Goal: Information Seeking & Learning: Learn about a topic

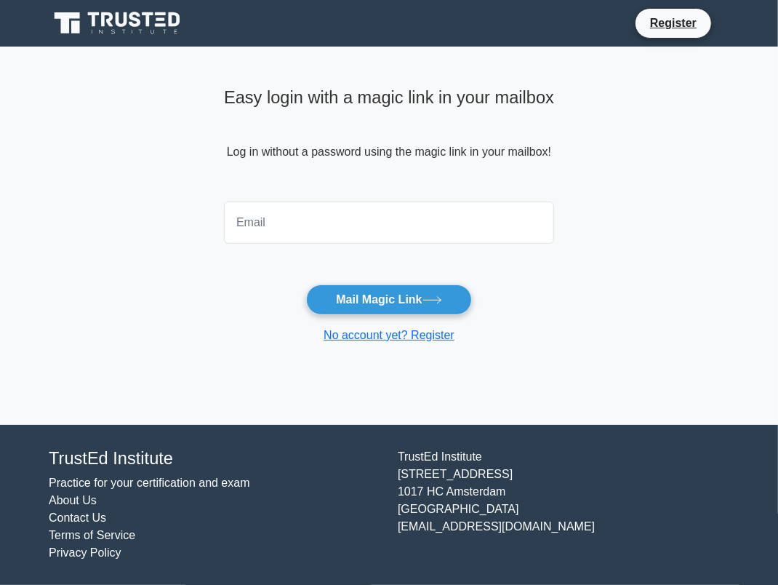
click at [355, 215] on input "email" at bounding box center [389, 222] width 330 height 42
type input "ed3m@yahoo.com"
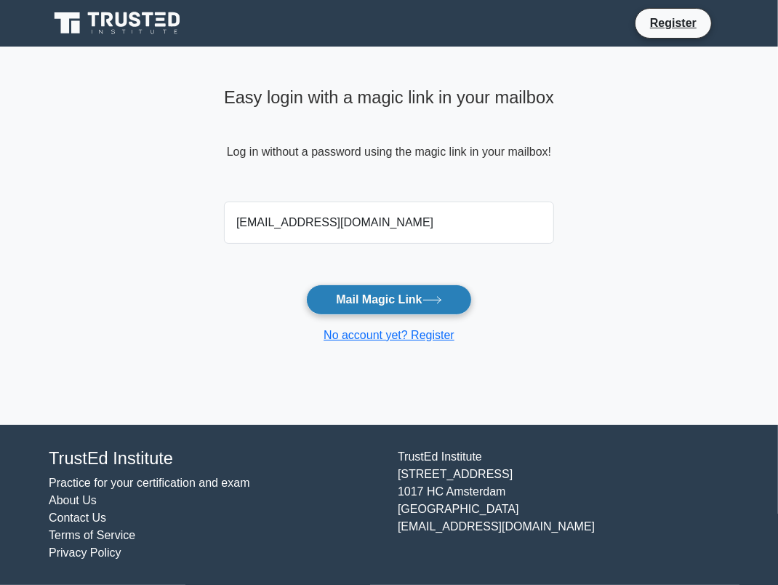
click at [421, 302] on button "Mail Magic Link" at bounding box center [388, 299] width 165 height 31
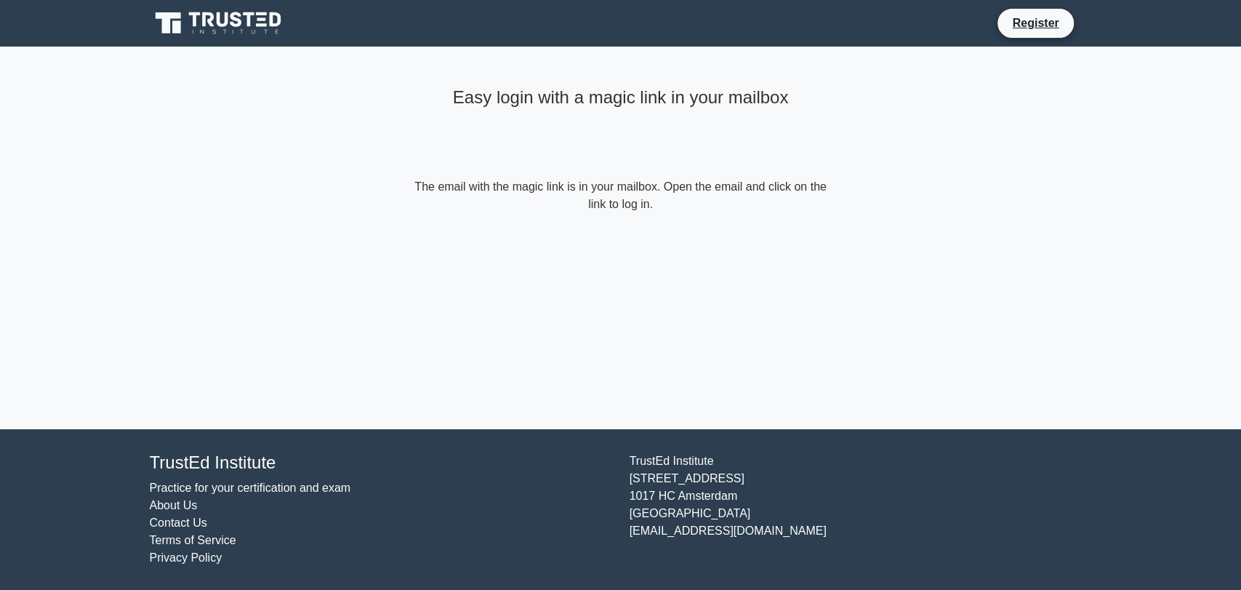
click at [566, 167] on div "Easy login with a magic link in your mailbox" at bounding box center [621, 129] width 419 height 97
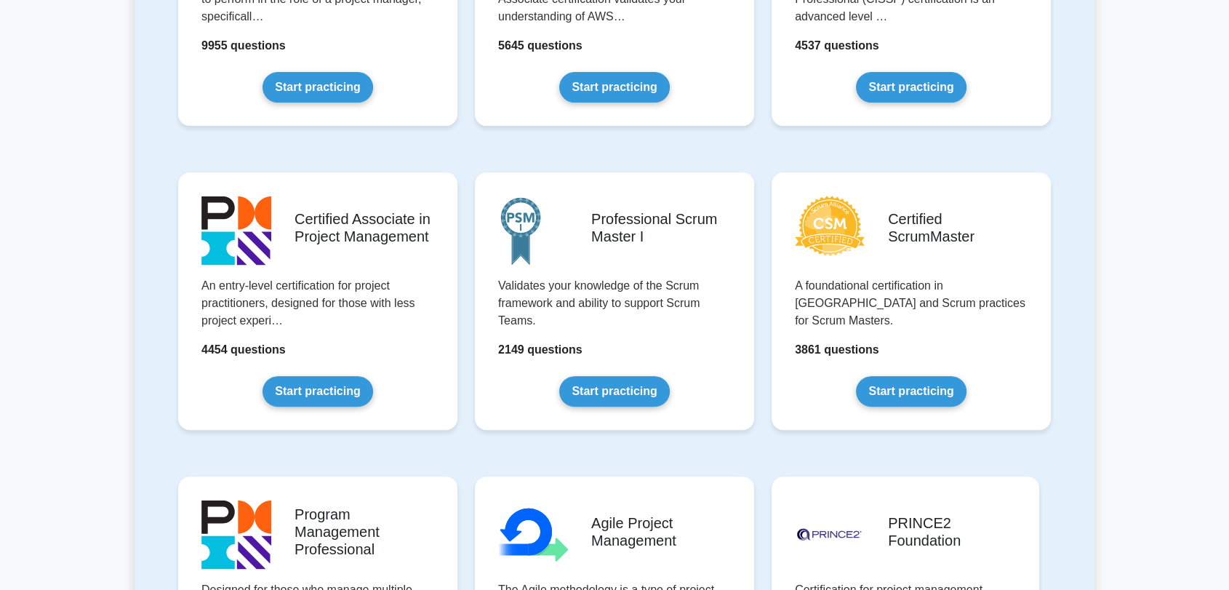
scroll to position [646, 0]
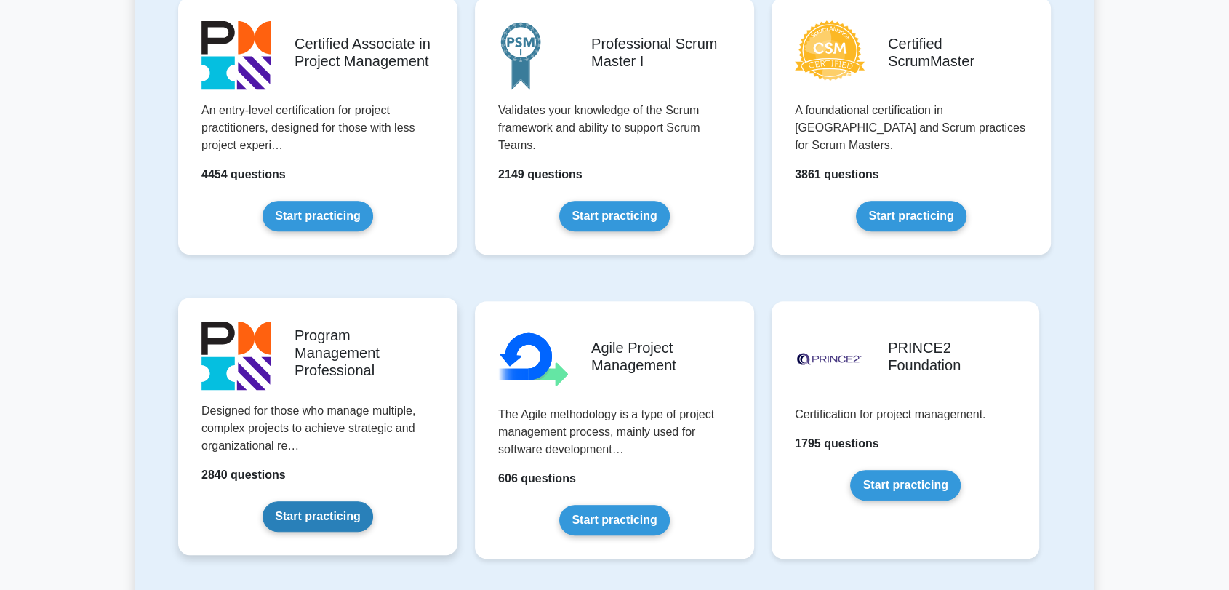
click at [331, 511] on link "Start practicing" at bounding box center [318, 516] width 110 height 31
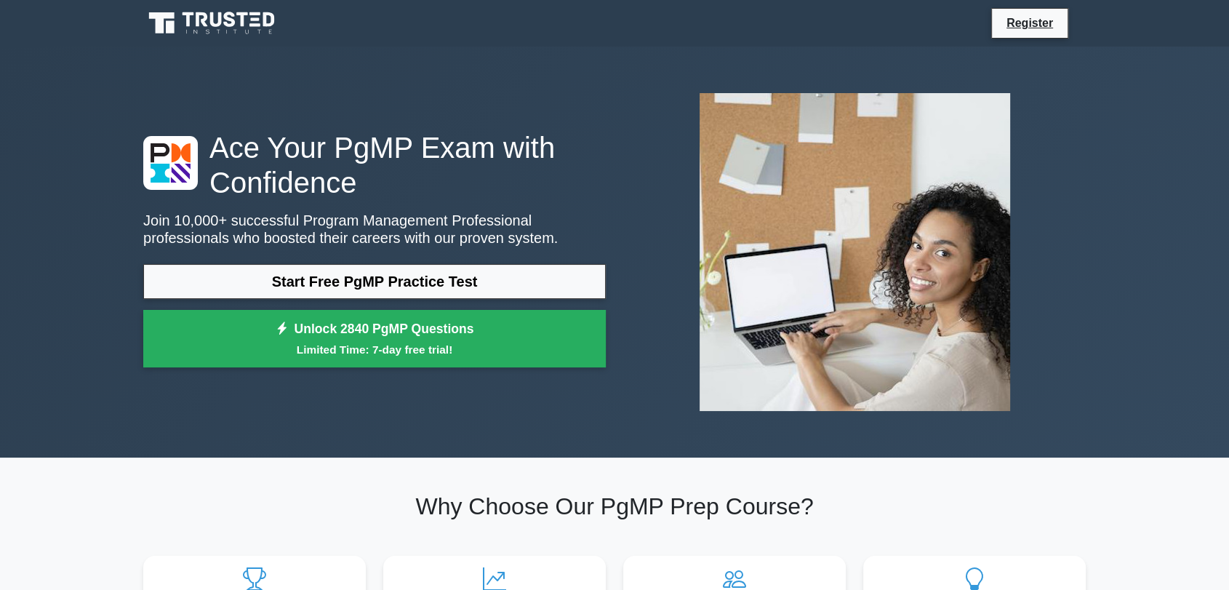
click at [223, 24] on icon at bounding box center [213, 23] width 140 height 28
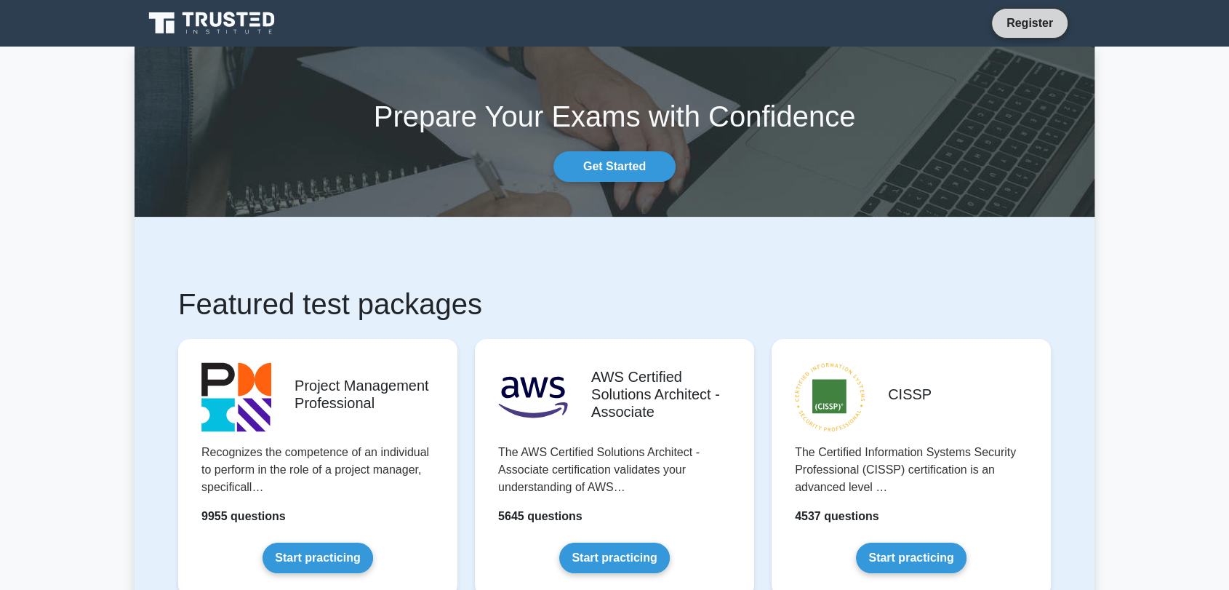
click at [1036, 29] on link "Register" at bounding box center [1030, 23] width 64 height 18
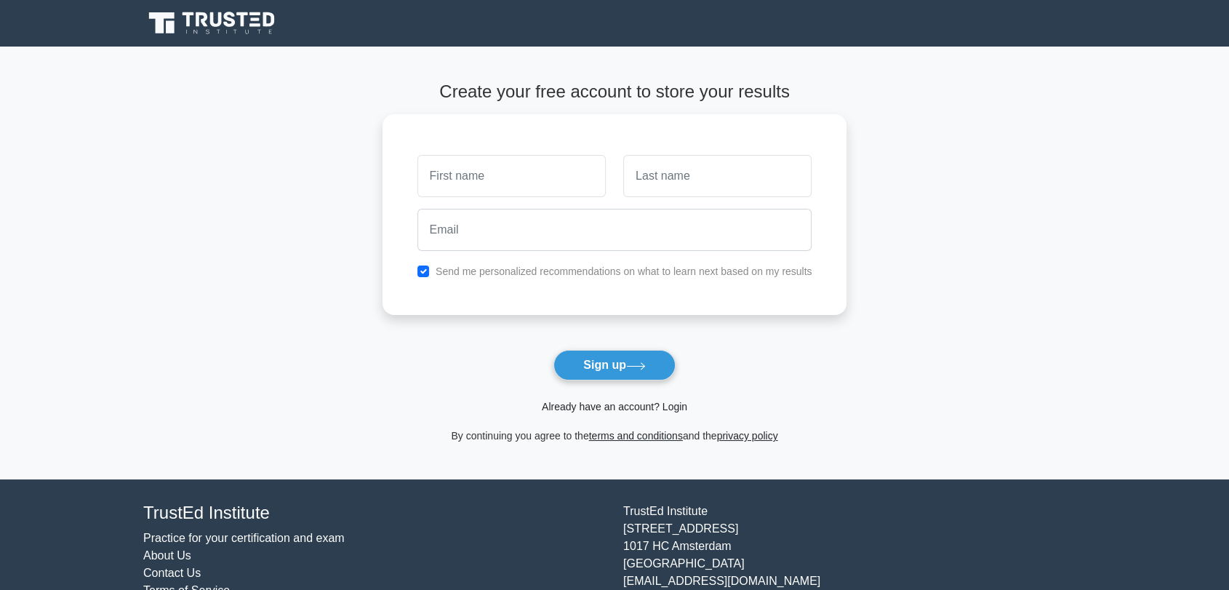
click at [653, 410] on link "Already have an account? Login" at bounding box center [614, 407] width 145 height 12
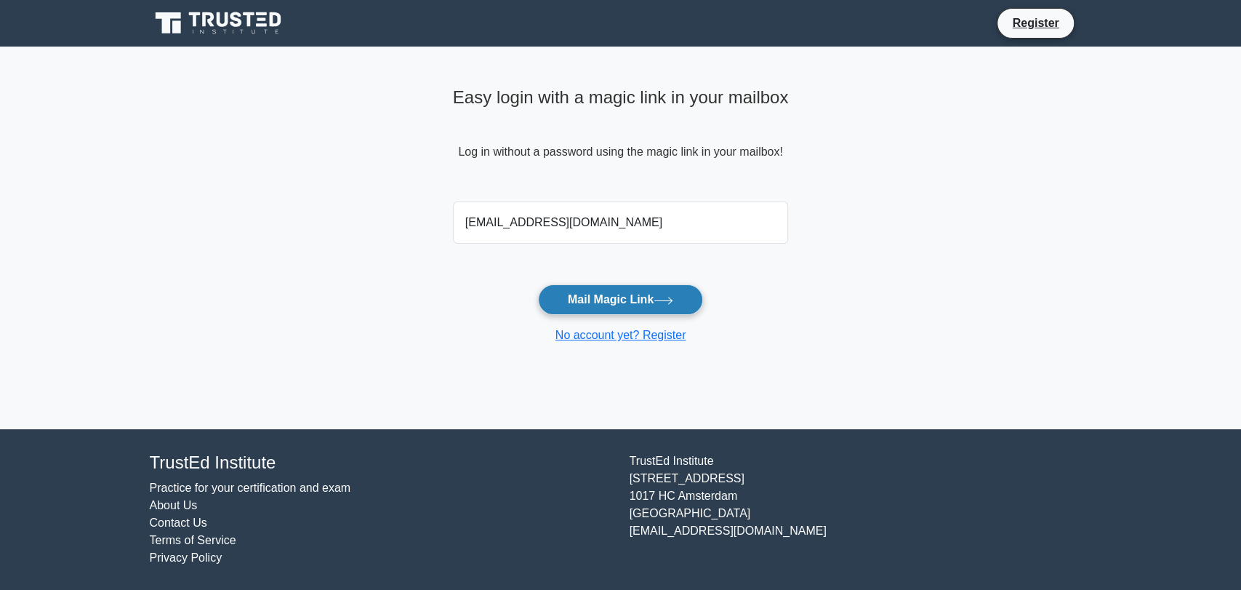
type input "ed3m@yahoo.com"
click at [684, 301] on button "Mail Magic Link" at bounding box center [620, 299] width 165 height 31
type input "ed3m@yahoo.com"
click at [673, 302] on icon at bounding box center [664, 301] width 20 height 8
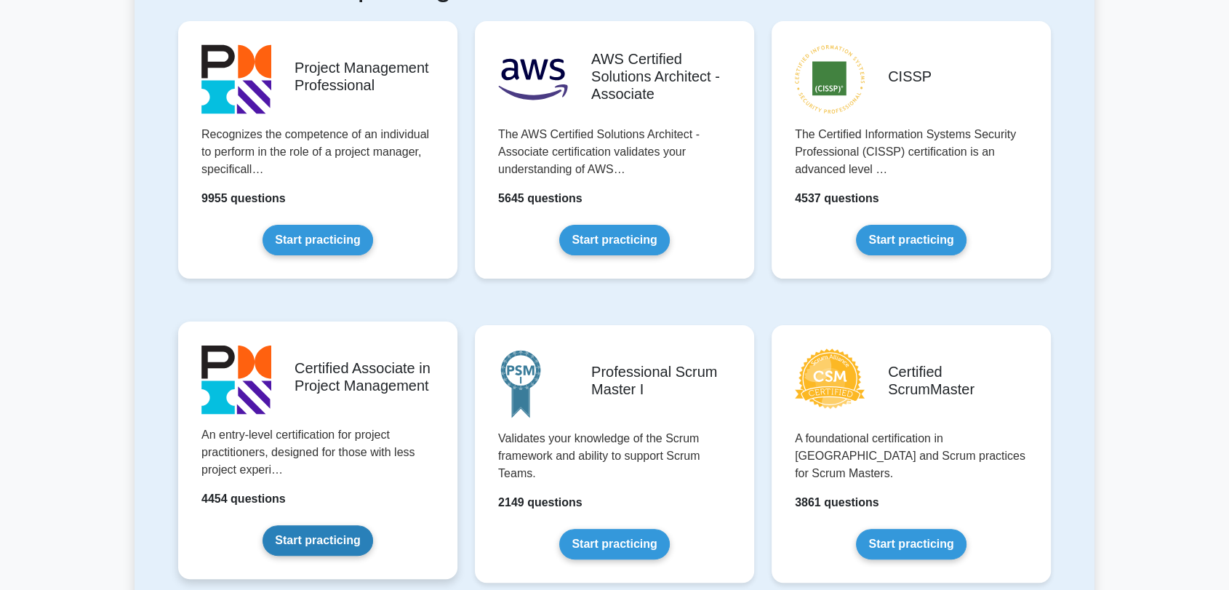
scroll to position [323, 0]
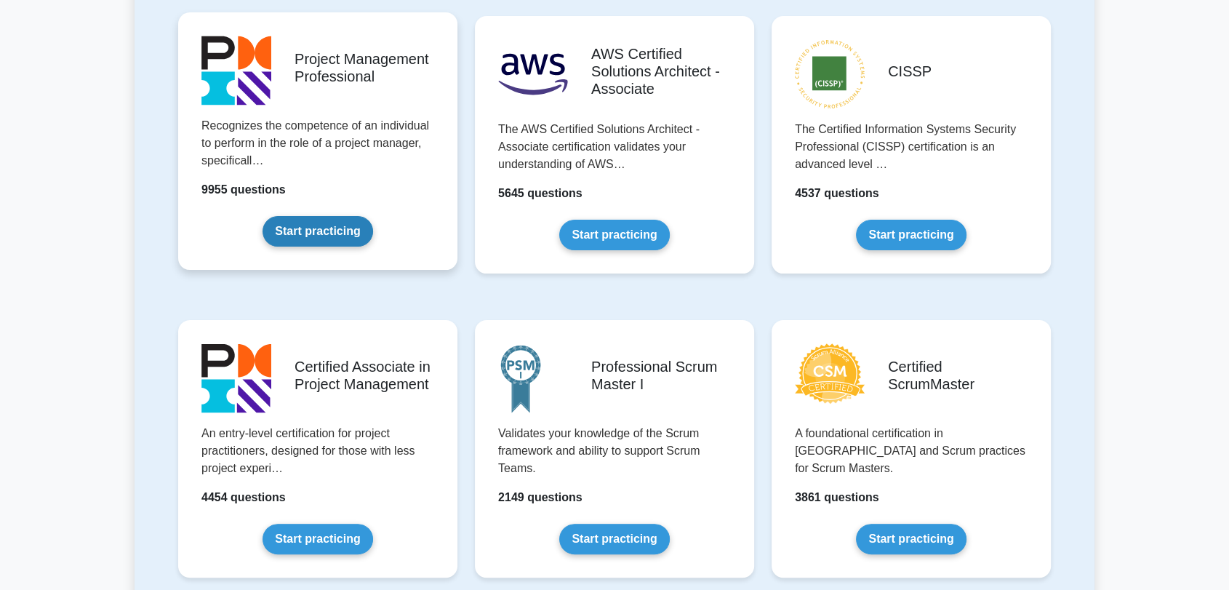
click at [324, 236] on link "Start practicing" at bounding box center [318, 231] width 110 height 31
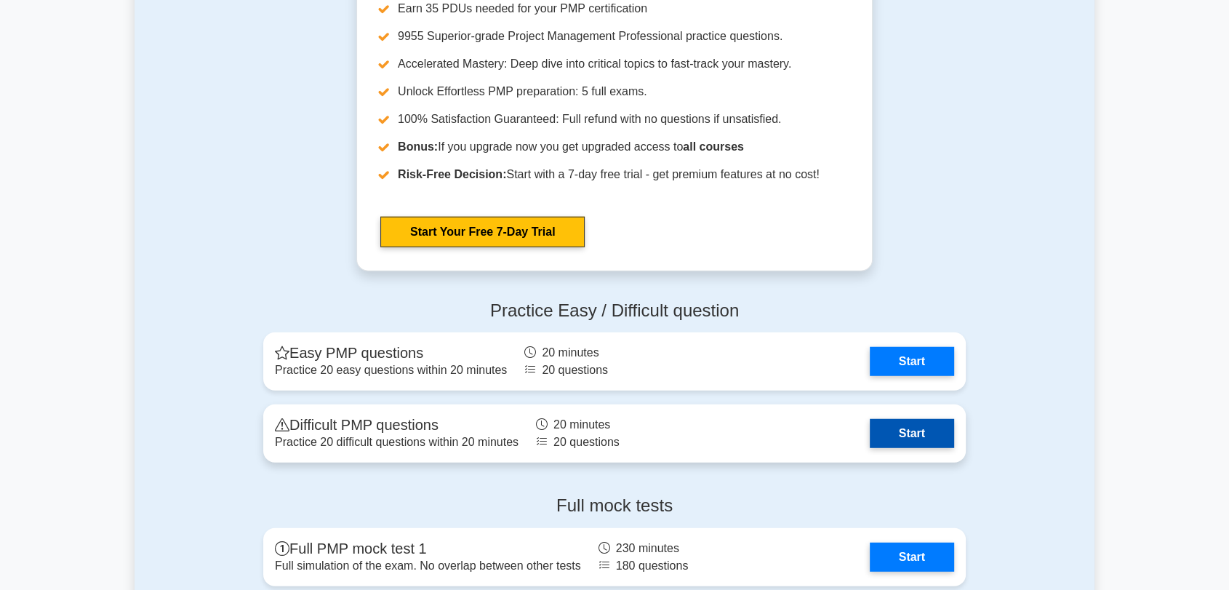
scroll to position [3555, 0]
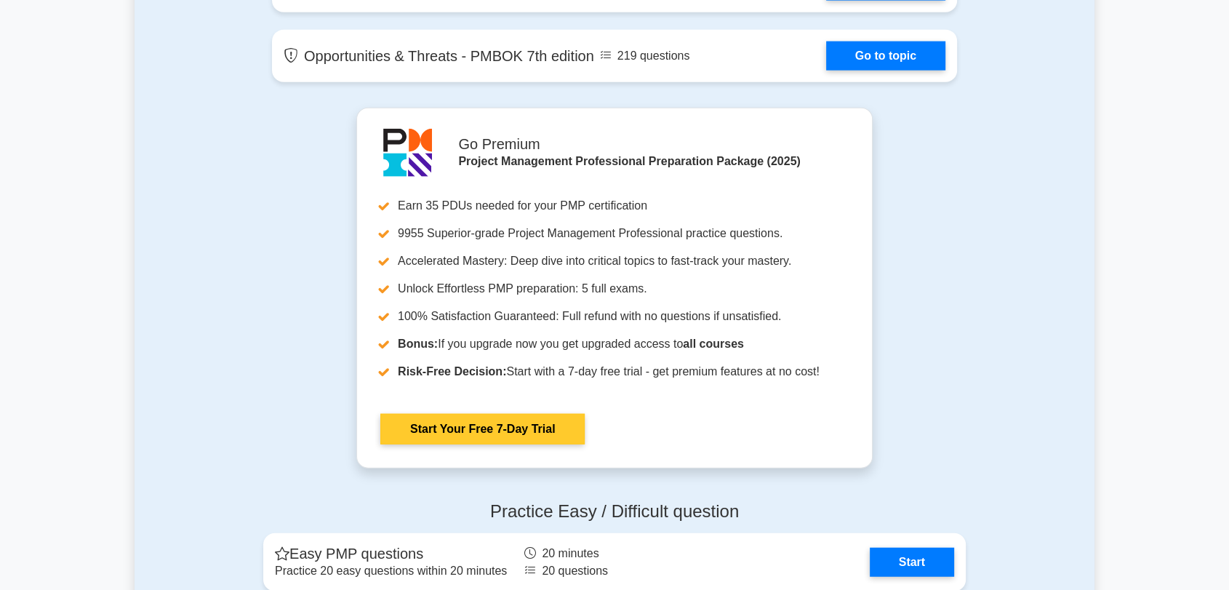
click at [548, 418] on link "Start Your Free 7-Day Trial" at bounding box center [482, 429] width 204 height 31
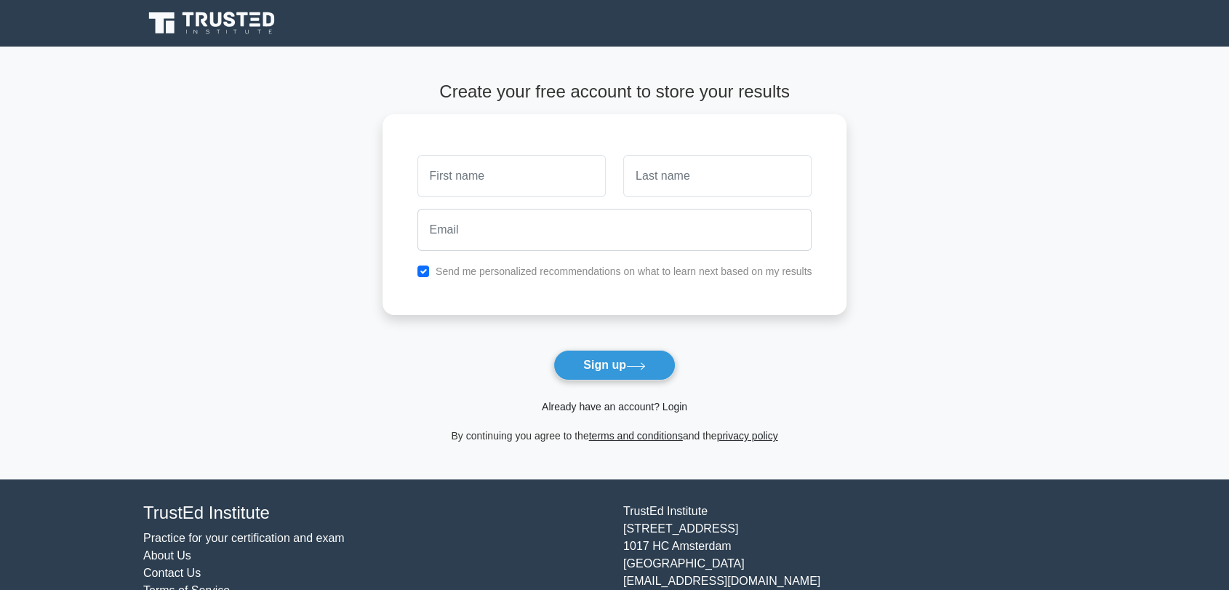
click at [670, 407] on link "Already have an account? Login" at bounding box center [614, 407] width 145 height 12
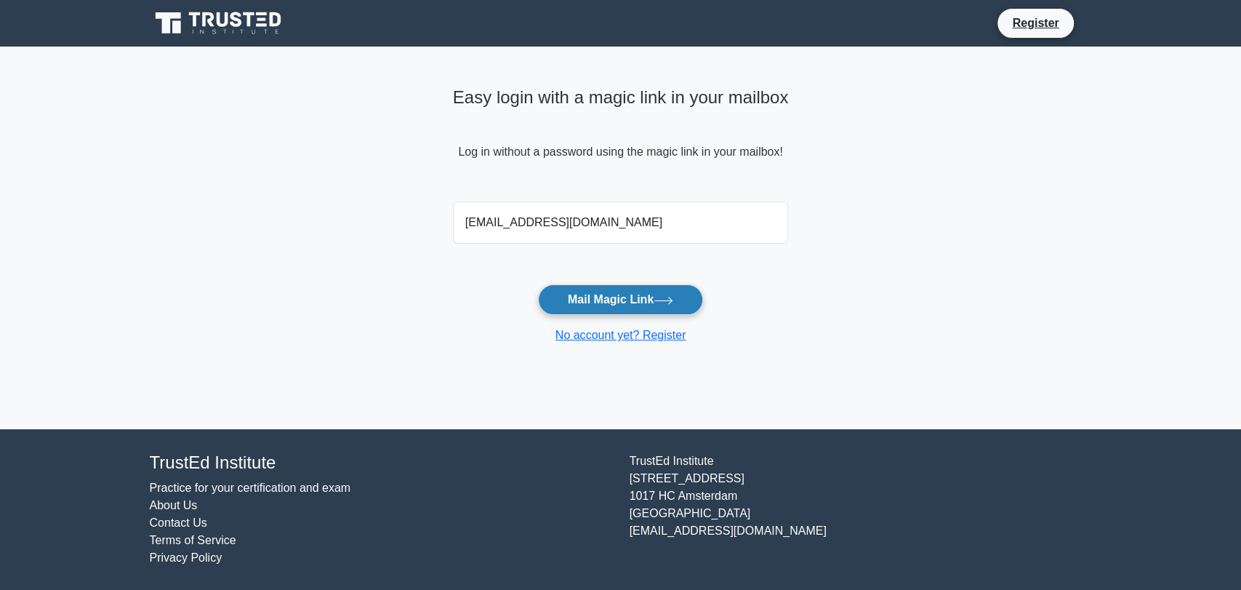
click at [655, 296] on button "Mail Magic Link" at bounding box center [620, 299] width 165 height 31
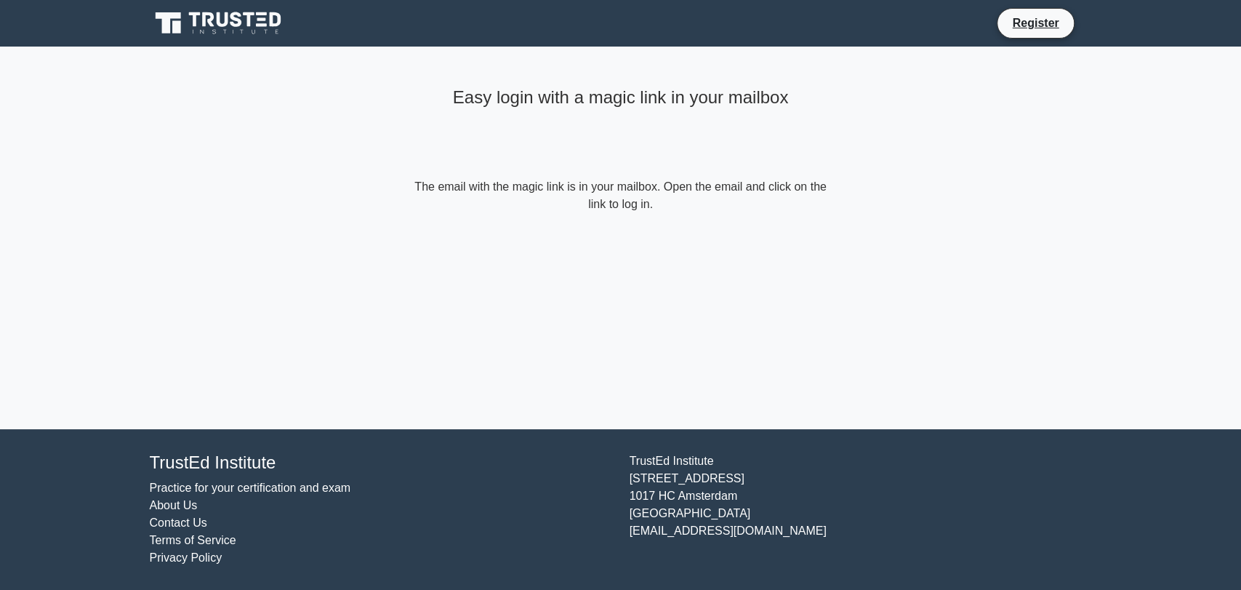
drag, startPoint x: 623, startPoint y: 155, endPoint x: 603, endPoint y: 186, distance: 36.9
click at [623, 156] on div "Easy login with a magic link in your mailbox" at bounding box center [621, 129] width 419 height 97
click at [217, 19] on icon at bounding box center [223, 19] width 12 height 15
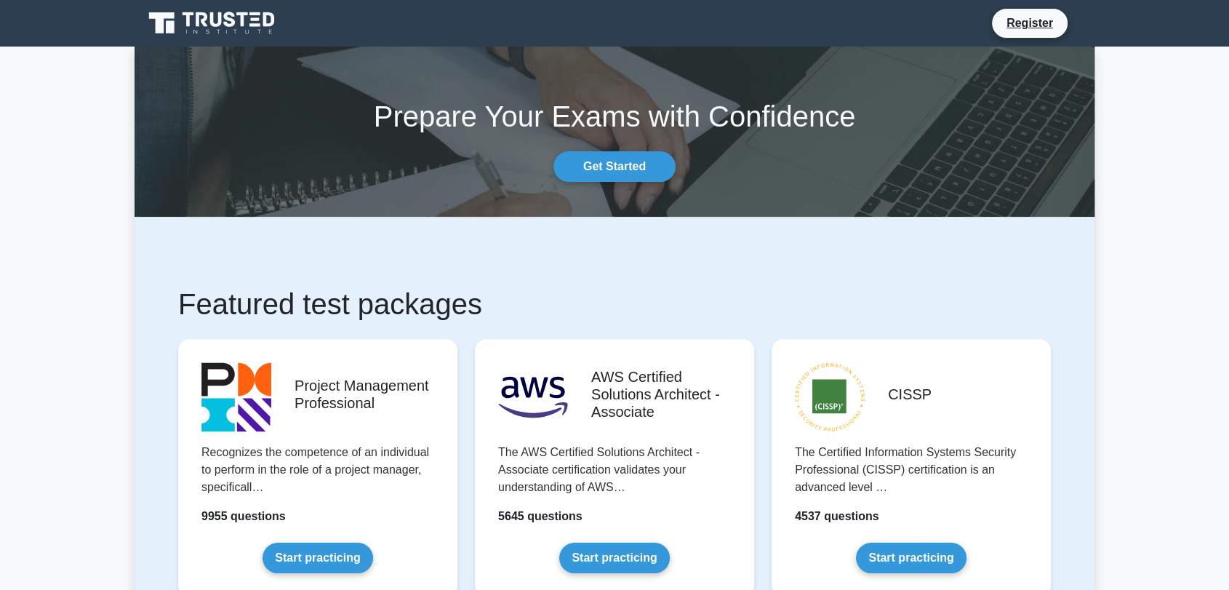
click at [253, 20] on icon at bounding box center [256, 19] width 9 height 3
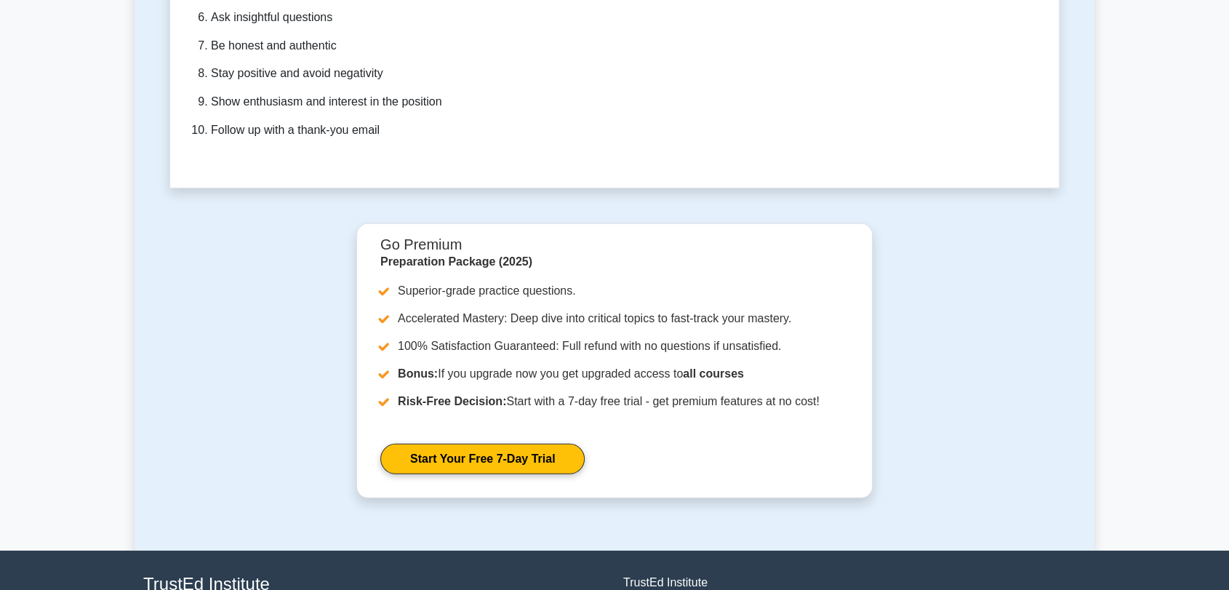
scroll to position [4244, 0]
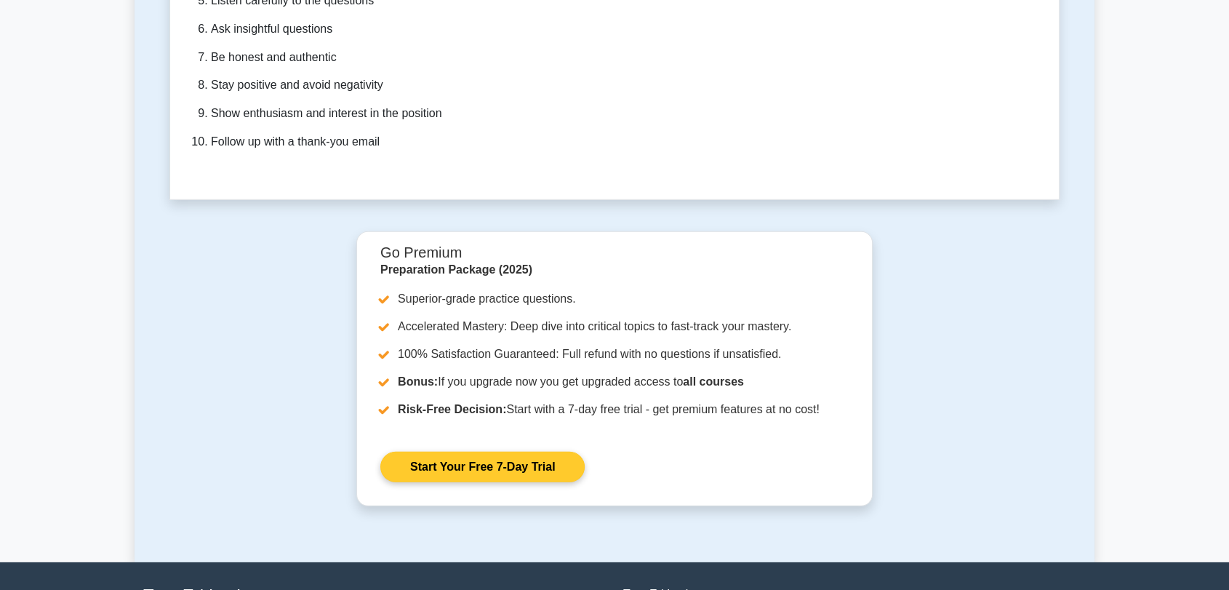
click at [528, 455] on link "Start Your Free 7-Day Trial" at bounding box center [482, 467] width 204 height 31
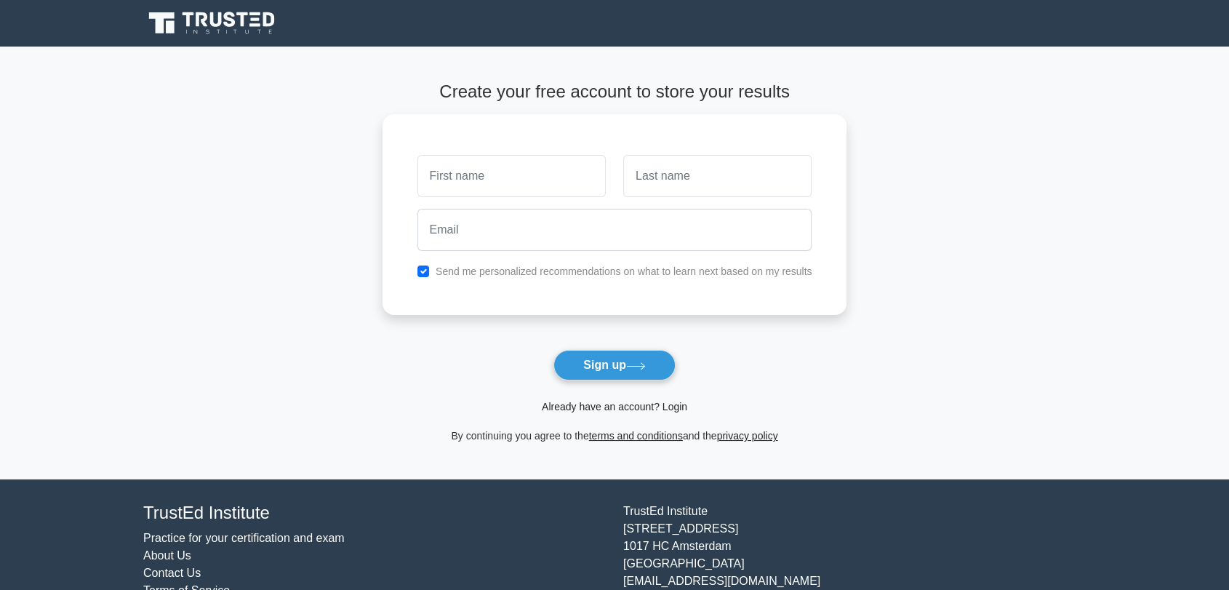
click at [632, 412] on link "Already have an account? Login" at bounding box center [614, 407] width 145 height 12
click at [641, 407] on link "Already have an account? Login" at bounding box center [614, 407] width 145 height 12
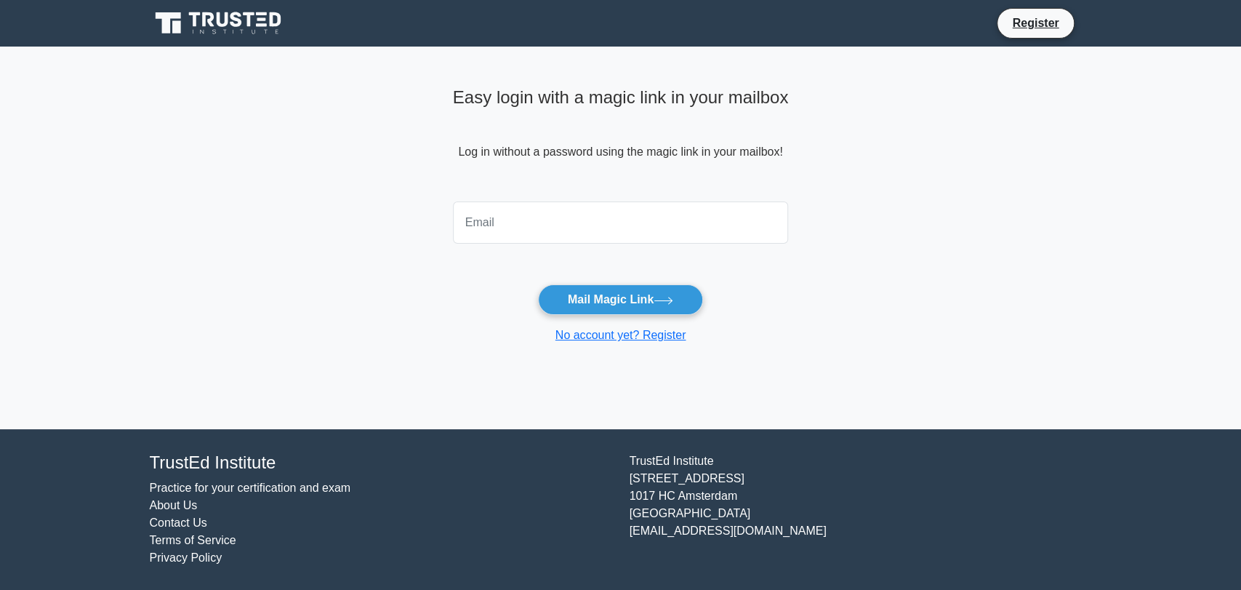
click at [233, 22] on icon at bounding box center [220, 23] width 140 height 28
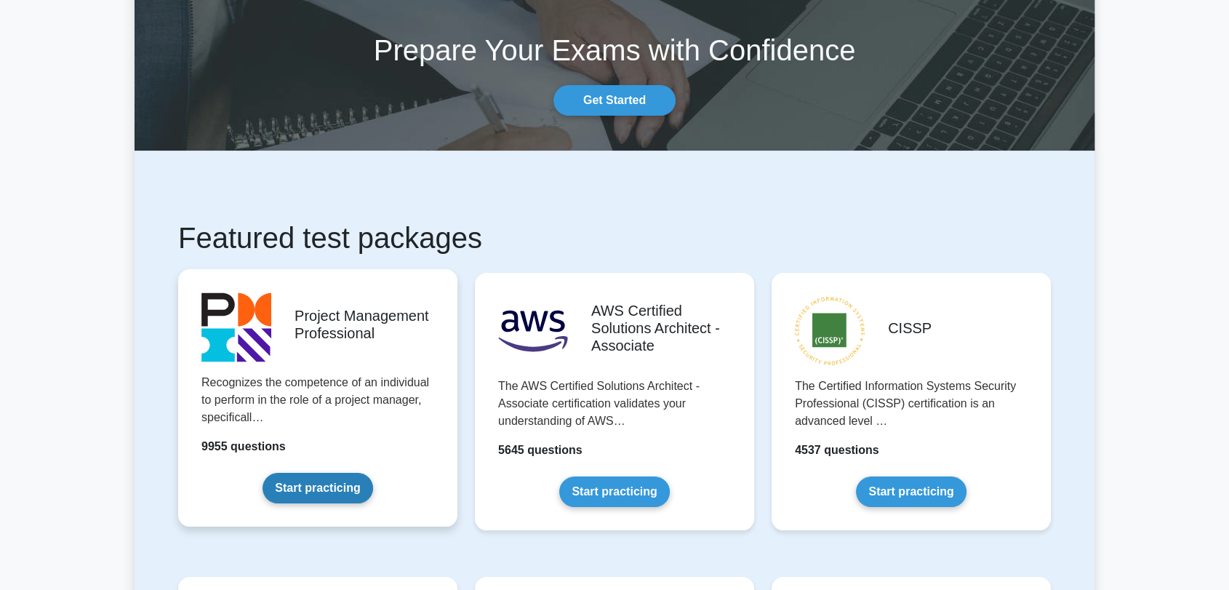
scroll to position [161, 0]
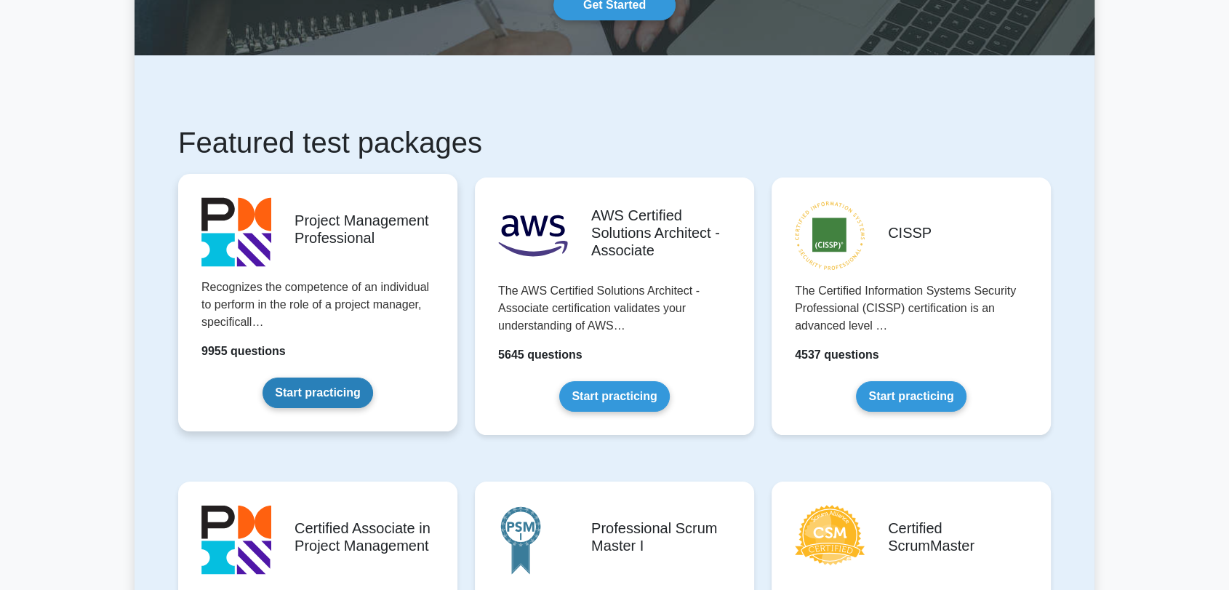
click at [332, 388] on link "Start practicing" at bounding box center [318, 392] width 110 height 31
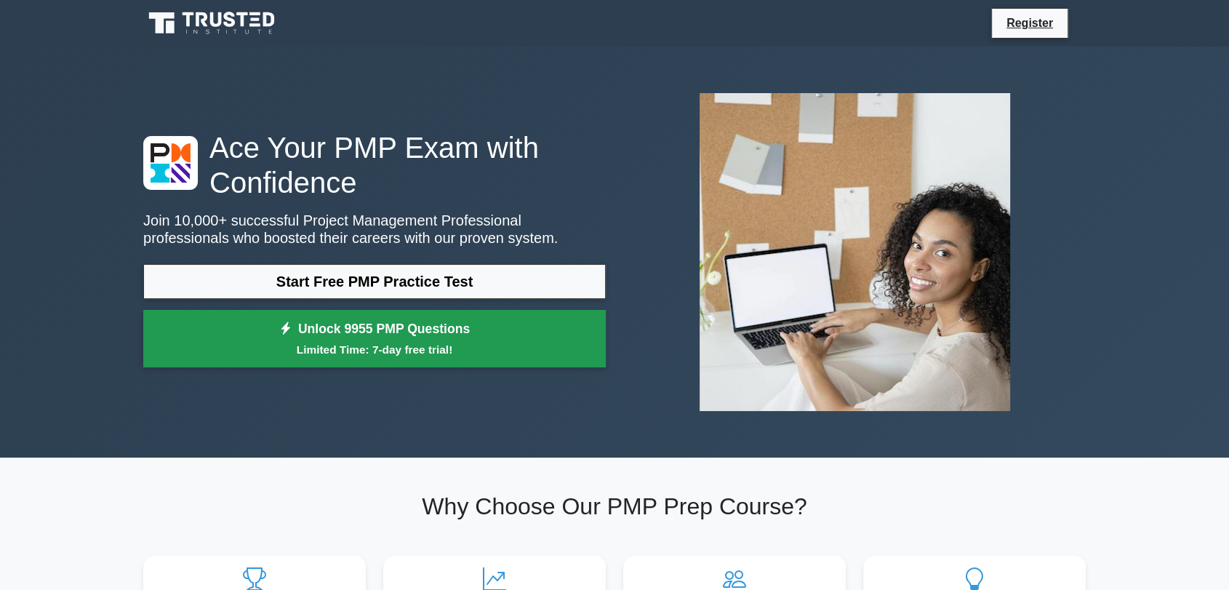
click at [395, 351] on small "Limited Time: 7-day free trial!" at bounding box center [374, 349] width 426 height 17
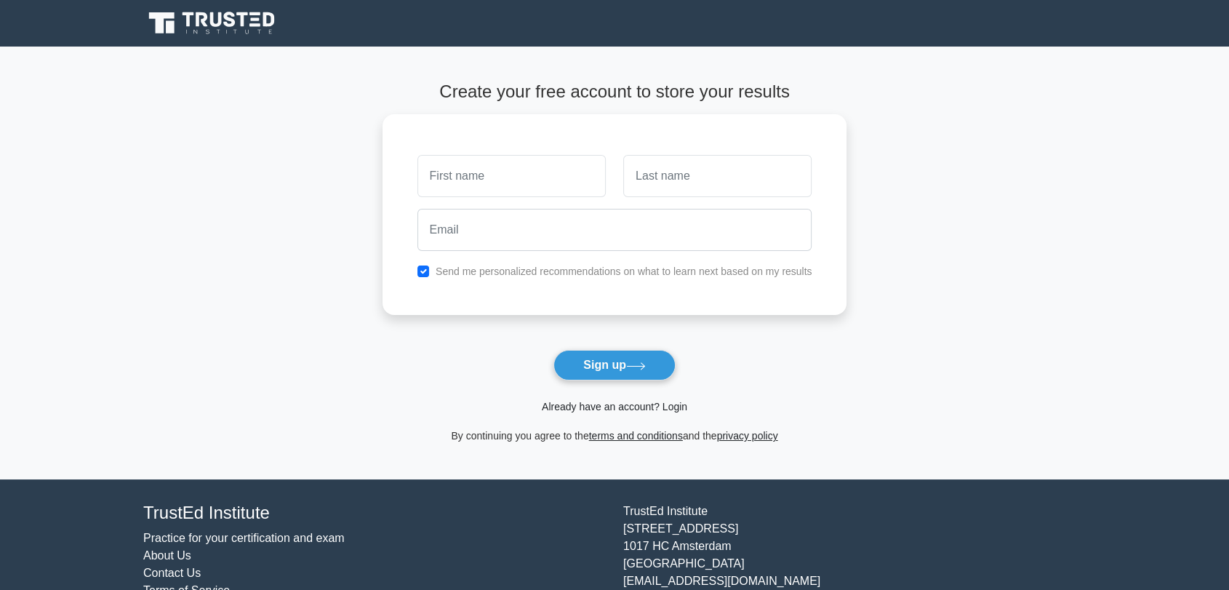
click at [620, 409] on link "Already have an account? Login" at bounding box center [614, 407] width 145 height 12
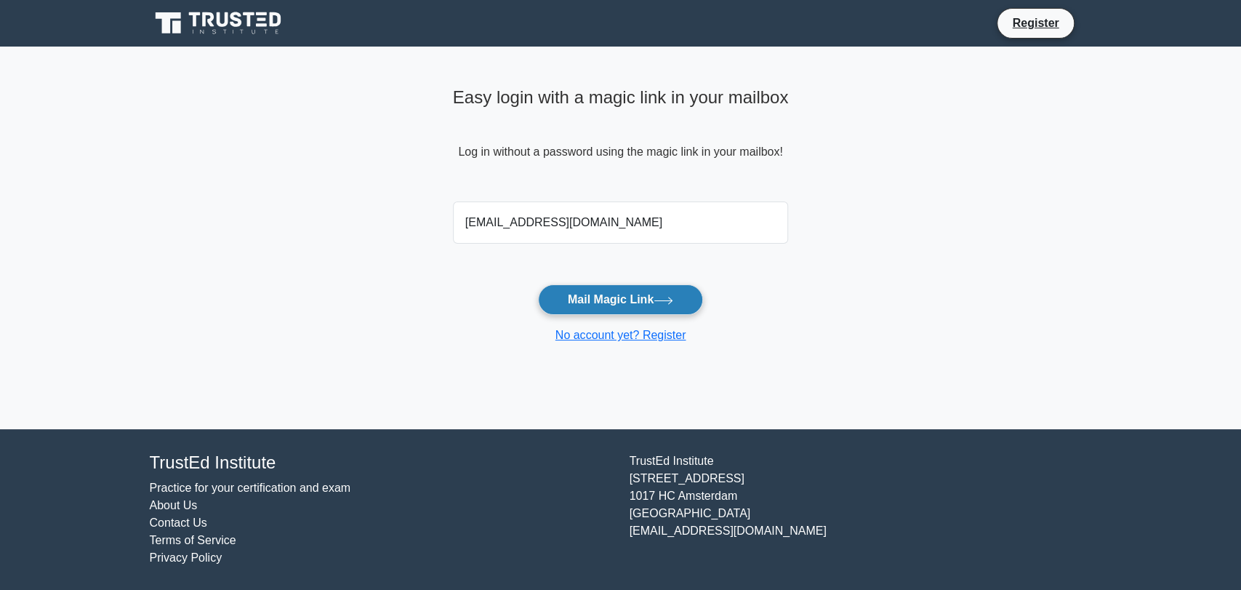
type input "ed3m@yahoo.com"
click at [625, 296] on button "Mail Magic Link" at bounding box center [620, 299] width 165 height 31
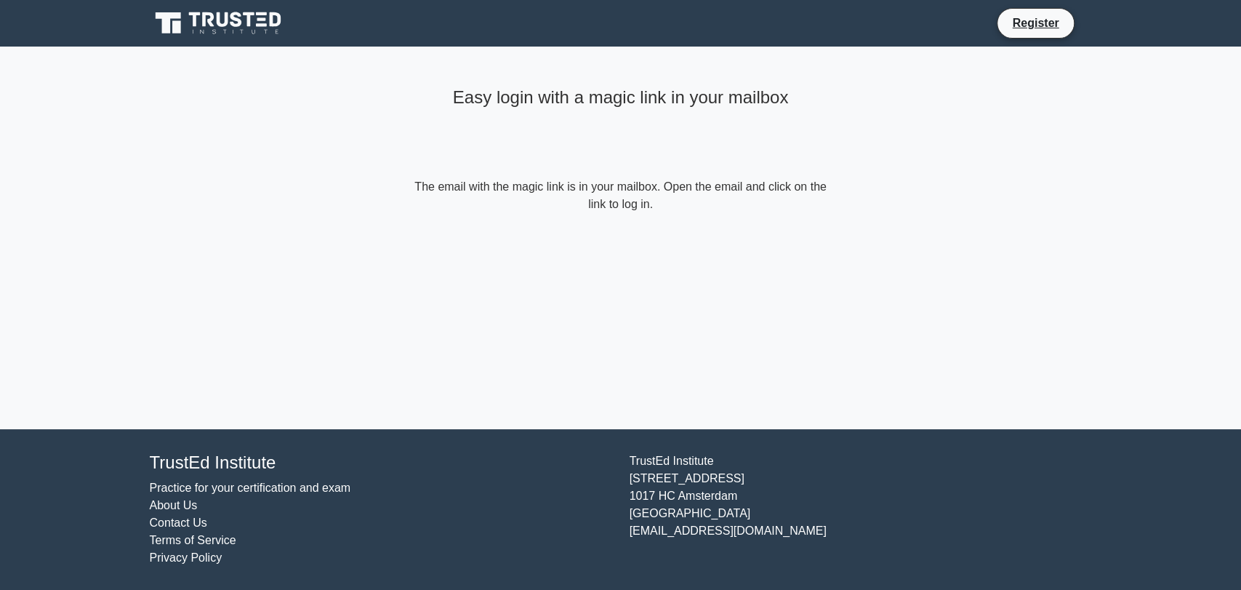
click at [721, 211] on form "The email with the magic link is in your mailbox. Open the email and click on t…" at bounding box center [621, 195] width 419 height 35
drag, startPoint x: 657, startPoint y: 205, endPoint x: 648, endPoint y: 205, distance: 9.5
click at [648, 205] on form "The email with the magic link is in your mailbox. Open the email and click on t…" at bounding box center [621, 195] width 419 height 35
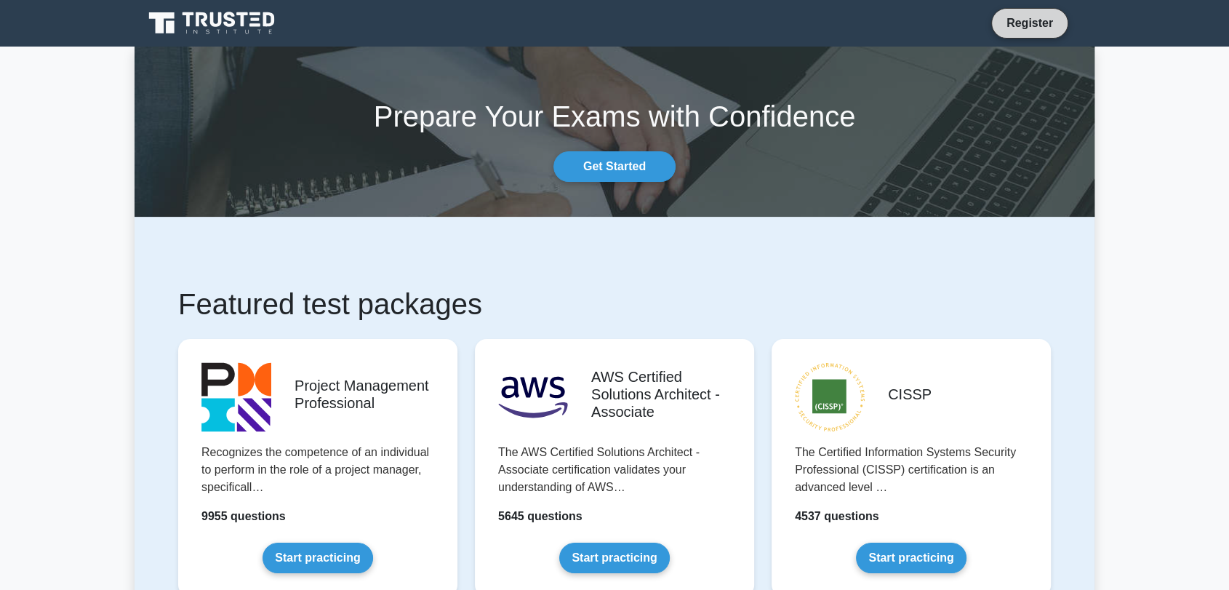
click at [1014, 24] on link "Register" at bounding box center [1030, 23] width 64 height 18
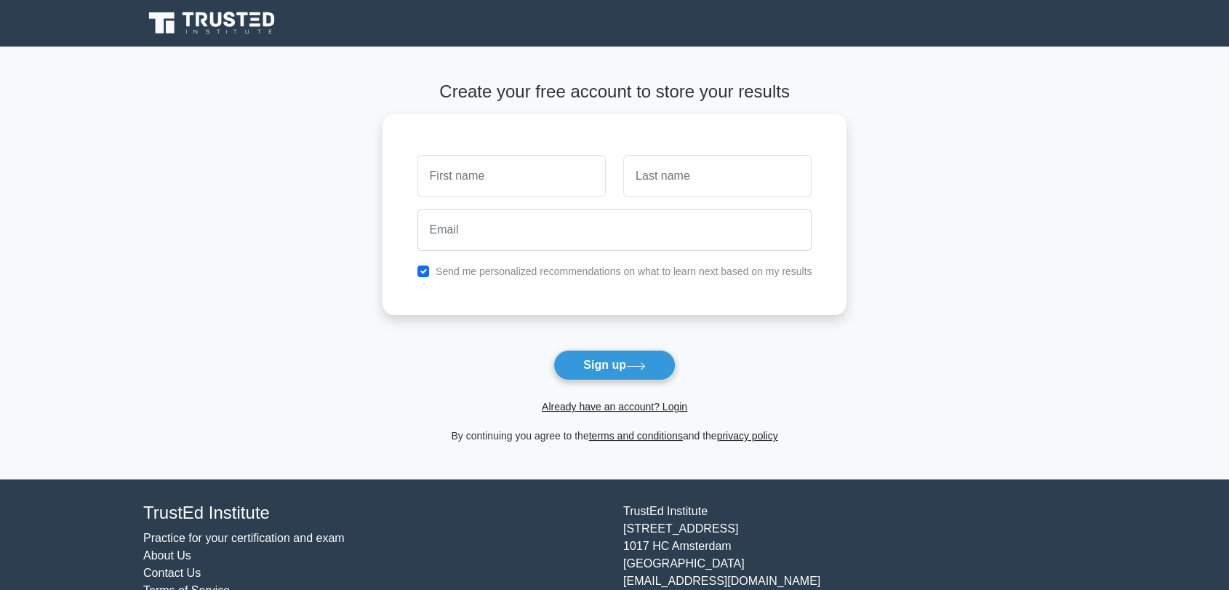
scroll to position [49, 0]
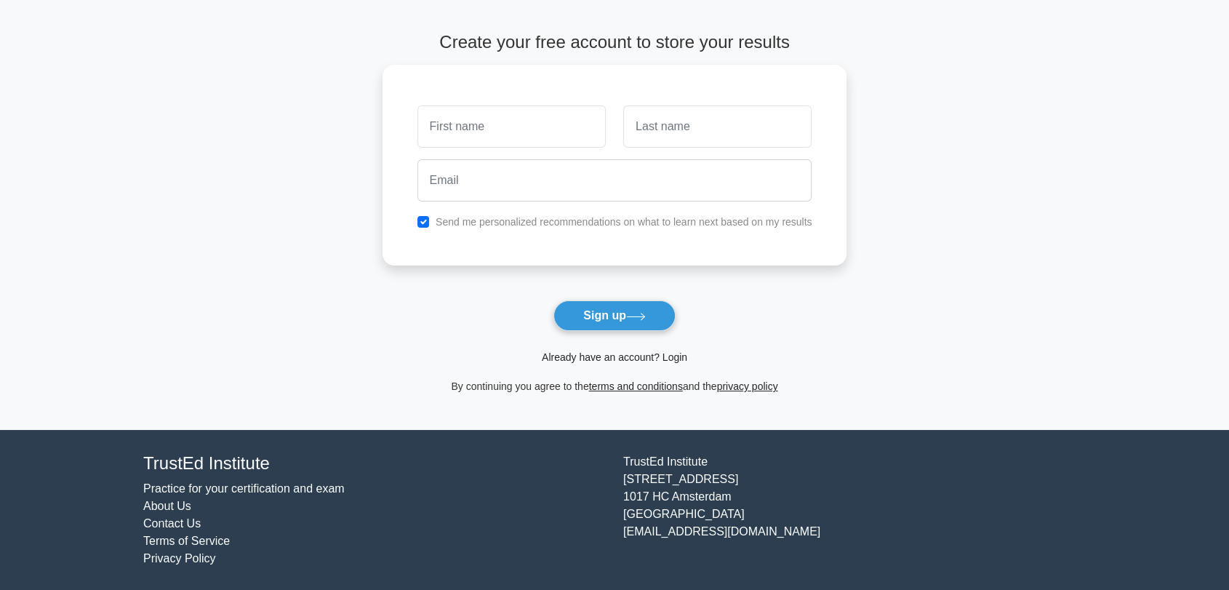
click at [676, 351] on link "Already have an account? Login" at bounding box center [614, 357] width 145 height 12
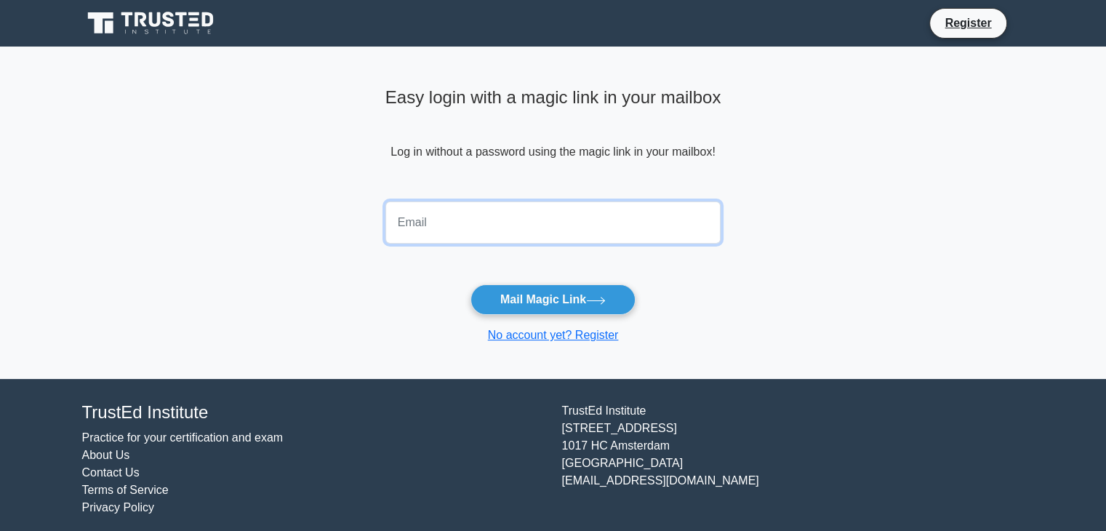
click at [590, 228] on input "email" at bounding box center [553, 222] width 336 height 42
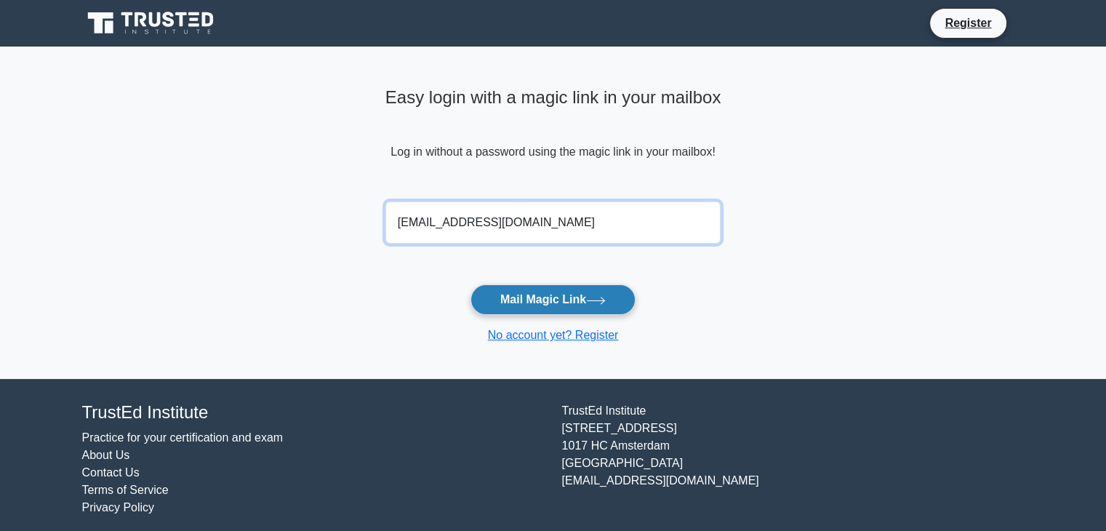
type input "[EMAIL_ADDRESS][DOMAIN_NAME]"
click at [606, 300] on icon at bounding box center [596, 301] width 20 height 8
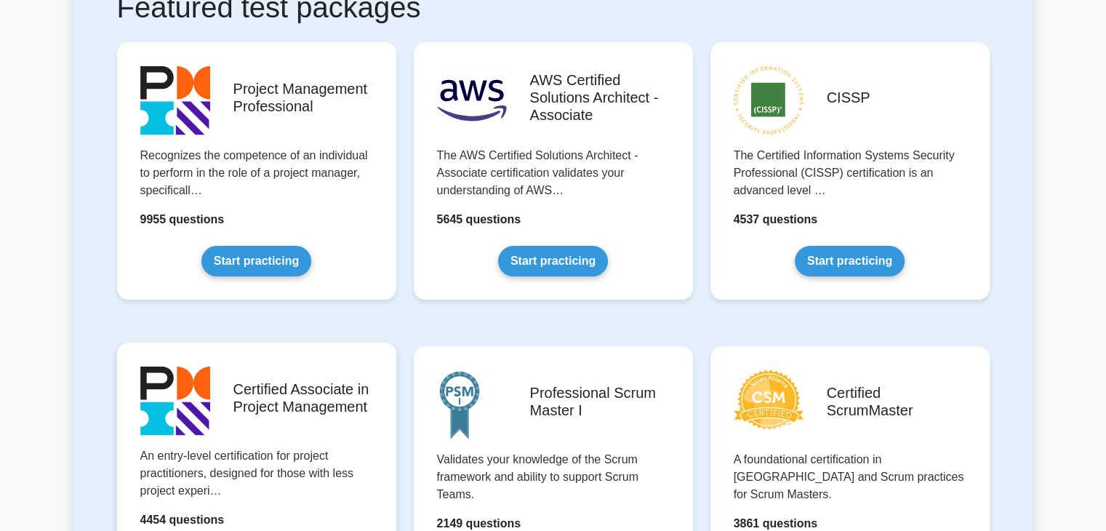
scroll to position [364, 0]
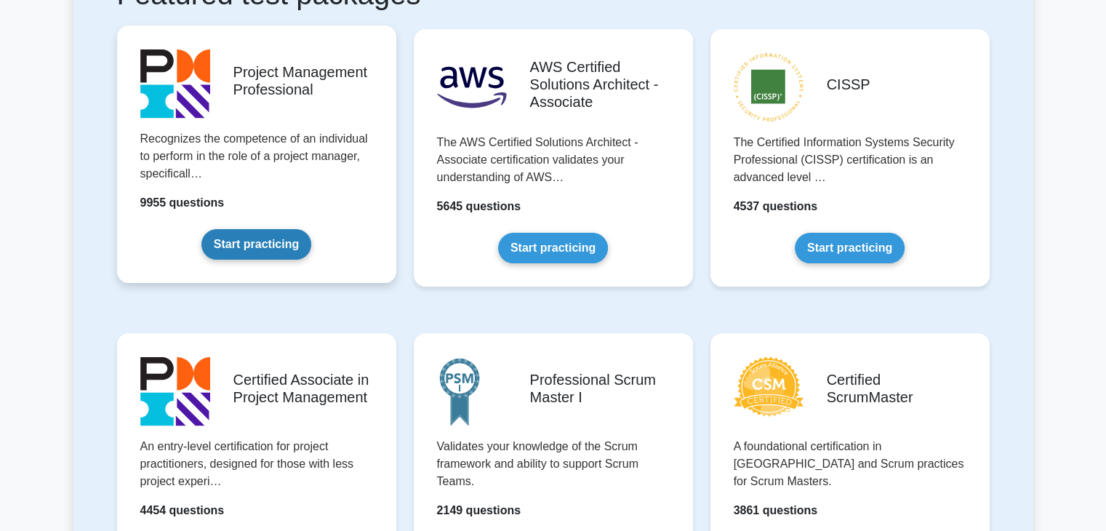
click at [263, 250] on link "Start practicing" at bounding box center [256, 244] width 110 height 31
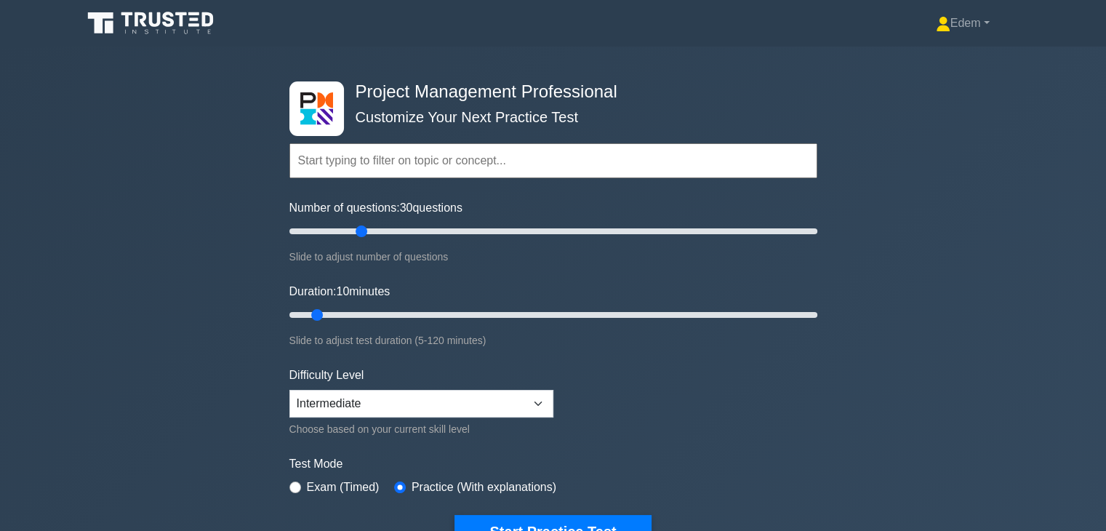
drag, startPoint x: 335, startPoint y: 230, endPoint x: 361, endPoint y: 233, distance: 27.2
type input "30"
click at [361, 233] on input "Number of questions: 30 questions" at bounding box center [553, 231] width 528 height 17
drag, startPoint x: 319, startPoint y: 315, endPoint x: 402, endPoint y: 315, distance: 83.6
type input "30"
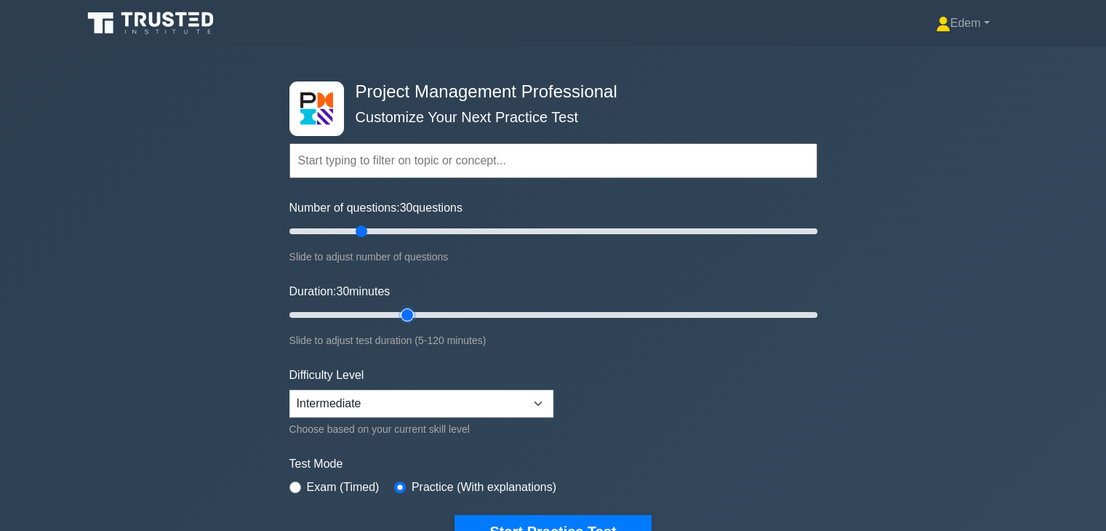
click at [402, 315] on input "Duration: 30 minutes" at bounding box center [553, 314] width 528 height 17
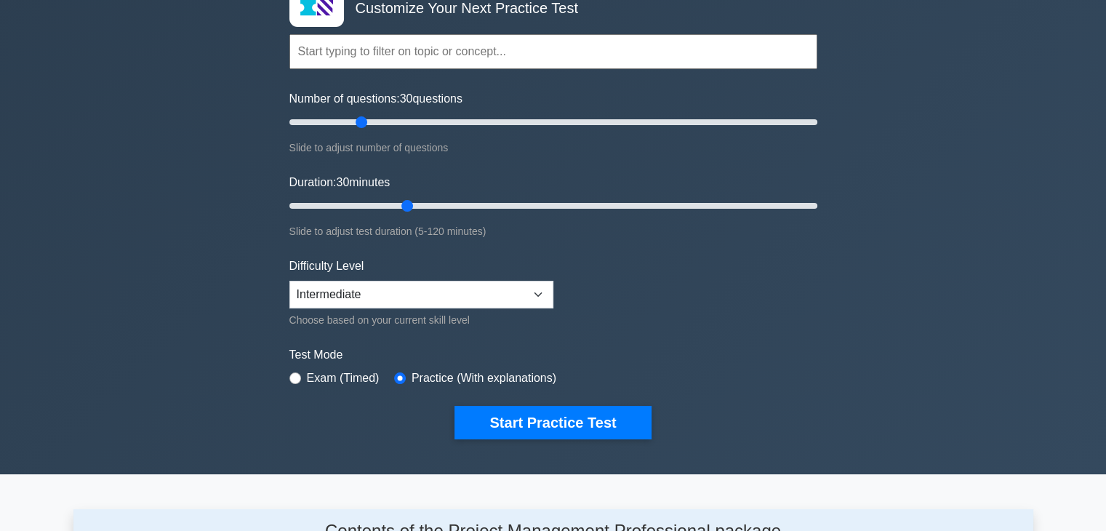
scroll to position [145, 0]
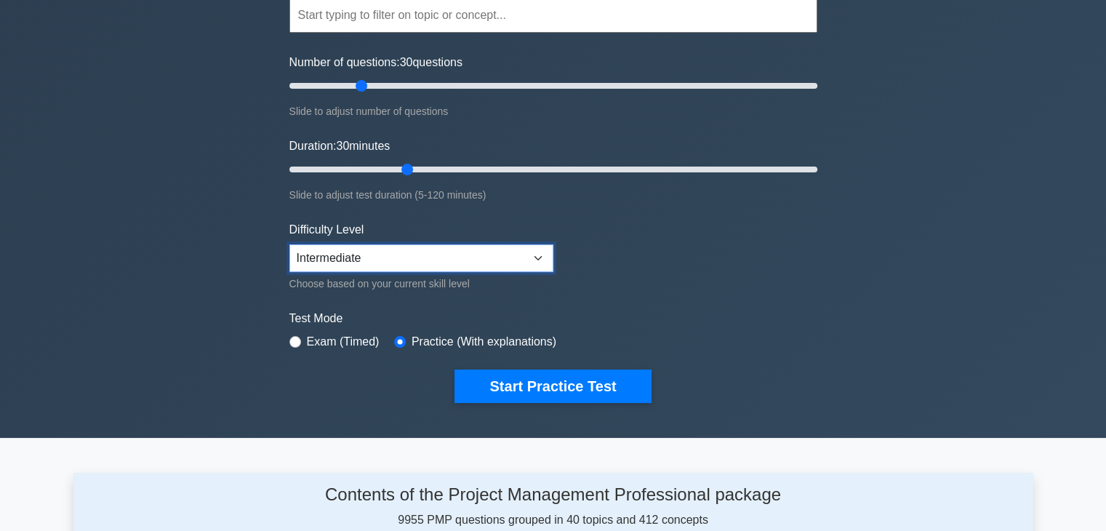
click at [539, 260] on select "Beginner Intermediate Expert" at bounding box center [421, 258] width 264 height 28
click at [289, 244] on select "Beginner Intermediate Expert" at bounding box center [421, 258] width 264 height 28
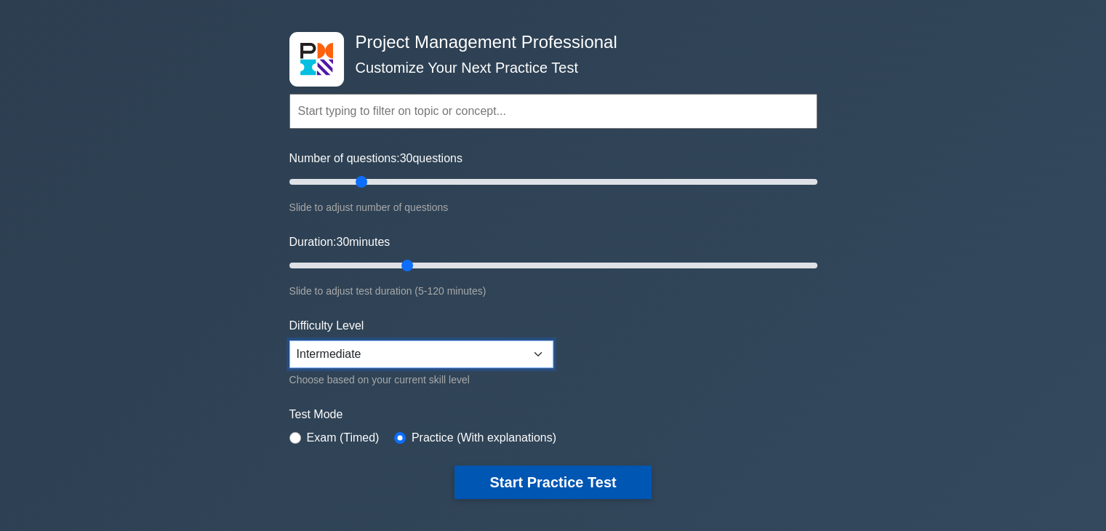
scroll to position [73, 0]
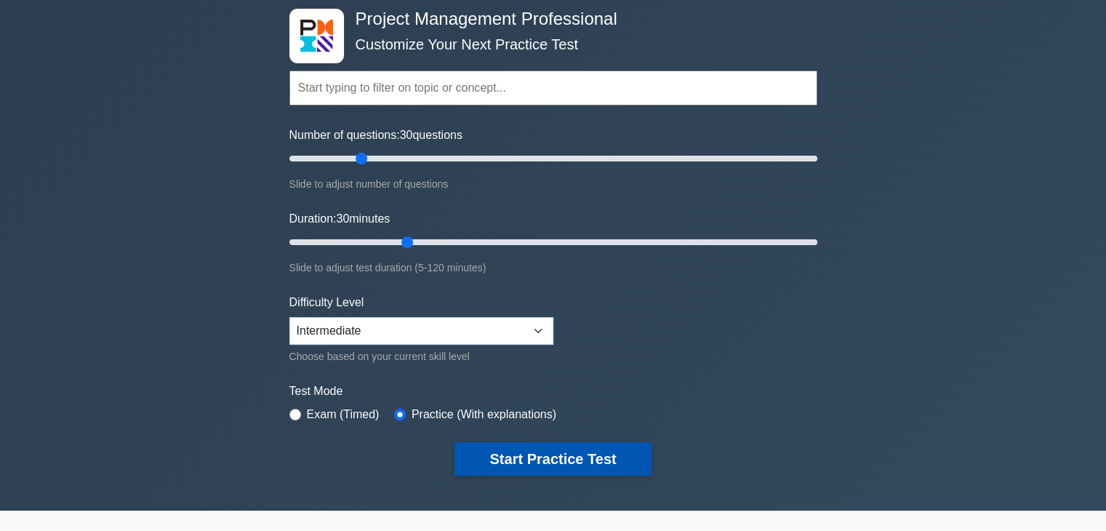
click at [566, 461] on button "Start Practice Test" at bounding box center [553, 458] width 196 height 33
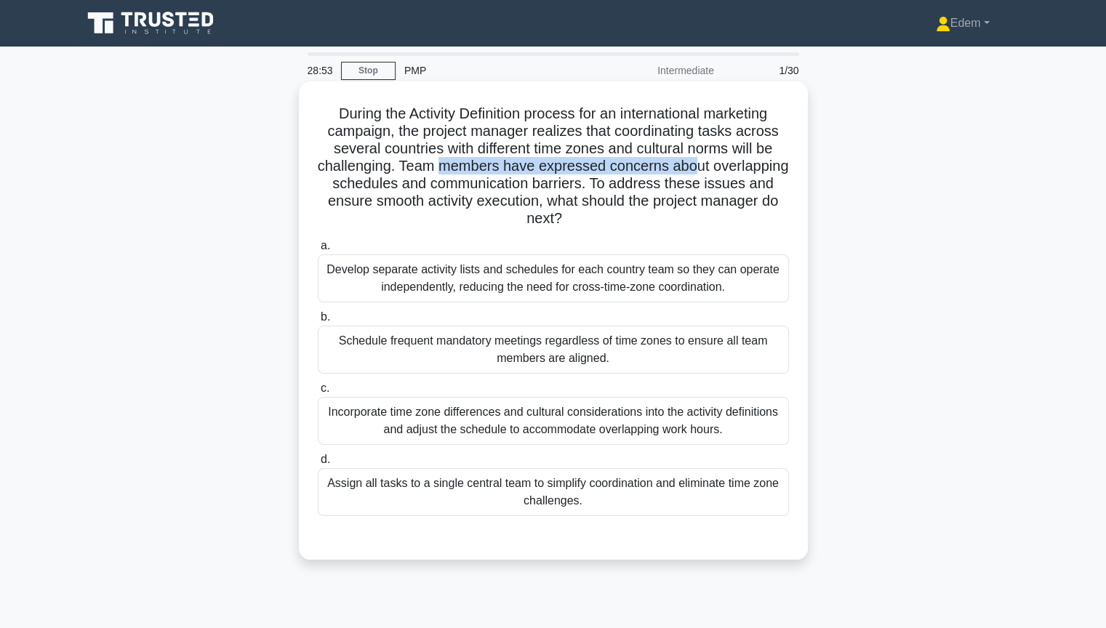
drag, startPoint x: 477, startPoint y: 169, endPoint x: 734, endPoint y: 175, distance: 256.8
click at [734, 175] on h5 "During the Activity Definition process for an international marketing campaign,…" at bounding box center [553, 167] width 474 height 124
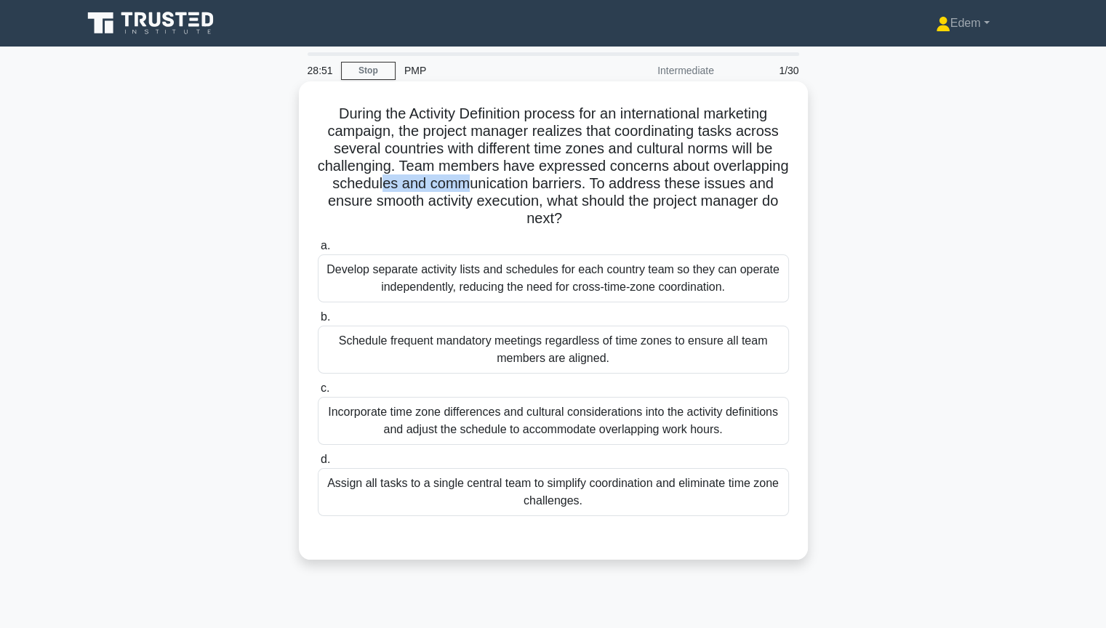
drag, startPoint x: 466, startPoint y: 182, endPoint x: 542, endPoint y: 183, distance: 75.6
click at [542, 183] on h5 "During the Activity Definition process for an international marketing campaign,…" at bounding box center [553, 167] width 474 height 124
click at [520, 433] on div "Incorporate time zone differences and cultural considerations into the activity…" at bounding box center [553, 421] width 471 height 48
click at [318, 393] on input "c. Incorporate time zone differences and cultural considerations into the activ…" at bounding box center [318, 388] width 0 height 9
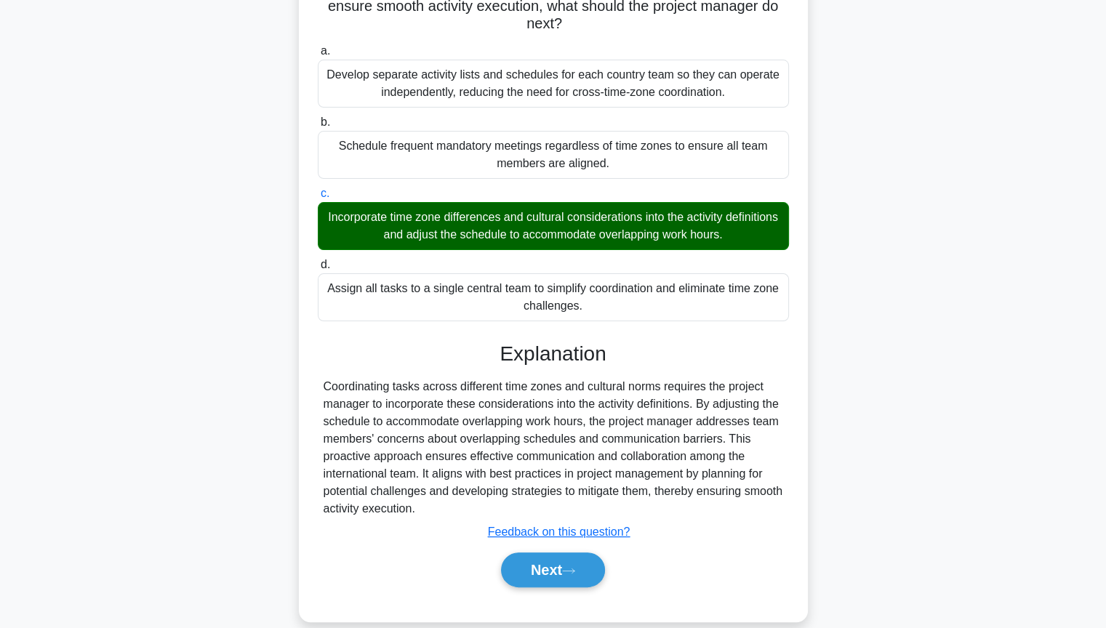
scroll to position [210, 0]
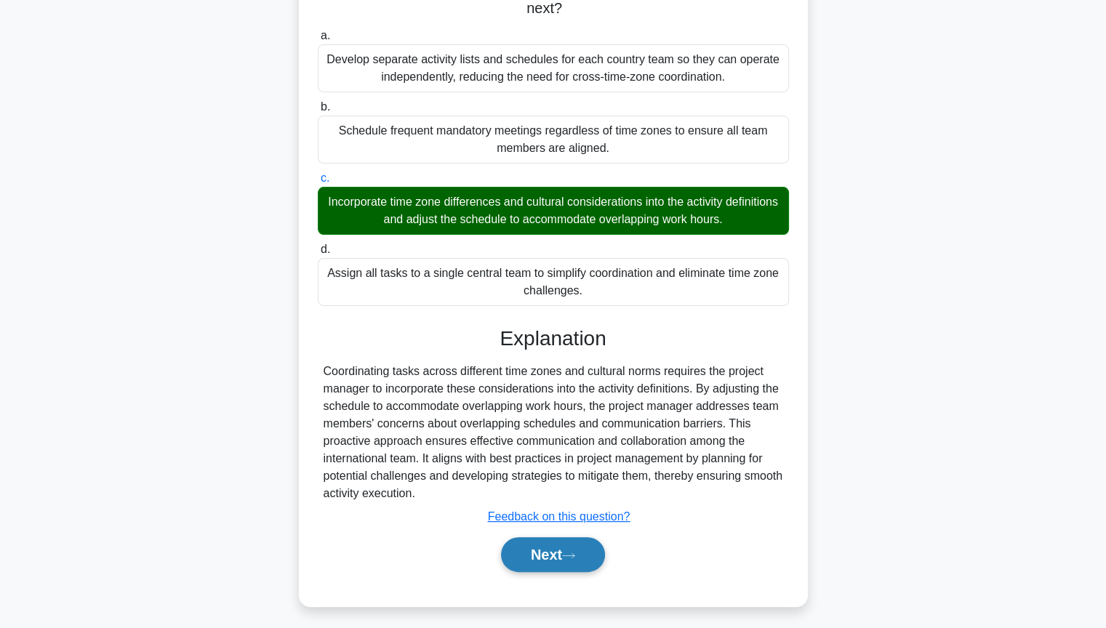
click at [558, 530] on button "Next" at bounding box center [553, 554] width 104 height 35
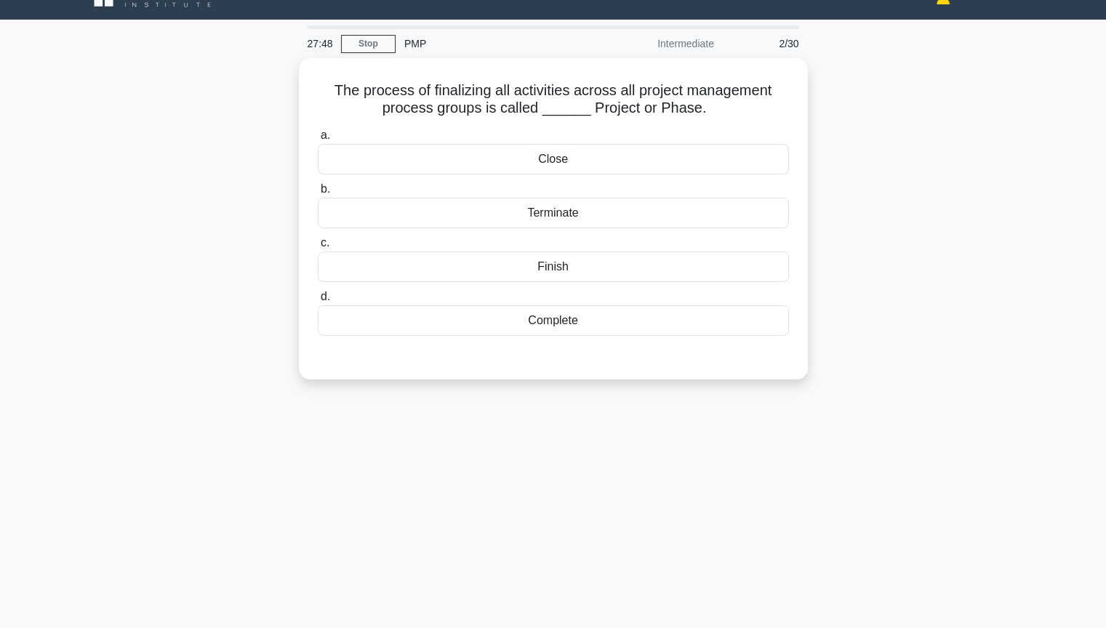
scroll to position [0, 0]
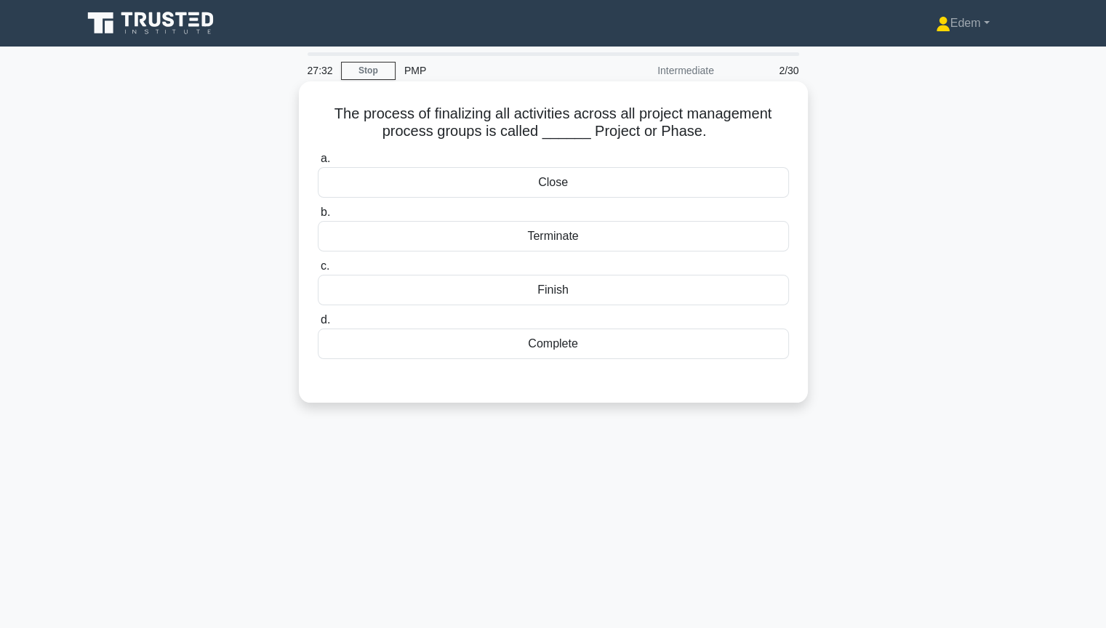
click at [574, 182] on div "Close" at bounding box center [553, 182] width 471 height 31
click at [318, 164] on input "a. Close" at bounding box center [318, 158] width 0 height 9
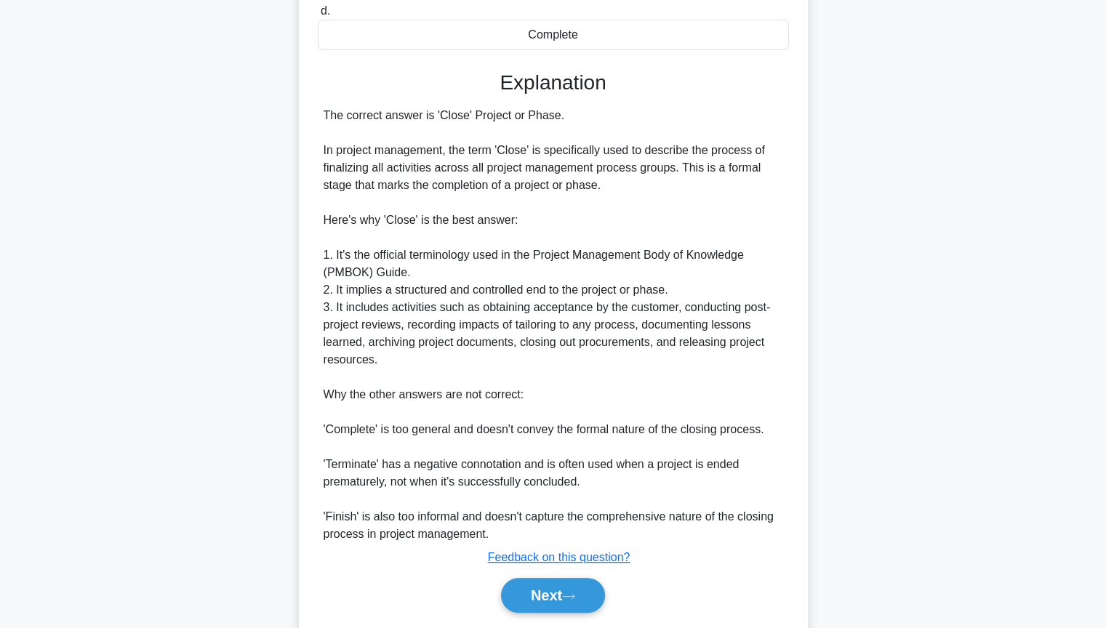
scroll to position [321, 0]
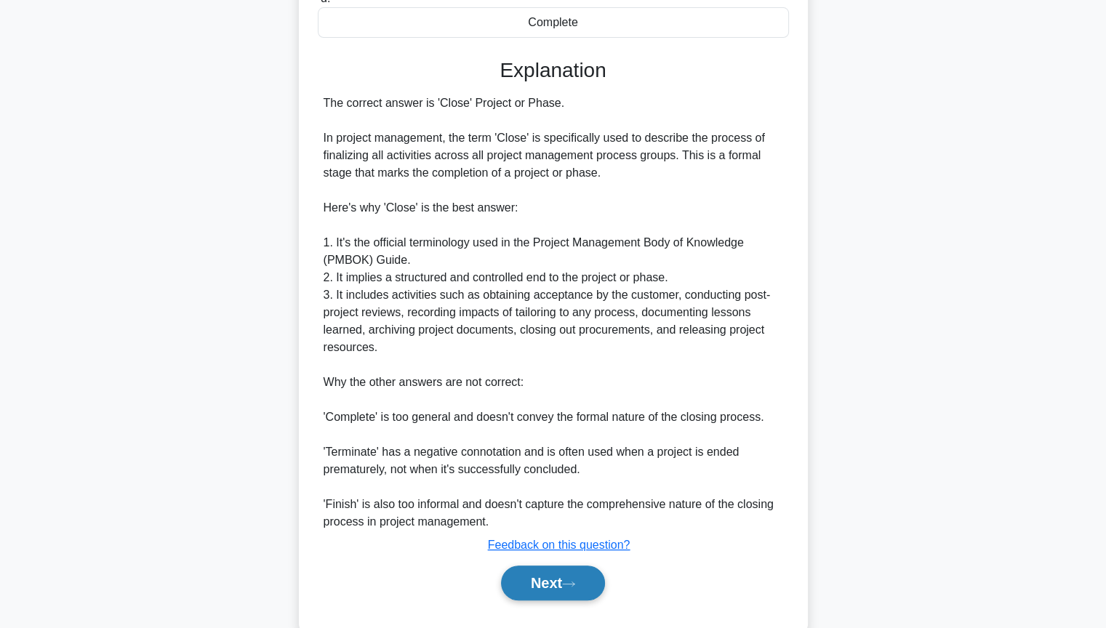
click at [561, 530] on button "Next" at bounding box center [553, 583] width 104 height 35
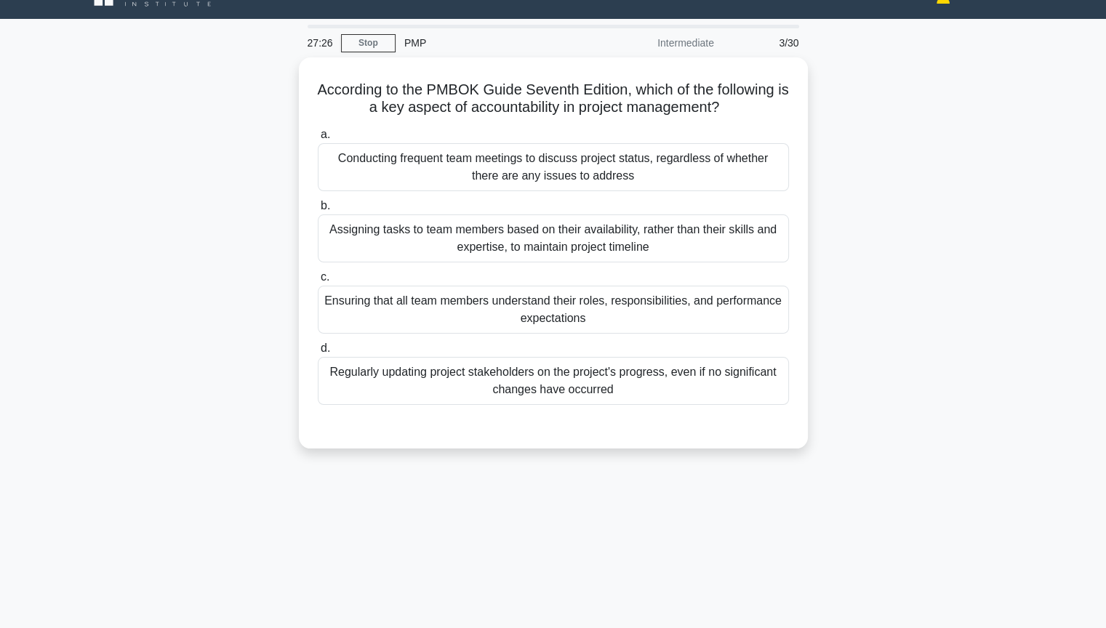
scroll to position [0, 0]
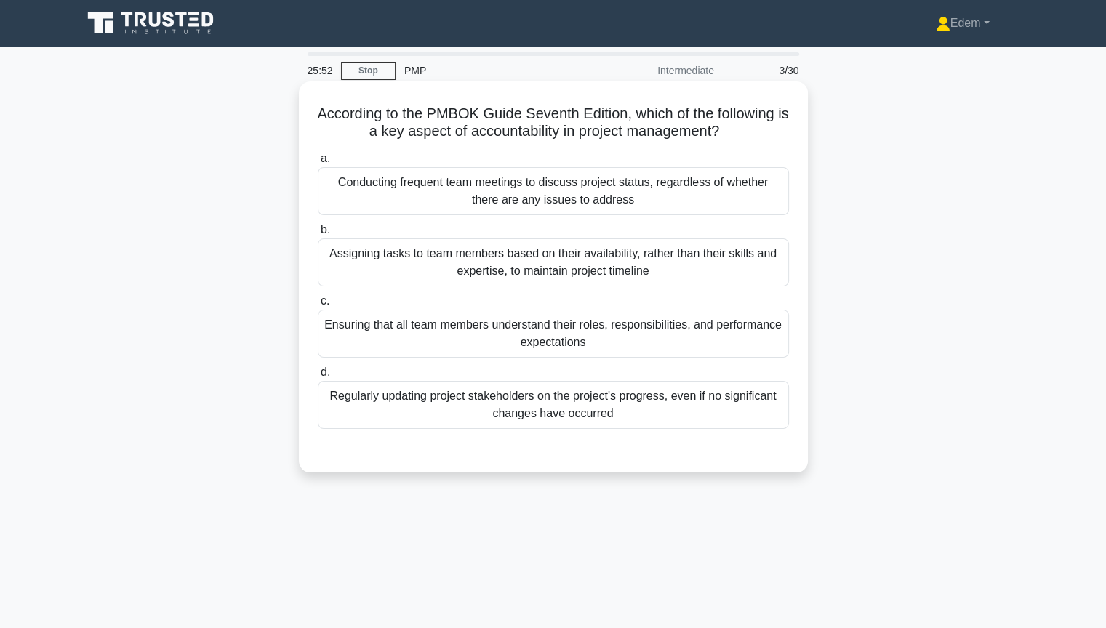
click at [488, 342] on div "Ensuring that all team members understand their roles, responsibilities, and pe…" at bounding box center [553, 334] width 471 height 48
click at [318, 306] on input "c. Ensuring that all team members understand their roles, responsibilities, and…" at bounding box center [318, 301] width 0 height 9
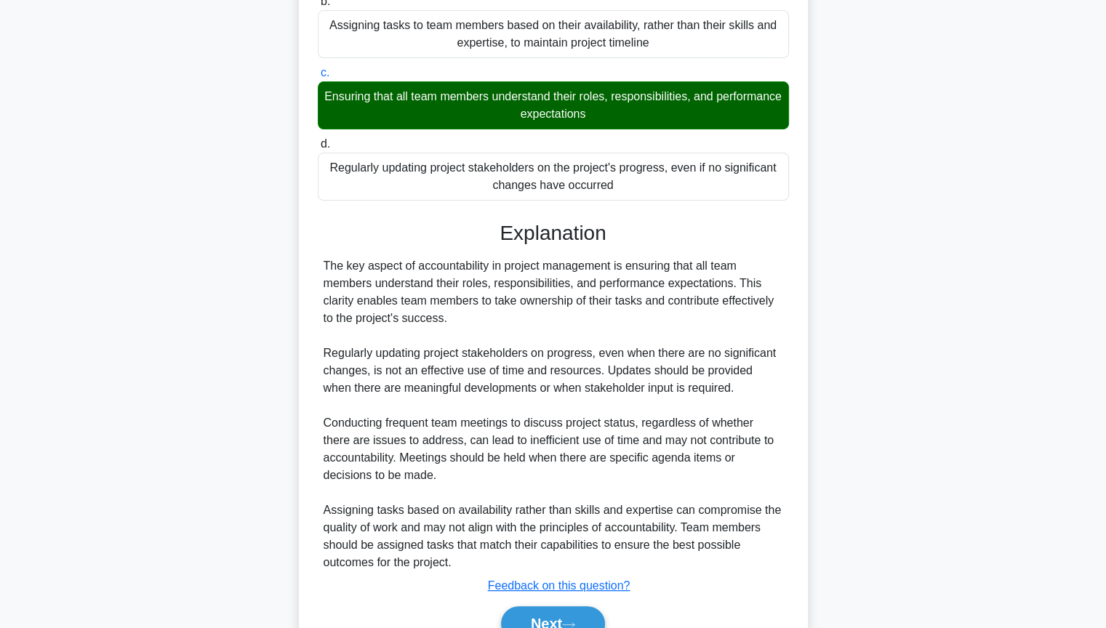
scroll to position [303, 0]
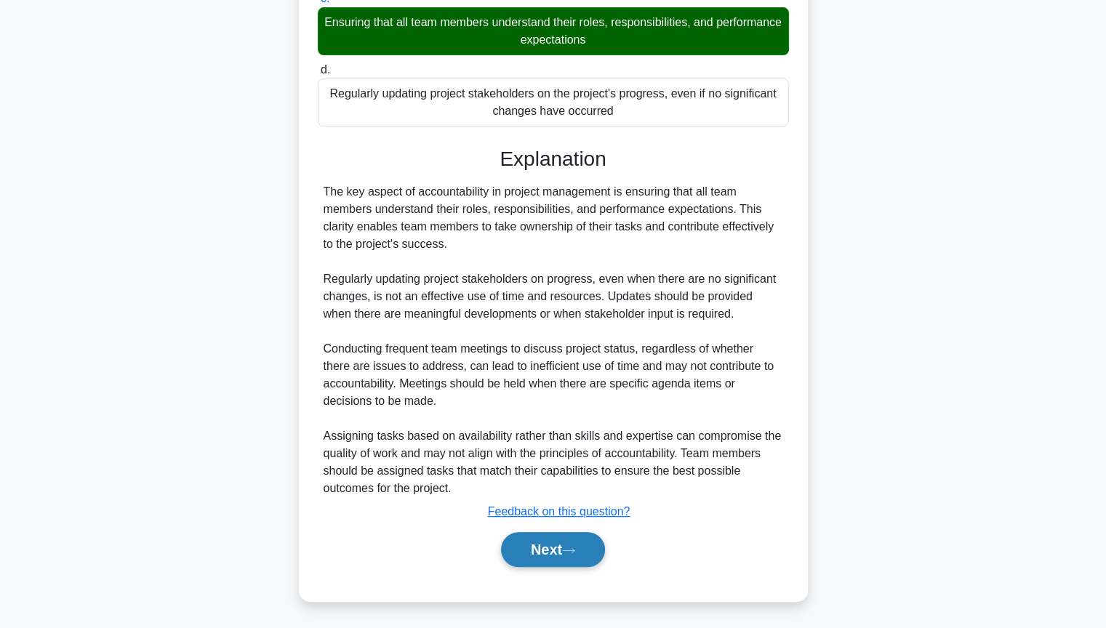
click at [591, 530] on button "Next" at bounding box center [553, 549] width 104 height 35
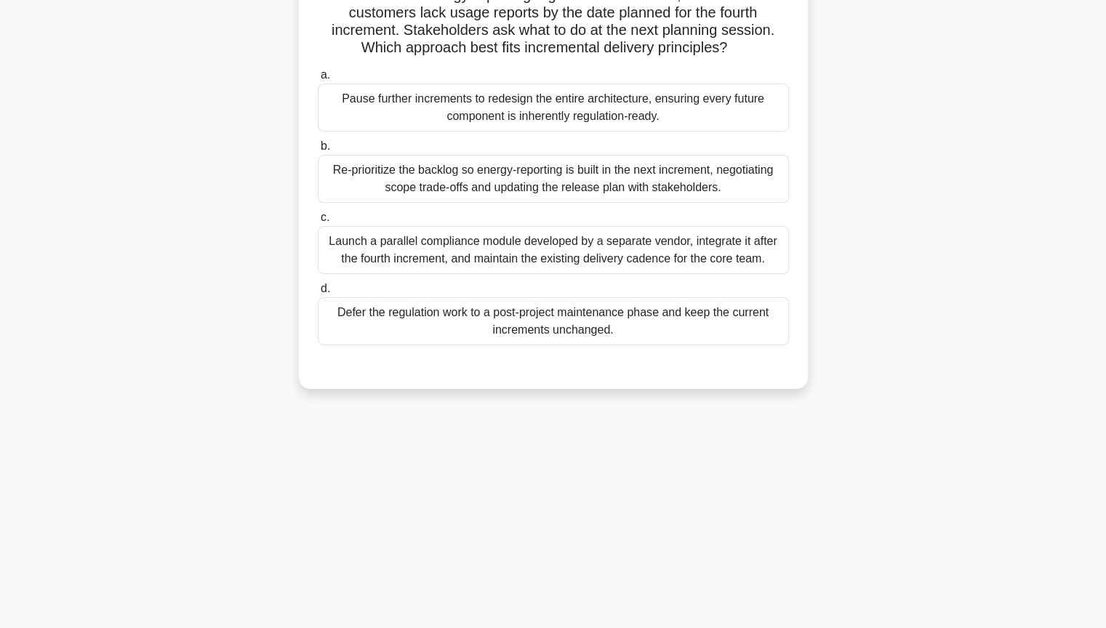
scroll to position [0, 0]
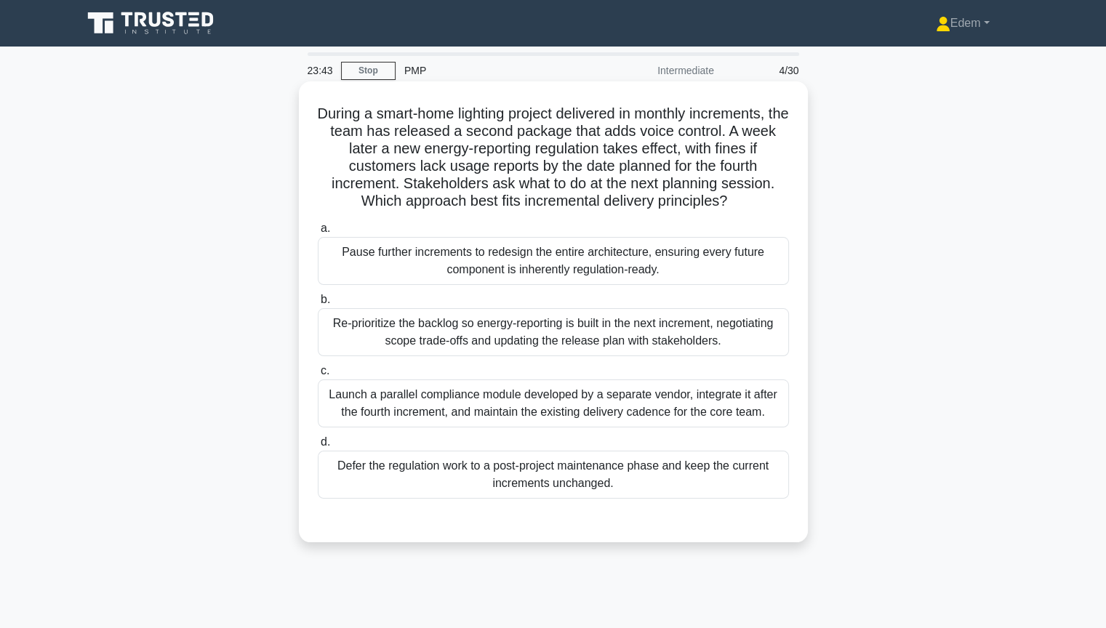
click at [521, 343] on div "Re-prioritize the backlog so energy-reporting is built in the next increment, n…" at bounding box center [553, 332] width 471 height 48
click at [318, 305] on input "b. Re-prioritize the backlog so energy-reporting is built in the next increment…" at bounding box center [318, 299] width 0 height 9
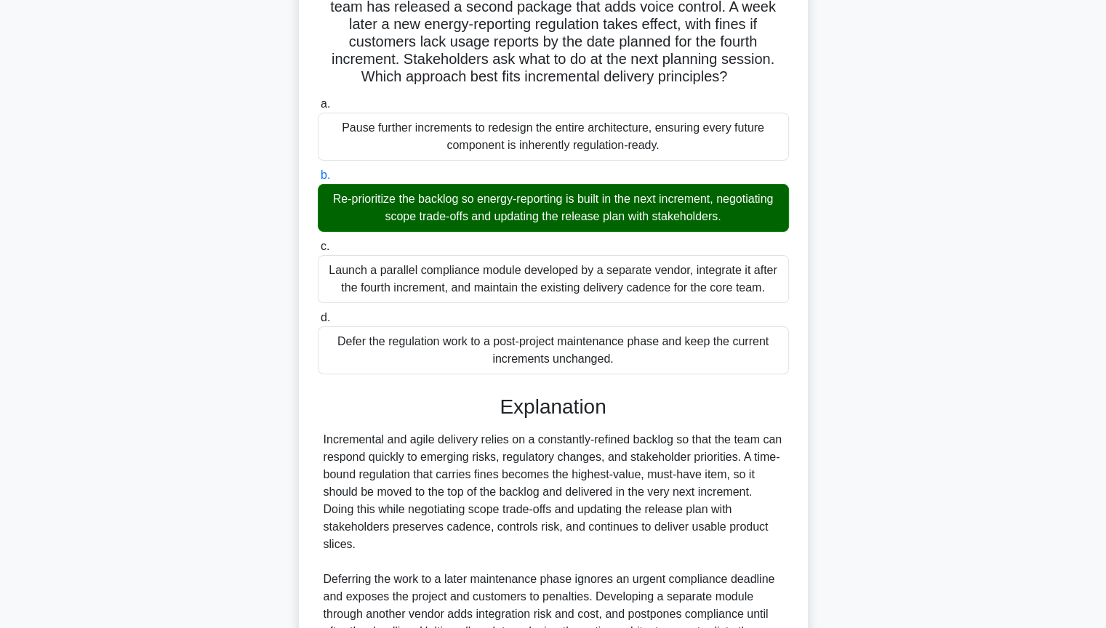
scroll to position [303, 0]
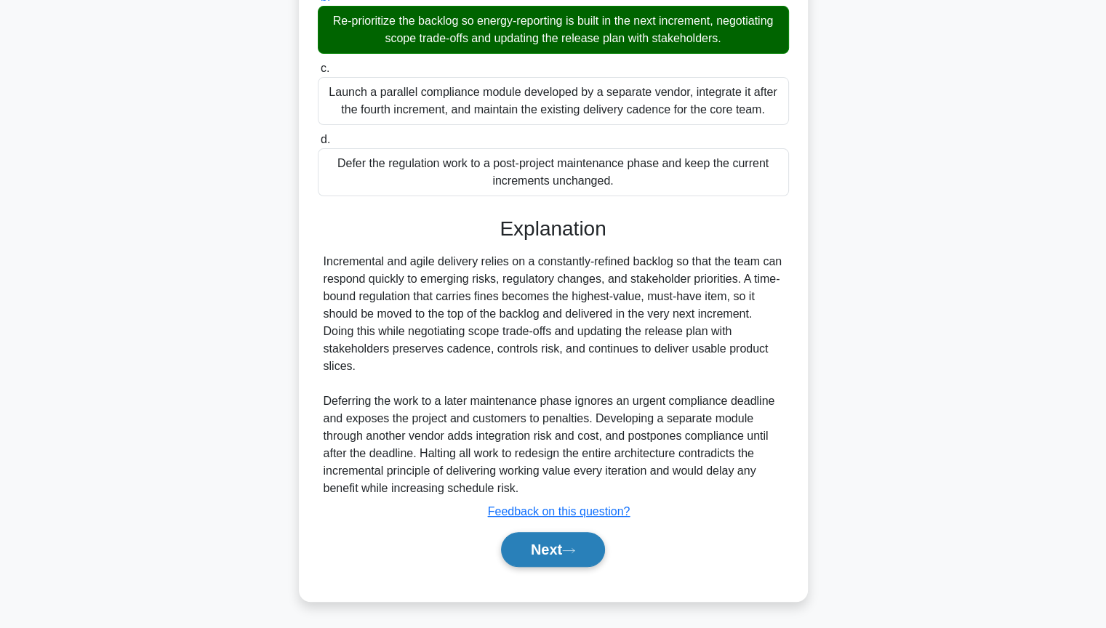
click at [556, 530] on button "Next" at bounding box center [553, 549] width 104 height 35
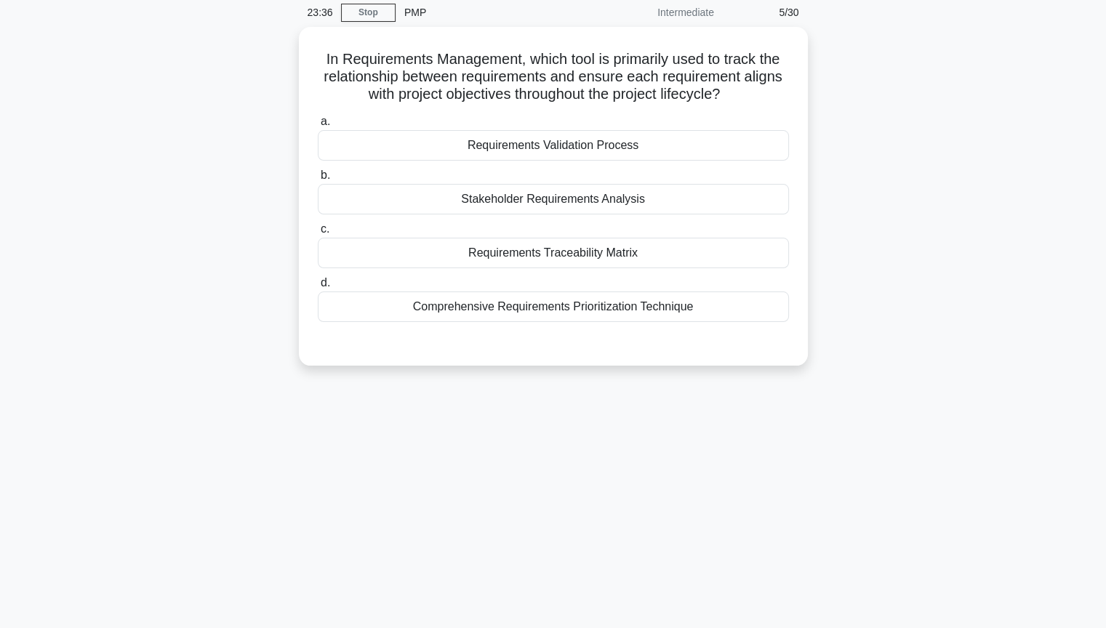
scroll to position [0, 0]
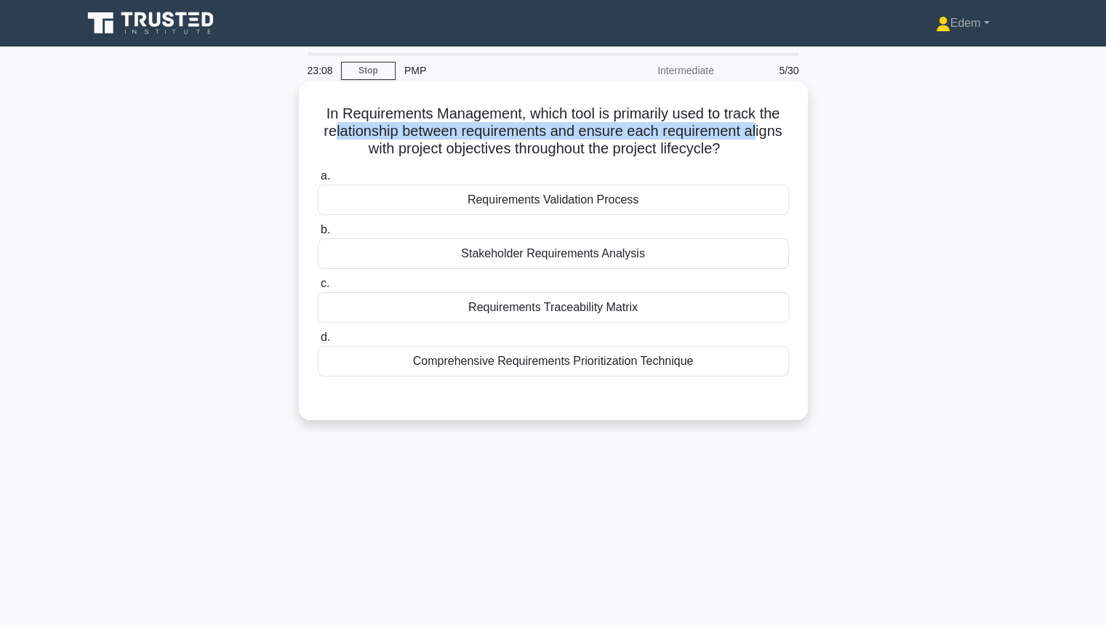
drag, startPoint x: 331, startPoint y: 135, endPoint x: 761, endPoint y: 140, distance: 430.5
click at [761, 140] on h5 "In Requirements Management, which tool is primarily used to track the relations…" at bounding box center [553, 132] width 474 height 54
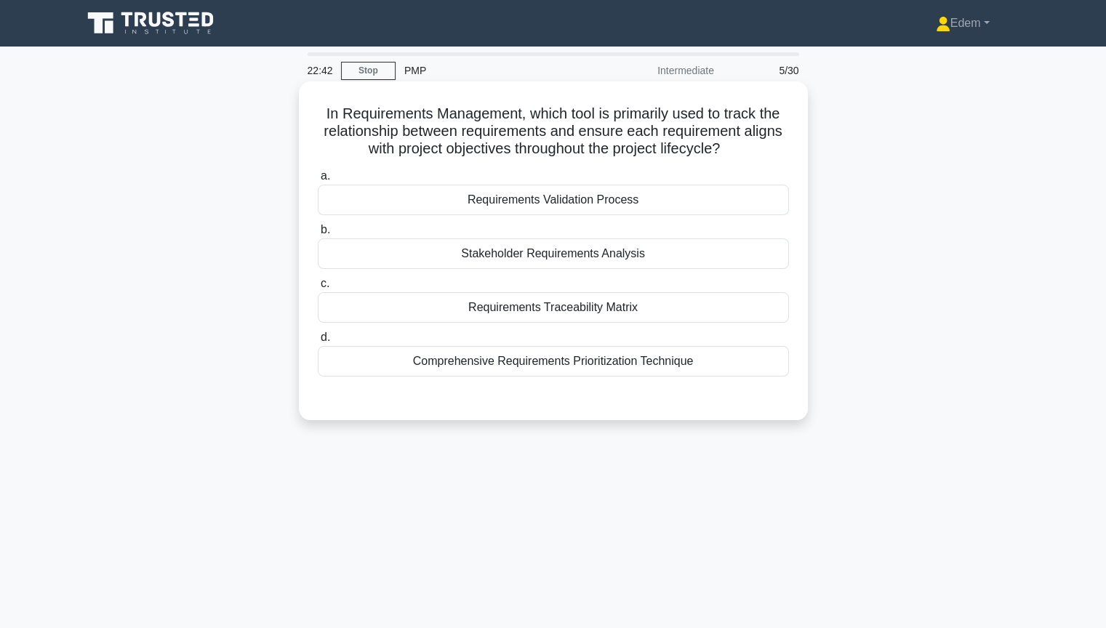
click at [586, 204] on div "Requirements Validation Process" at bounding box center [553, 200] width 471 height 31
click at [318, 181] on input "a. Requirements Validation Process" at bounding box center [318, 176] width 0 height 9
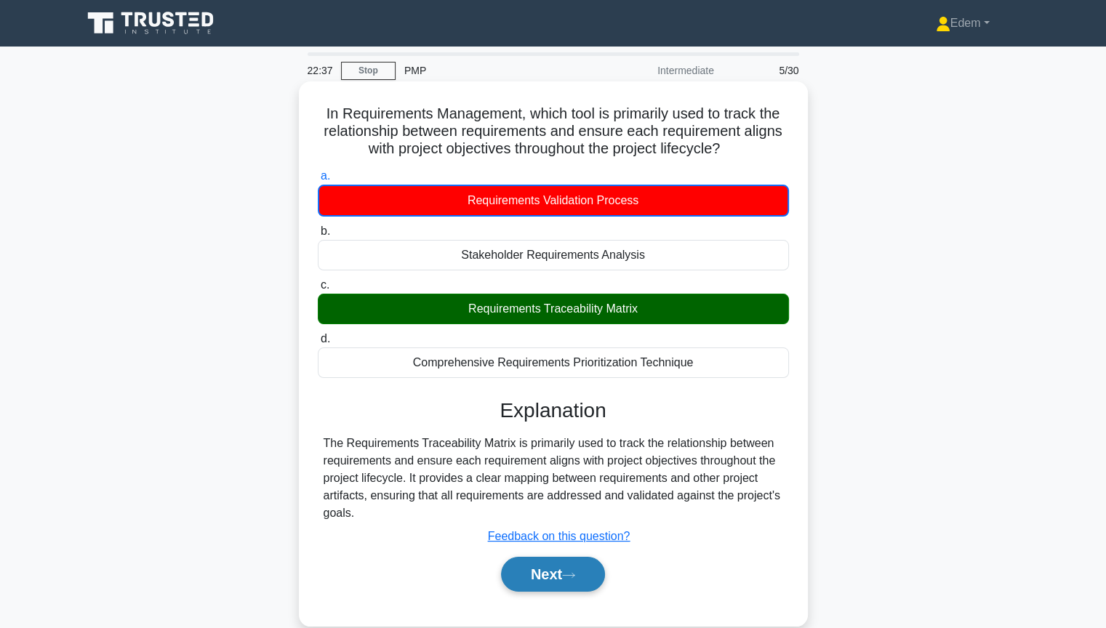
click at [582, 530] on button "Next" at bounding box center [553, 574] width 104 height 35
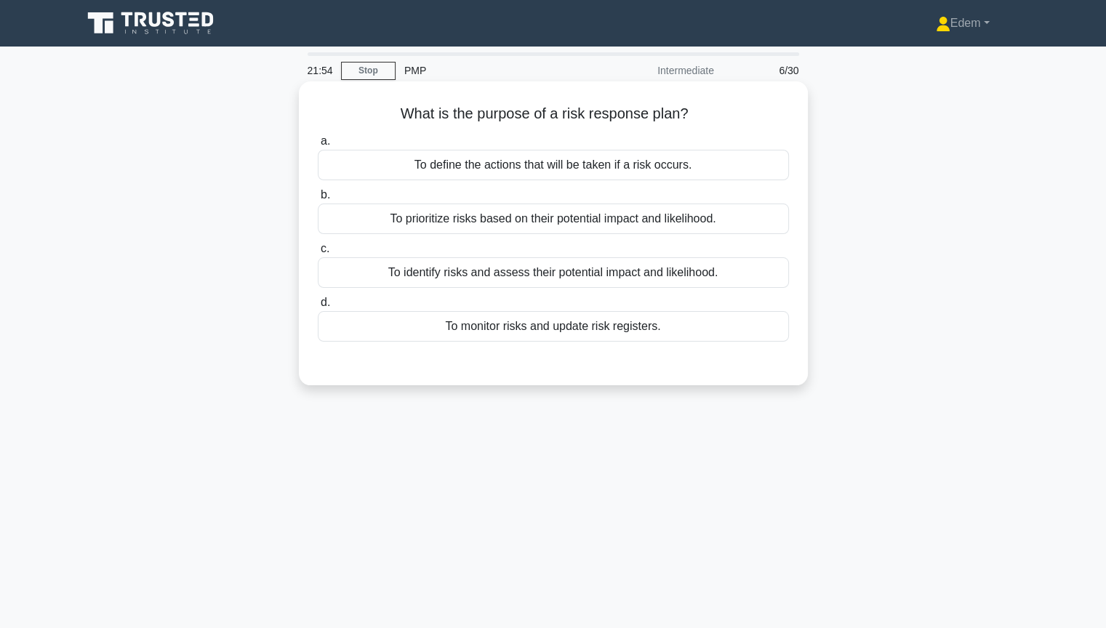
click at [665, 169] on div "To define the actions that will be taken if a risk occurs." at bounding box center [553, 165] width 471 height 31
click at [318, 146] on input "a. To define the actions that will be taken if a risk occurs." at bounding box center [318, 141] width 0 height 9
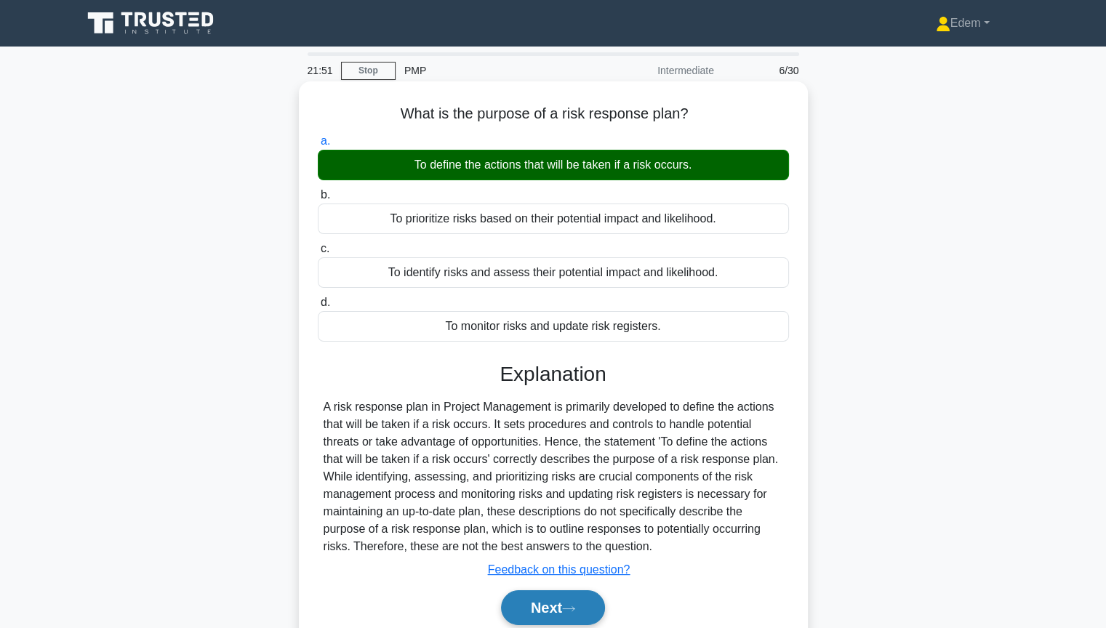
click at [573, 530] on button "Next" at bounding box center [553, 608] width 104 height 35
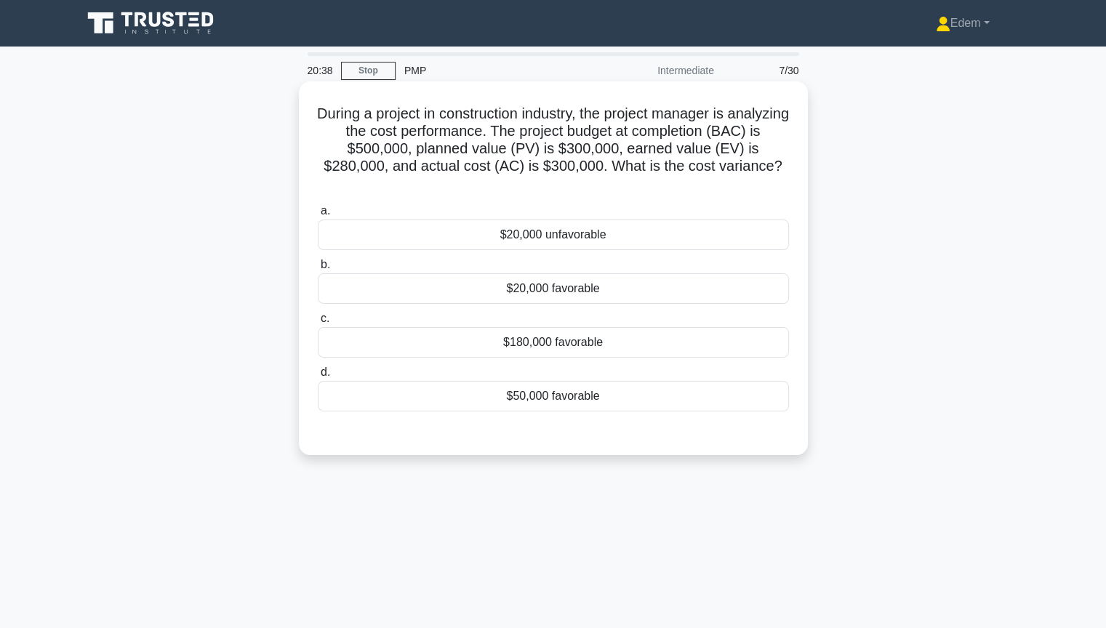
click at [526, 236] on div "$20,000 unfavorable" at bounding box center [553, 235] width 471 height 31
click at [318, 216] on input "a. $20,000 unfavorable" at bounding box center [318, 211] width 0 height 9
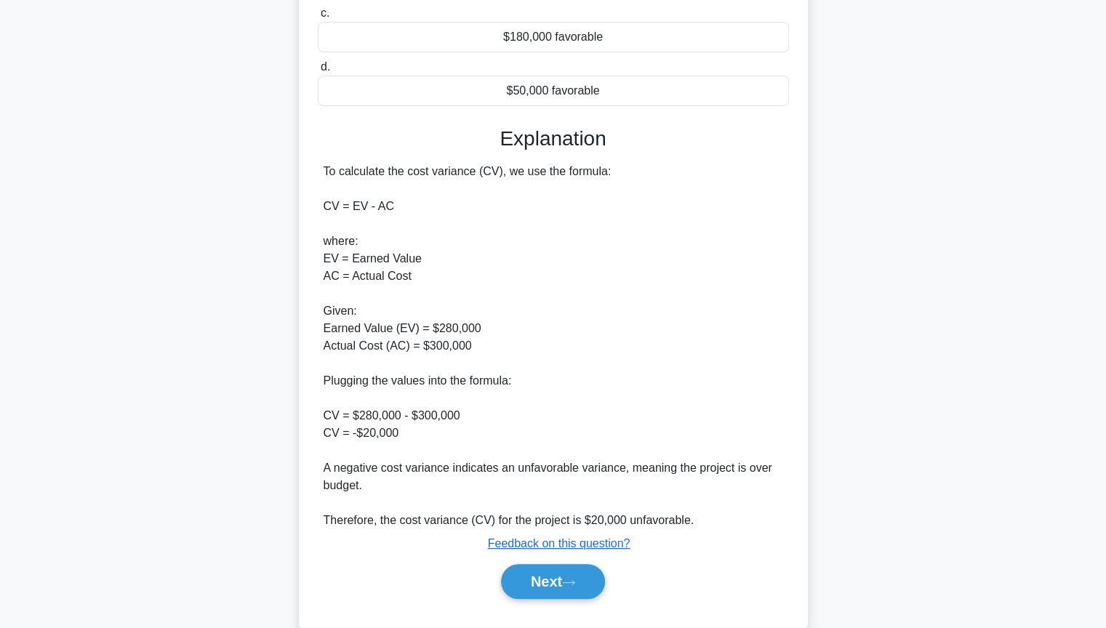
scroll to position [337, 0]
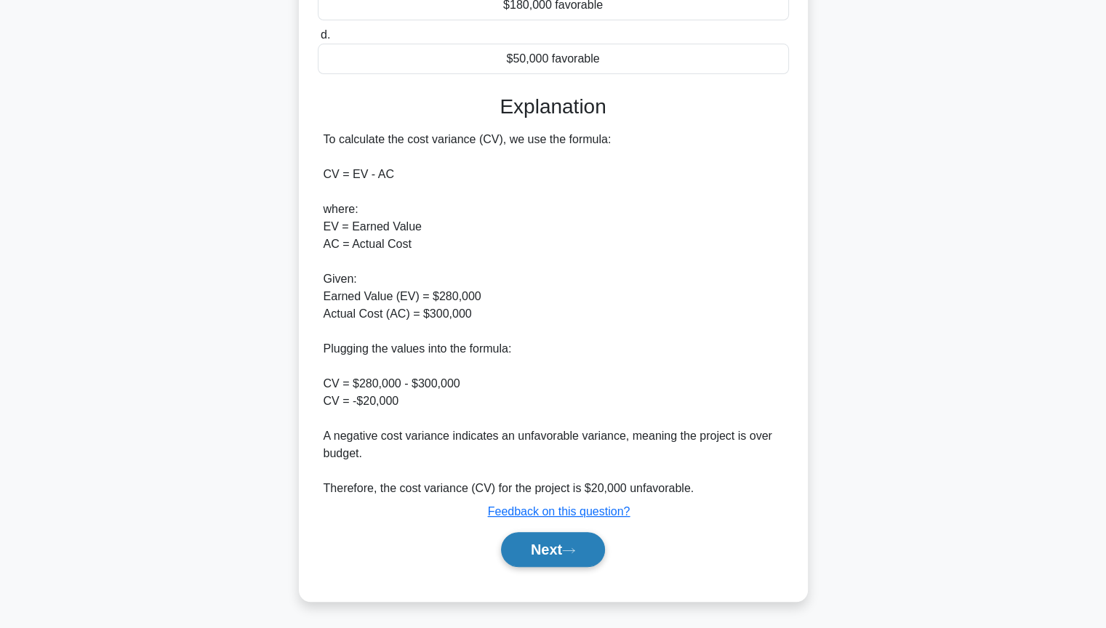
click at [574, 530] on icon at bounding box center [569, 550] width 12 height 4
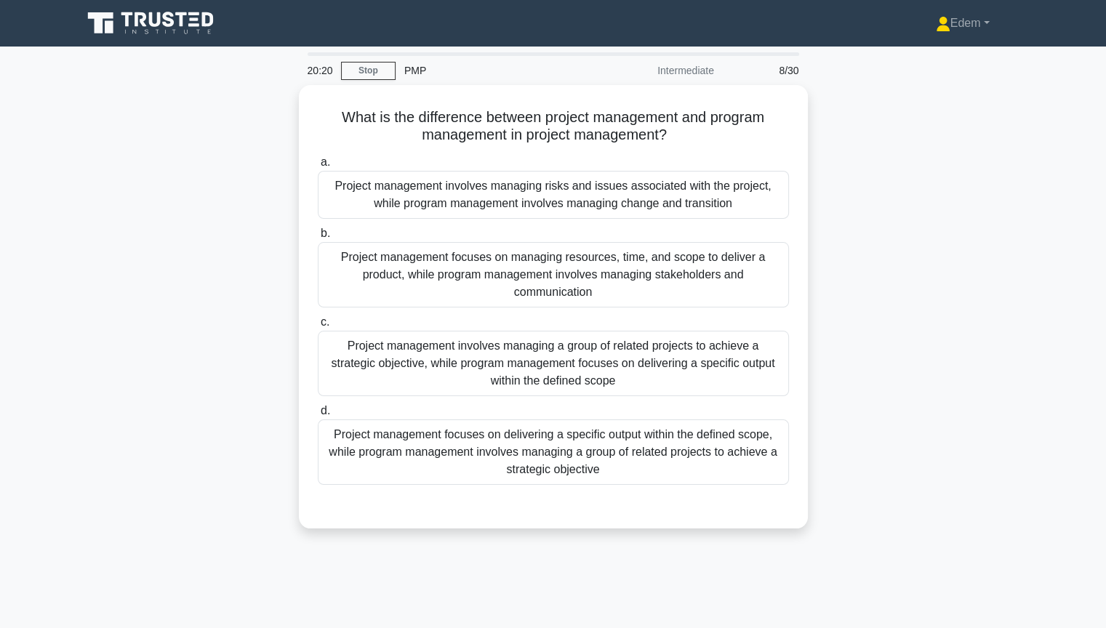
scroll to position [0, 0]
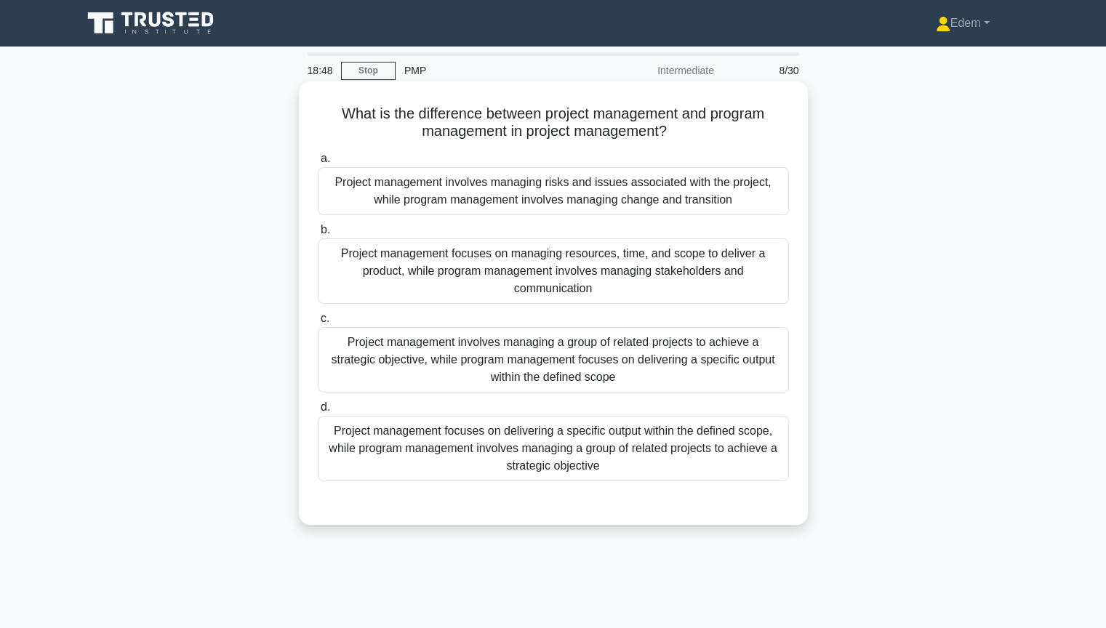
click at [695, 457] on div "Project management focuses on delivering a specific output within the defined s…" at bounding box center [553, 448] width 471 height 65
click at [318, 412] on input "d. Project management focuses on delivering a specific output within the define…" at bounding box center [318, 407] width 0 height 9
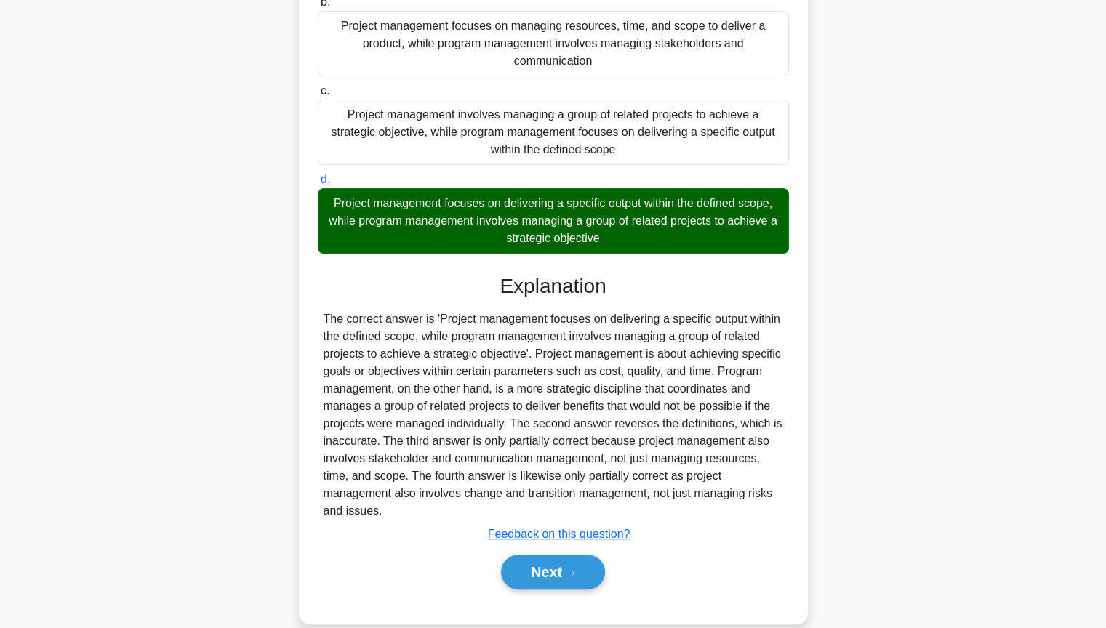
scroll to position [250, 0]
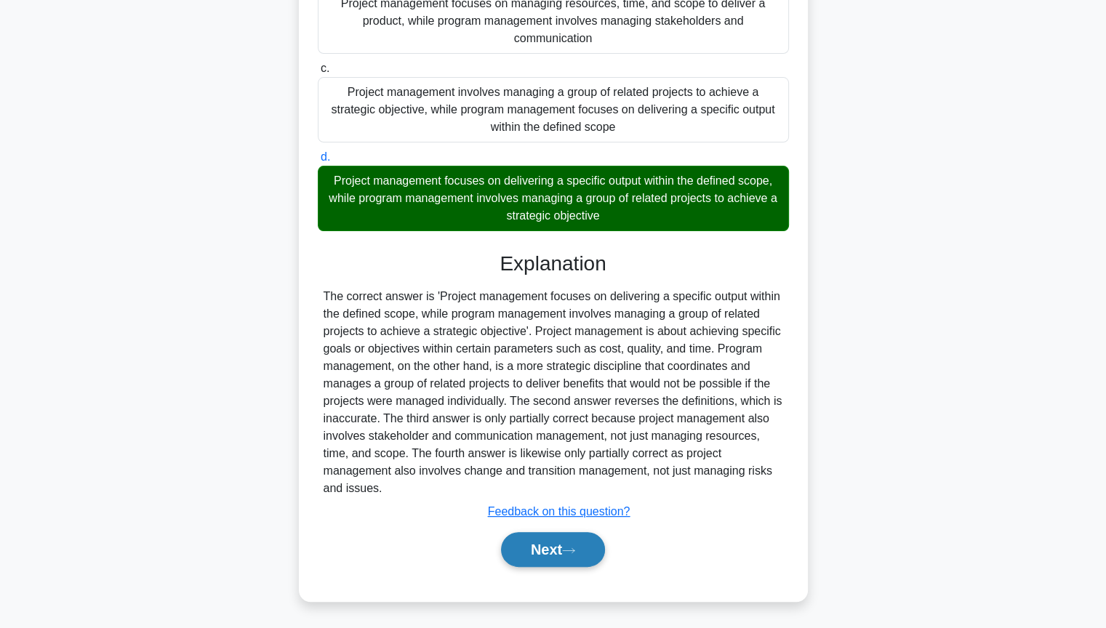
click at [567, 530] on button "Next" at bounding box center [553, 549] width 104 height 35
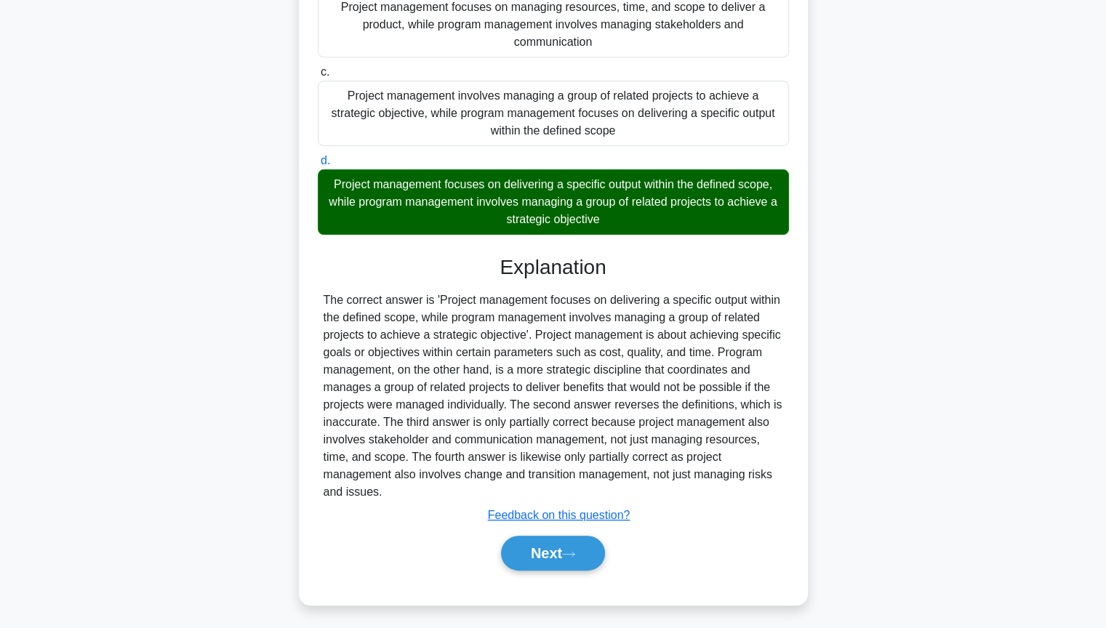
scroll to position [157, 0]
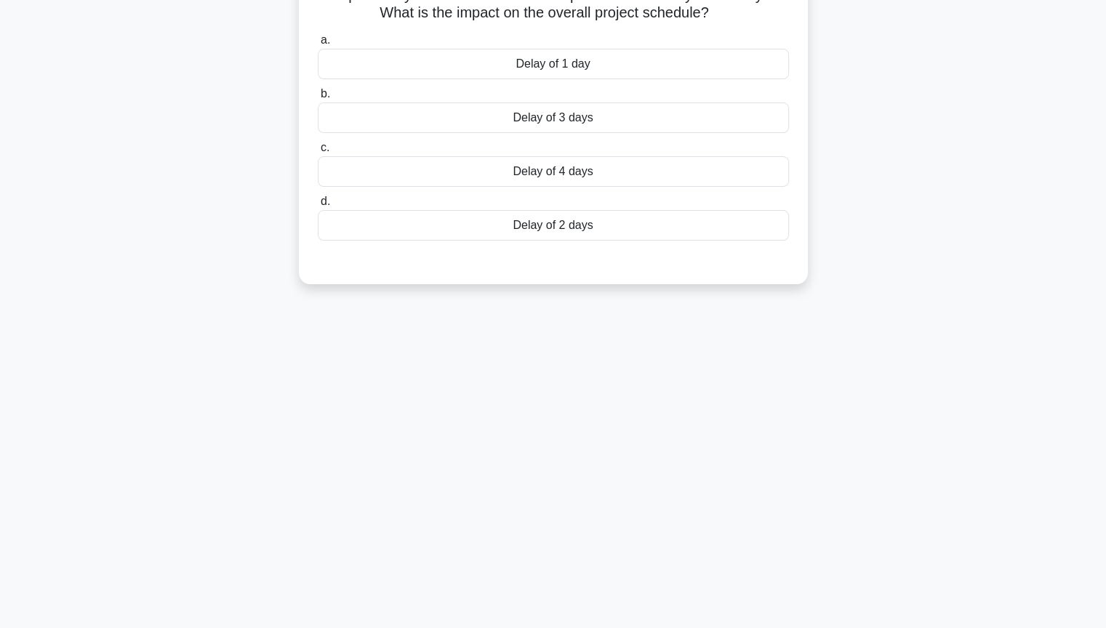
drag, startPoint x: 1105, startPoint y: 398, endPoint x: 1093, endPoint y: 241, distance: 157.6
click at [1093, 241] on main "18:40 Stop PMP Intermediate 9/30 A project manager is analyzing his project net…" at bounding box center [553, 258] width 1106 height 739
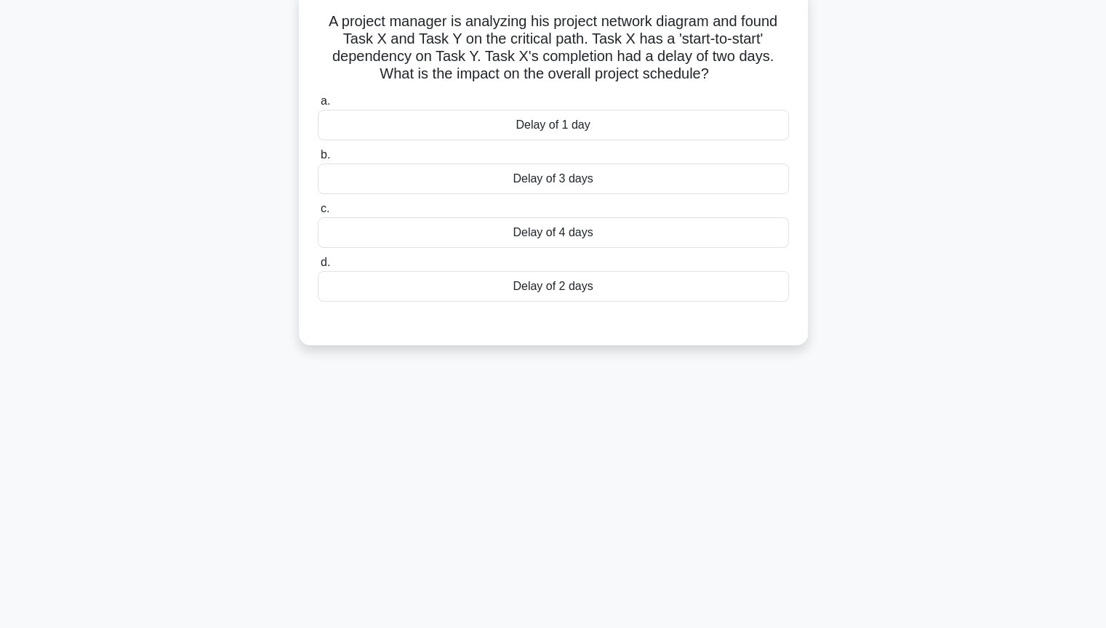
scroll to position [0, 0]
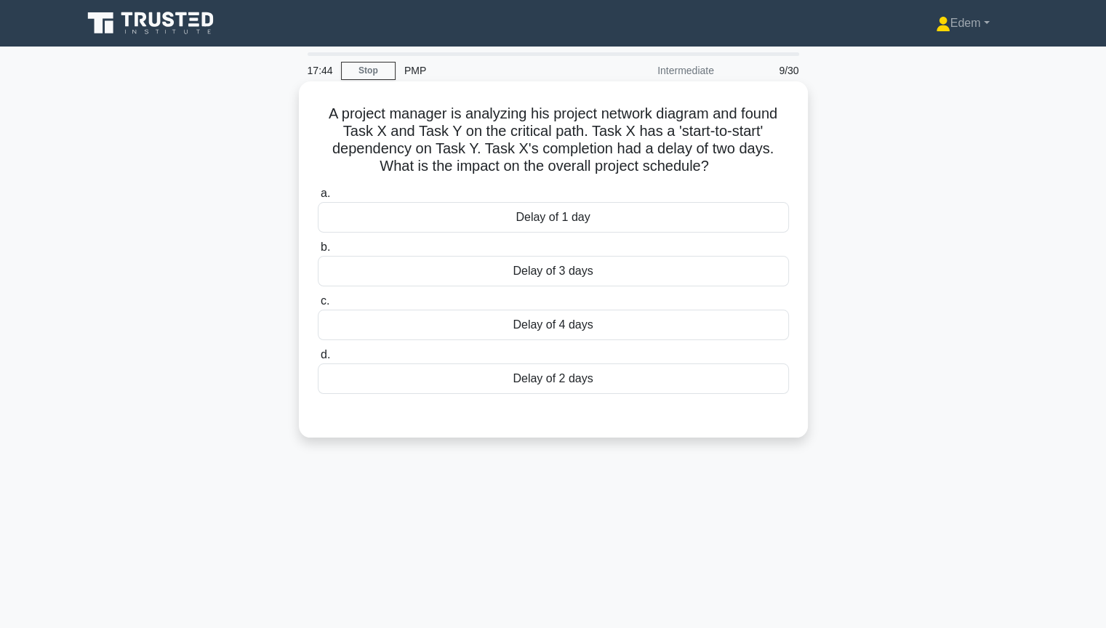
click at [602, 374] on div "Delay of 2 days" at bounding box center [553, 379] width 471 height 31
click at [318, 360] on input "d. Delay of 2 days" at bounding box center [318, 355] width 0 height 9
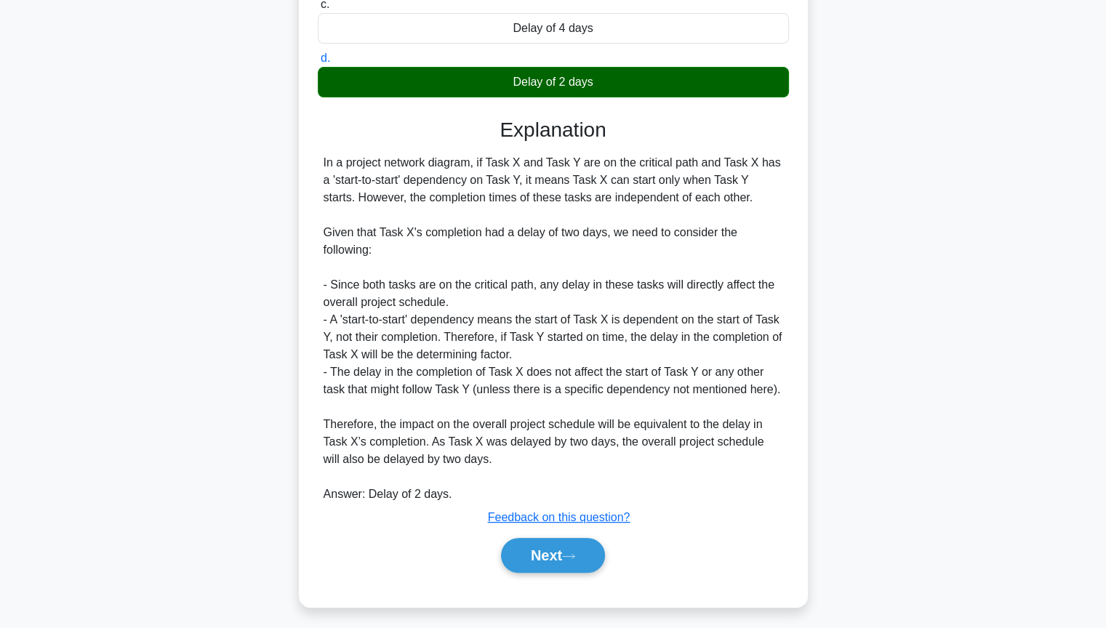
scroll to position [303, 0]
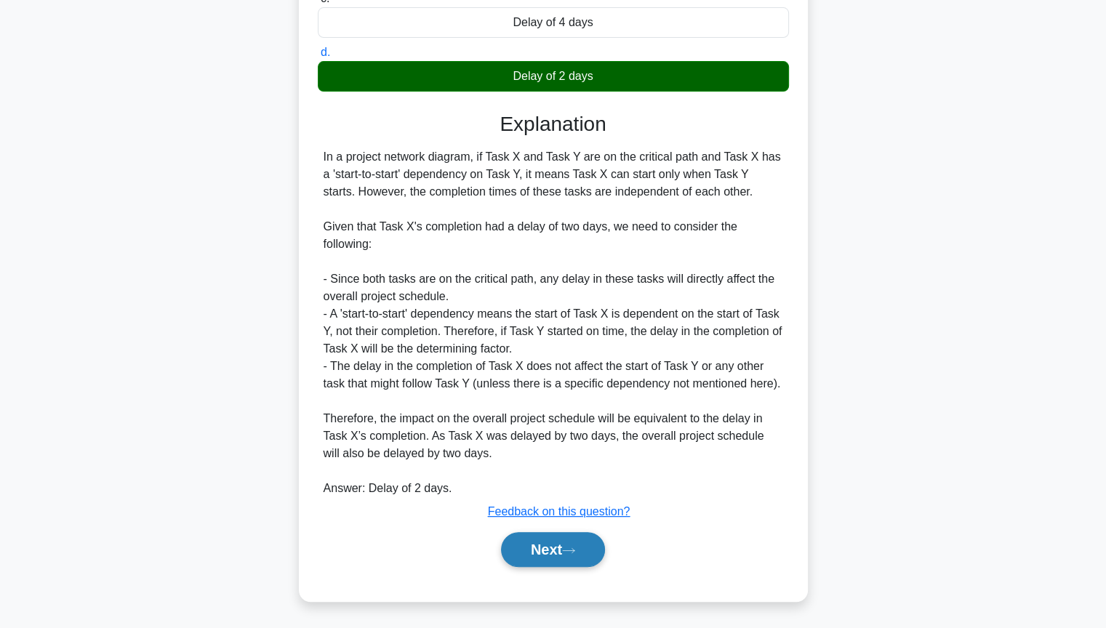
click at [579, 530] on button "Next" at bounding box center [553, 549] width 104 height 35
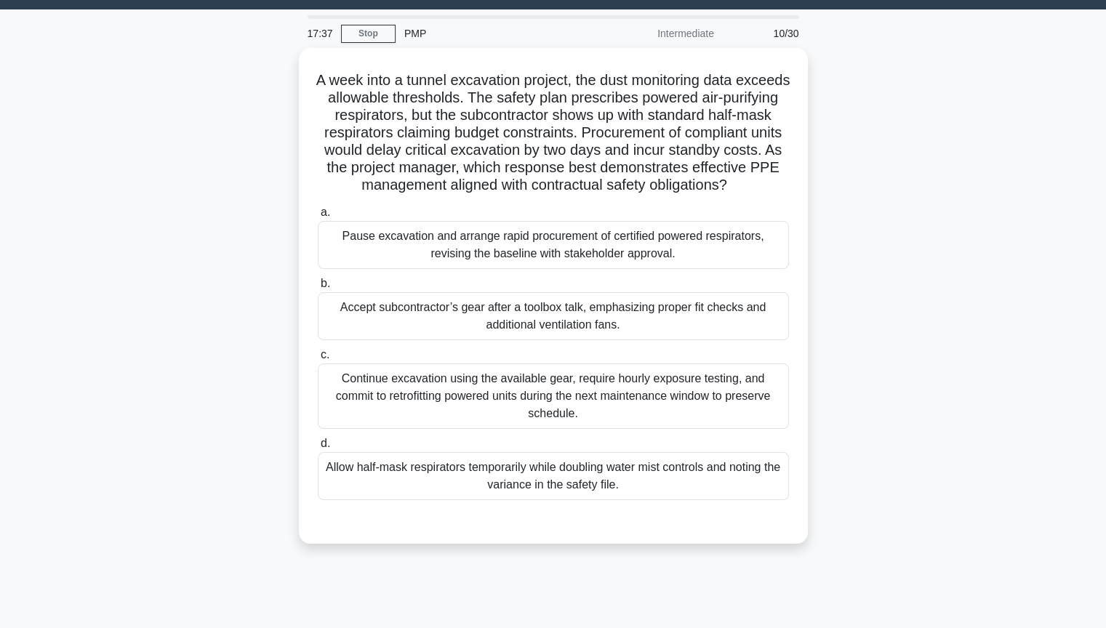
scroll to position [0, 0]
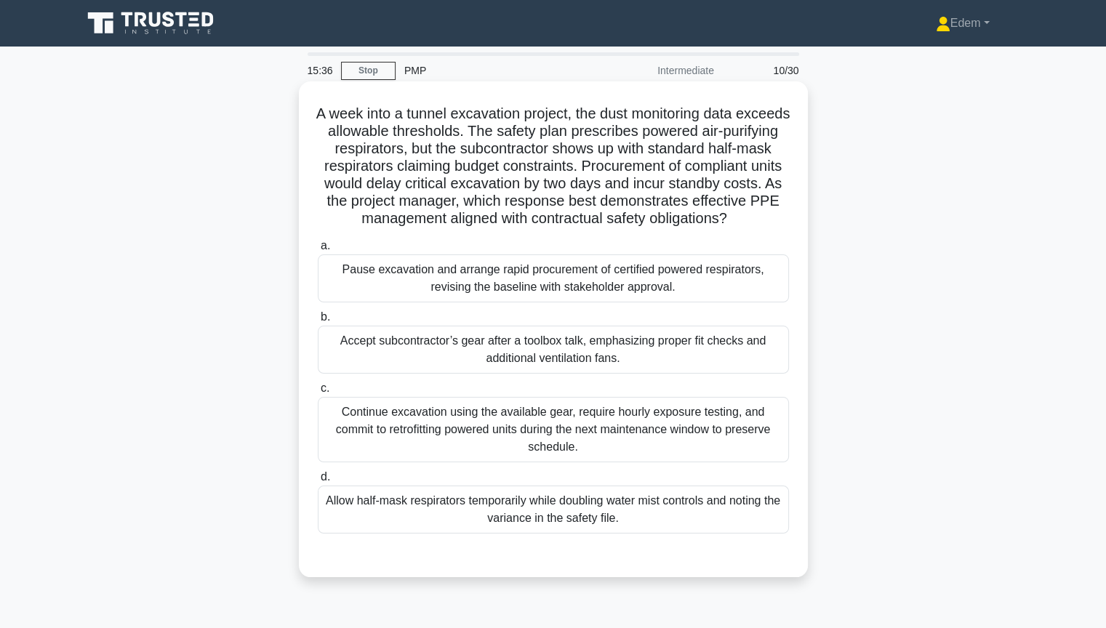
click at [620, 527] on div "Allow half-mask respirators temporarily while doubling water mist controls and …" at bounding box center [553, 510] width 471 height 48
click at [318, 482] on input "d. Allow half-mask respirators temporarily while doubling water mist controls a…" at bounding box center [318, 477] width 0 height 9
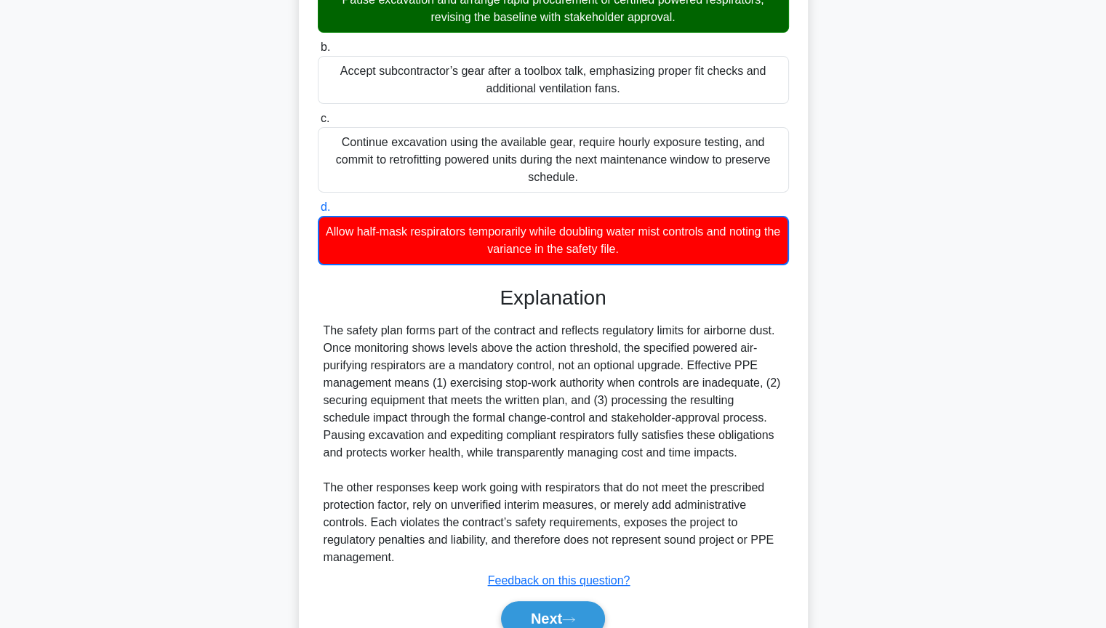
scroll to position [275, 0]
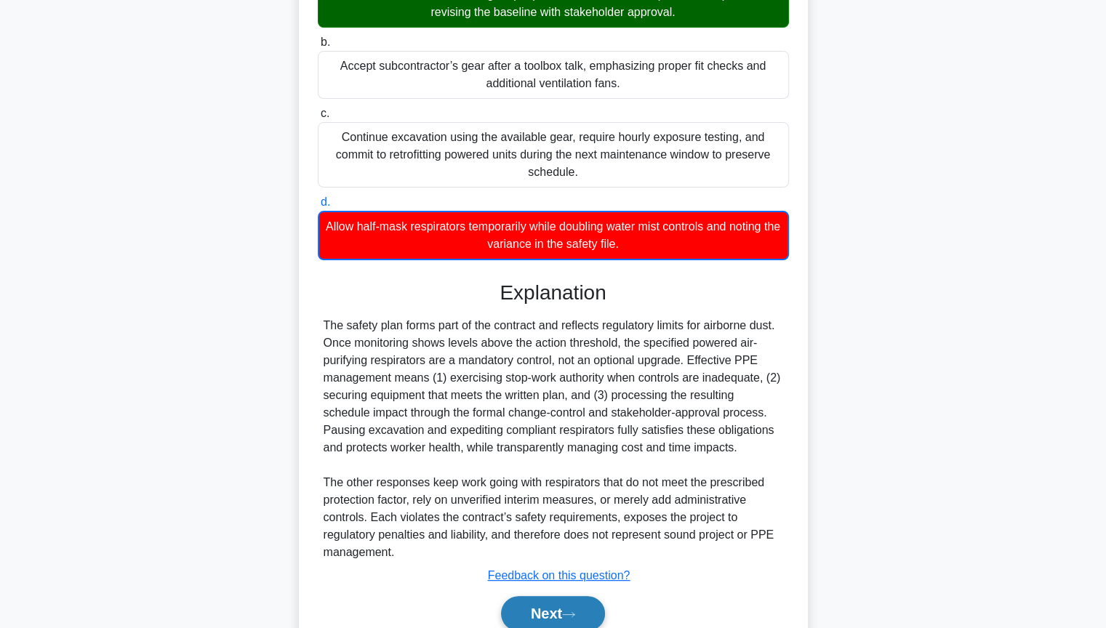
click at [575, 530] on button "Next" at bounding box center [553, 613] width 104 height 35
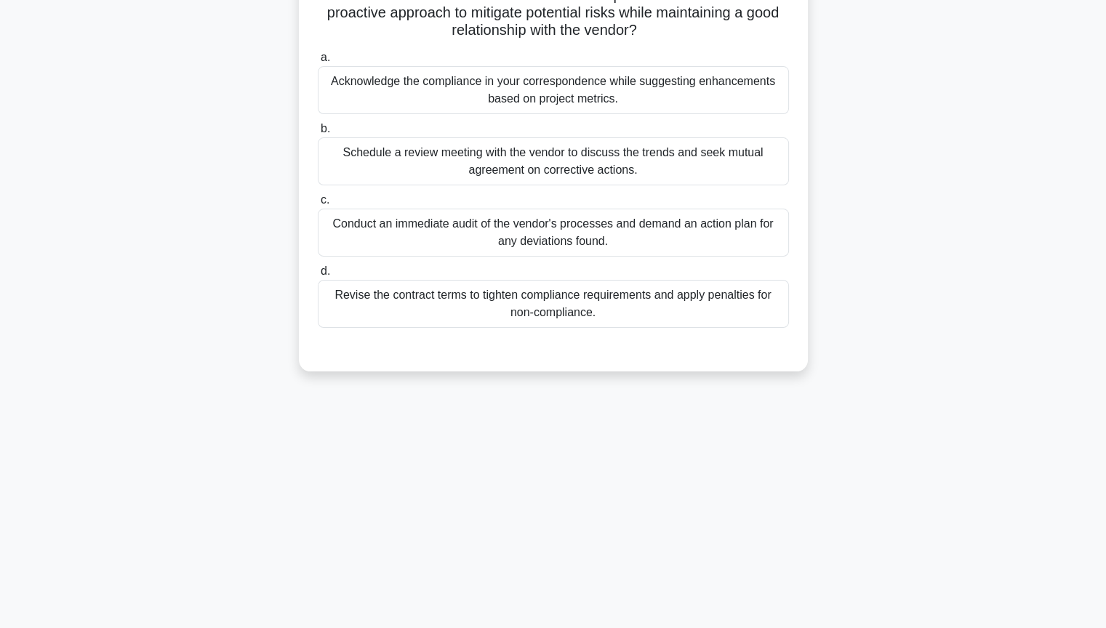
scroll to position [0, 0]
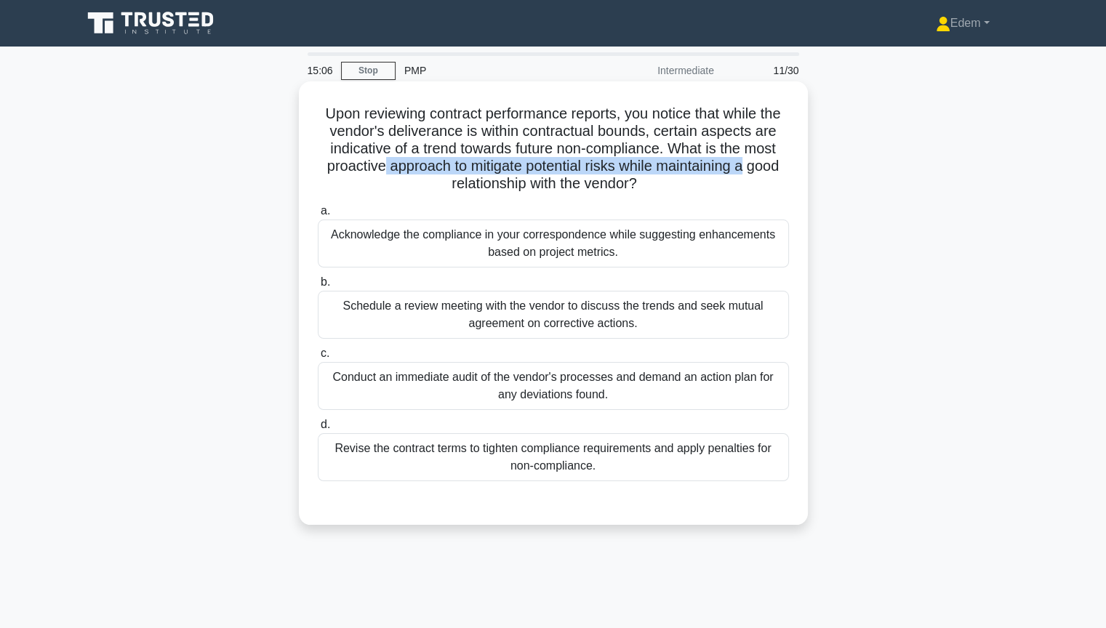
drag, startPoint x: 419, startPoint y: 167, endPoint x: 793, endPoint y: 171, distance: 374.5
click at [793, 171] on div "Upon reviewing contract performance reports, you notice that while the vendor's…" at bounding box center [553, 303] width 497 height 432
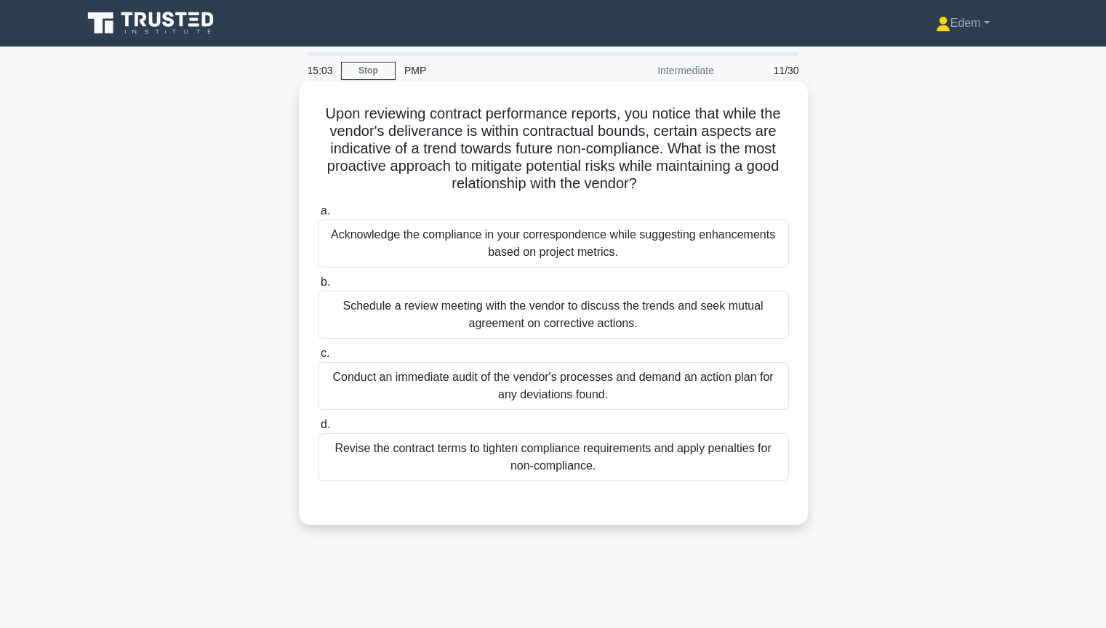
click at [373, 186] on h5 "Upon reviewing contract performance reports, you notice that while the vendor's…" at bounding box center [553, 149] width 474 height 89
click at [692, 315] on div "Schedule a review meeting with the vendor to discuss the trends and seek mutual…" at bounding box center [553, 315] width 471 height 48
click at [318, 287] on input "b. Schedule a review meeting with the vendor to discuss the trends and seek mut…" at bounding box center [318, 282] width 0 height 9
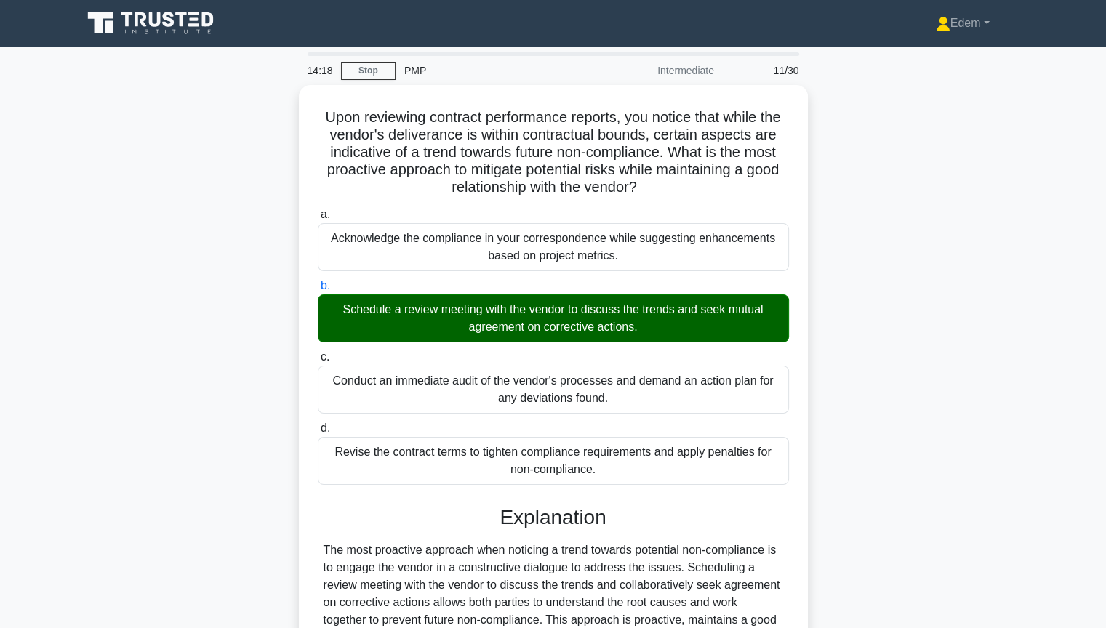
scroll to position [303, 0]
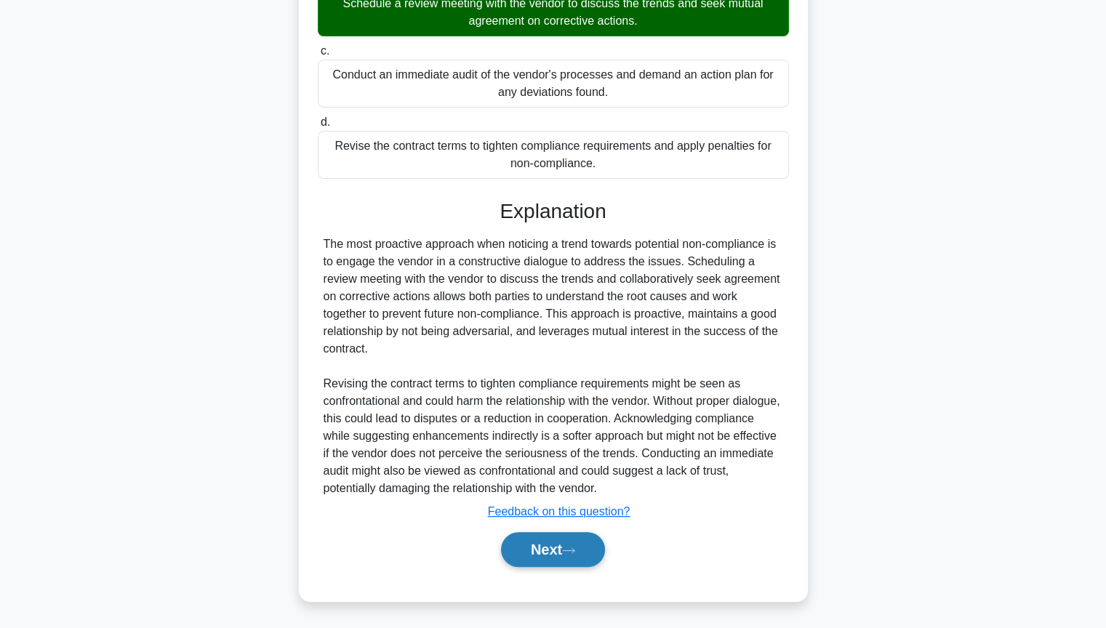
click at [585, 530] on button "Next" at bounding box center [553, 549] width 104 height 35
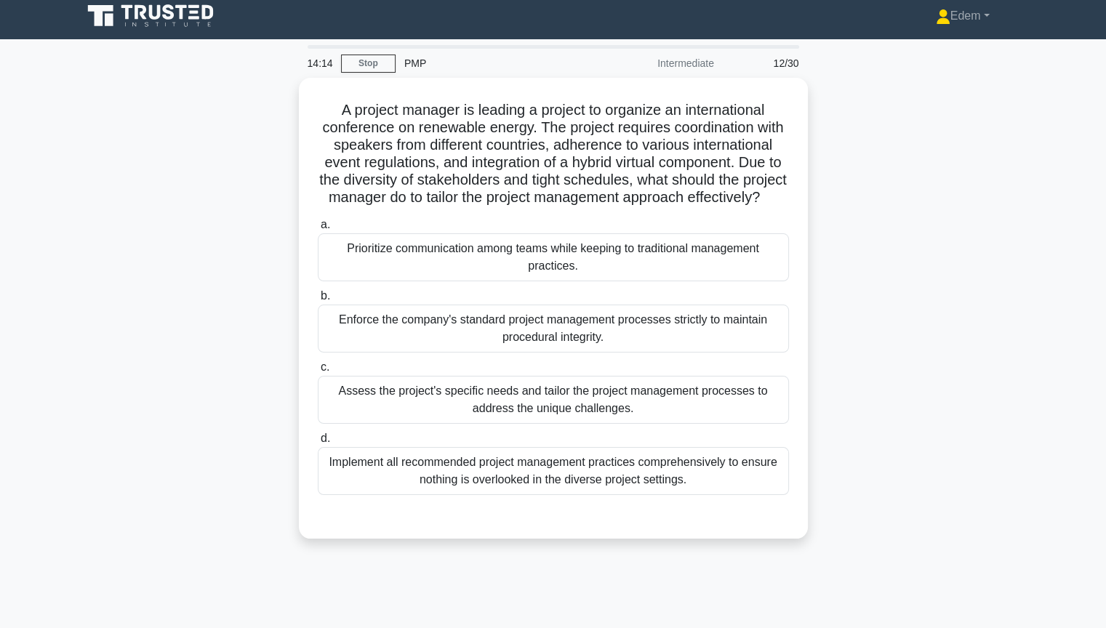
scroll to position [0, 0]
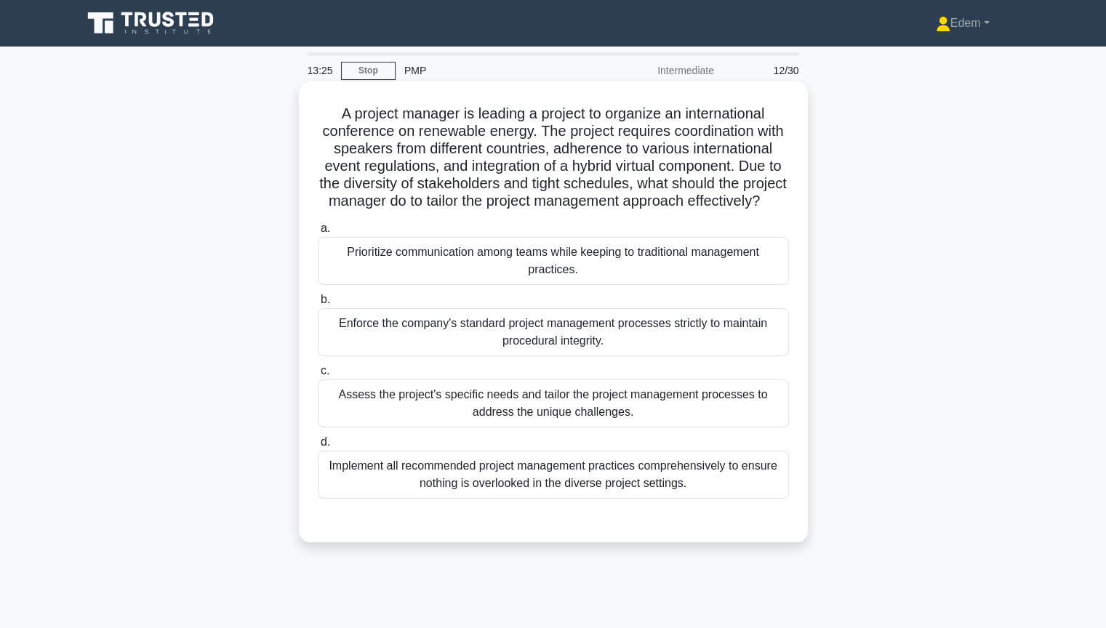
click at [647, 497] on div "Implement all recommended project management practices comprehensively to ensur…" at bounding box center [553, 475] width 471 height 48
click at [318, 447] on input "d. Implement all recommended project management practices comprehensively to en…" at bounding box center [318, 442] width 0 height 9
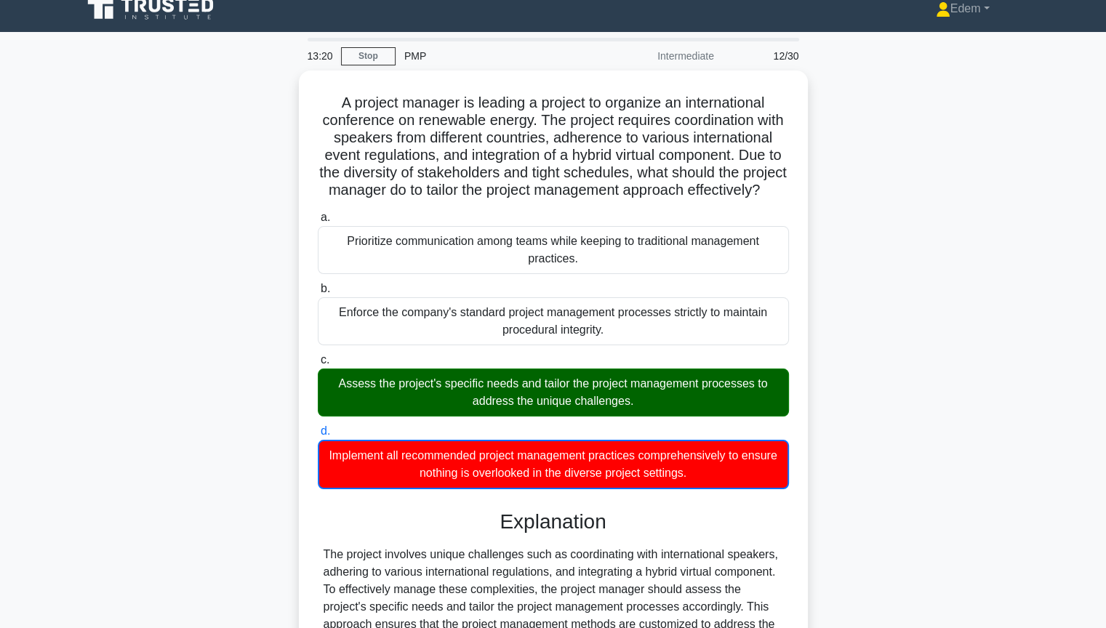
scroll to position [199, 0]
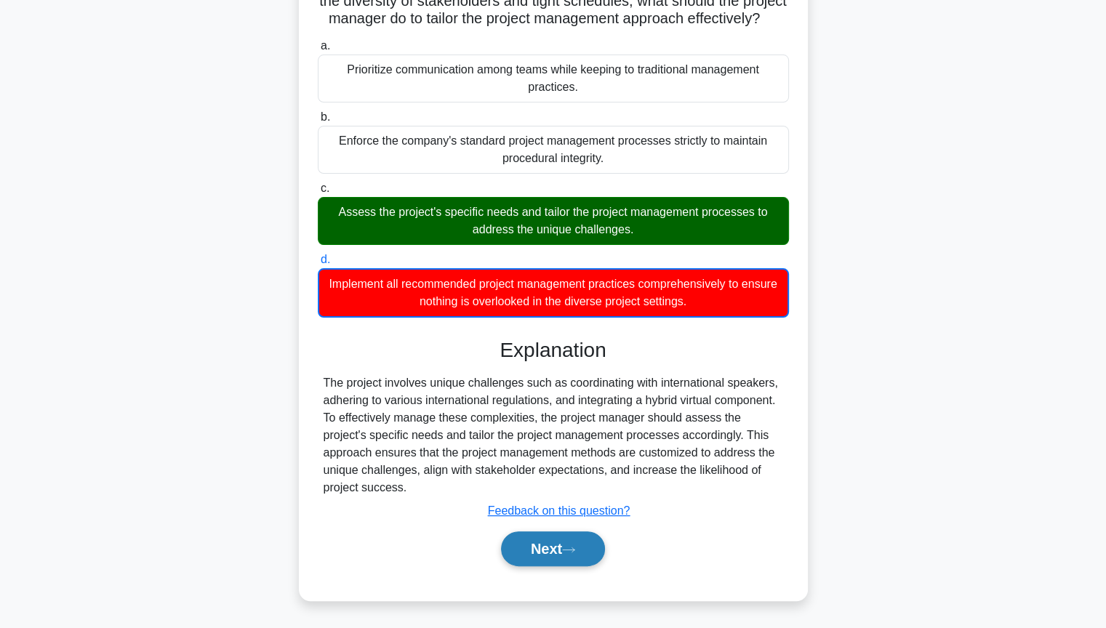
click at [581, 530] on button "Next" at bounding box center [553, 549] width 104 height 35
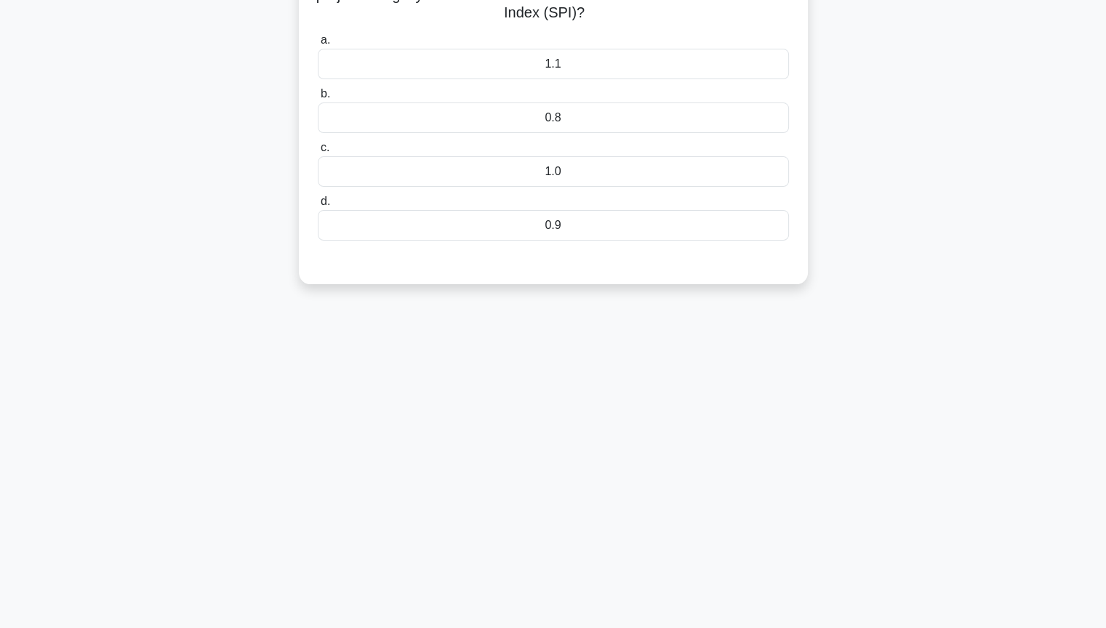
scroll to position [0, 0]
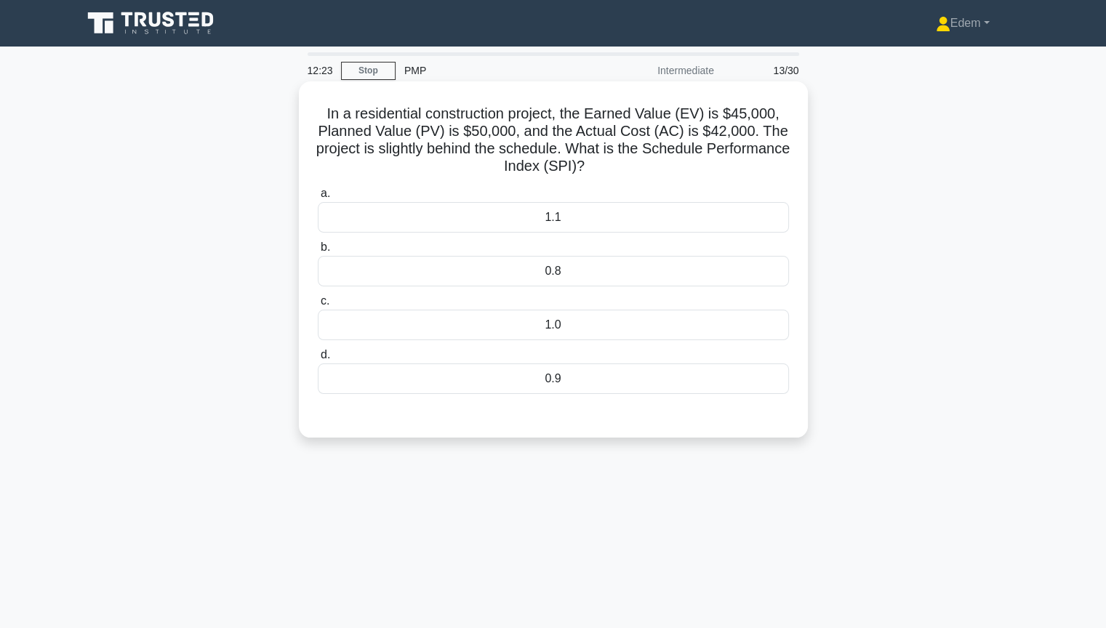
click at [647, 378] on div "0.9" at bounding box center [553, 379] width 471 height 31
click at [318, 360] on input "d. 0.9" at bounding box center [318, 355] width 0 height 9
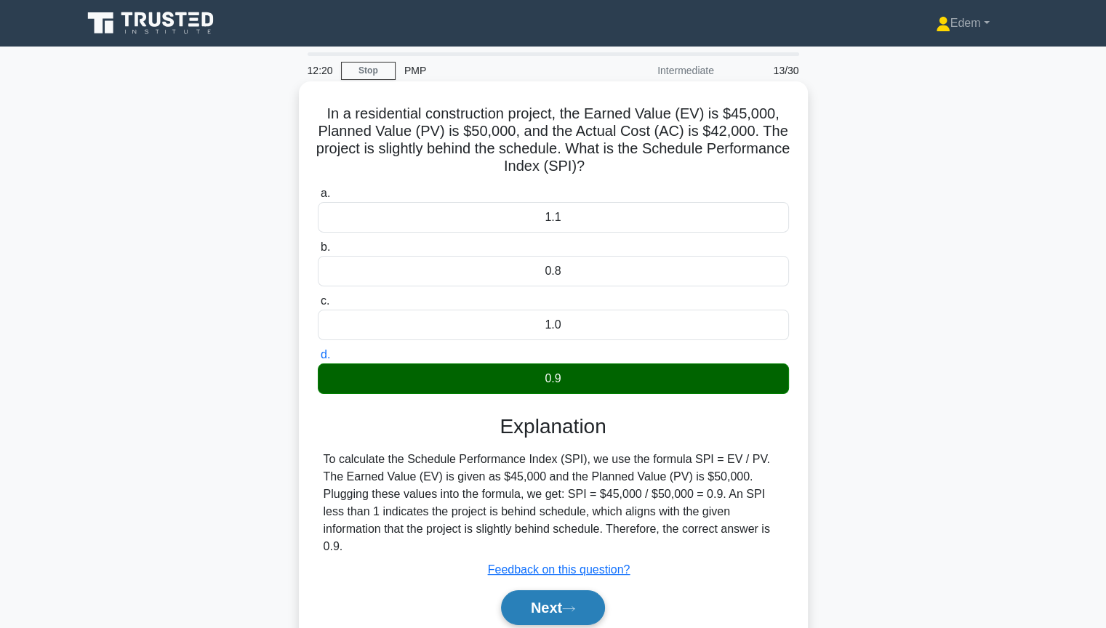
click at [577, 530] on button "Next" at bounding box center [553, 608] width 104 height 35
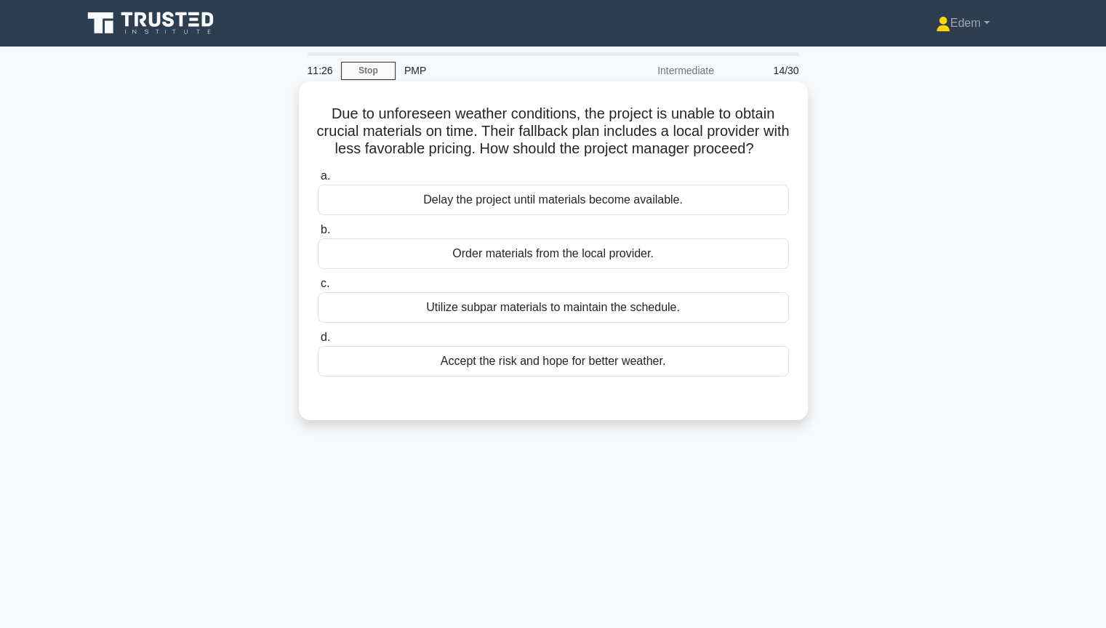
click at [536, 269] on div "Order materials from the local provider." at bounding box center [553, 254] width 471 height 31
click at [318, 235] on input "b. Order materials from the local provider." at bounding box center [318, 229] width 0 height 9
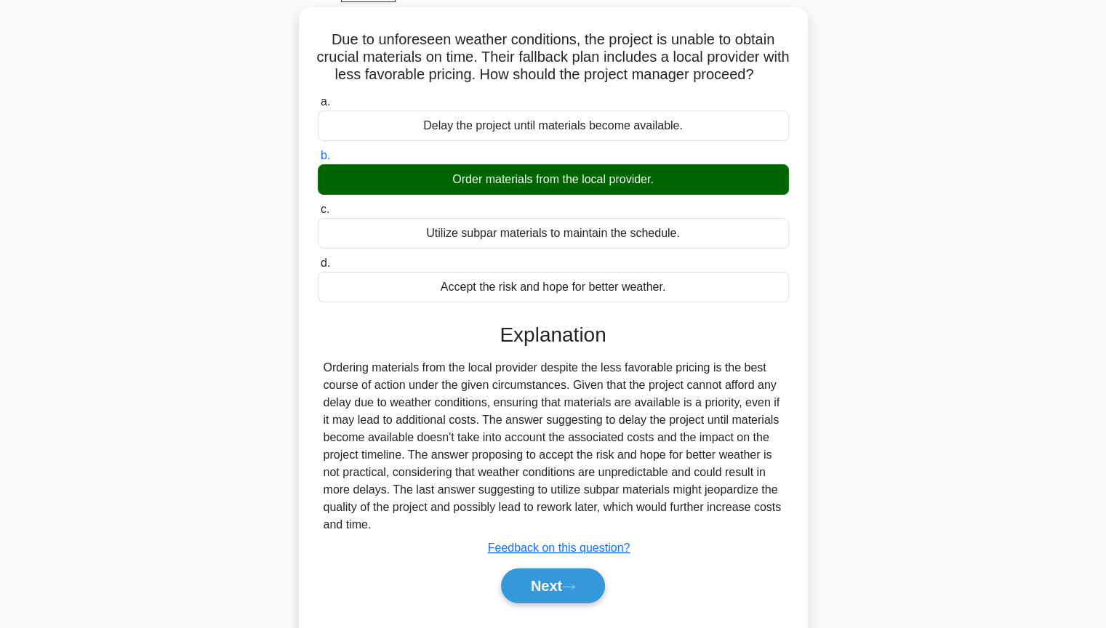
scroll to position [157, 0]
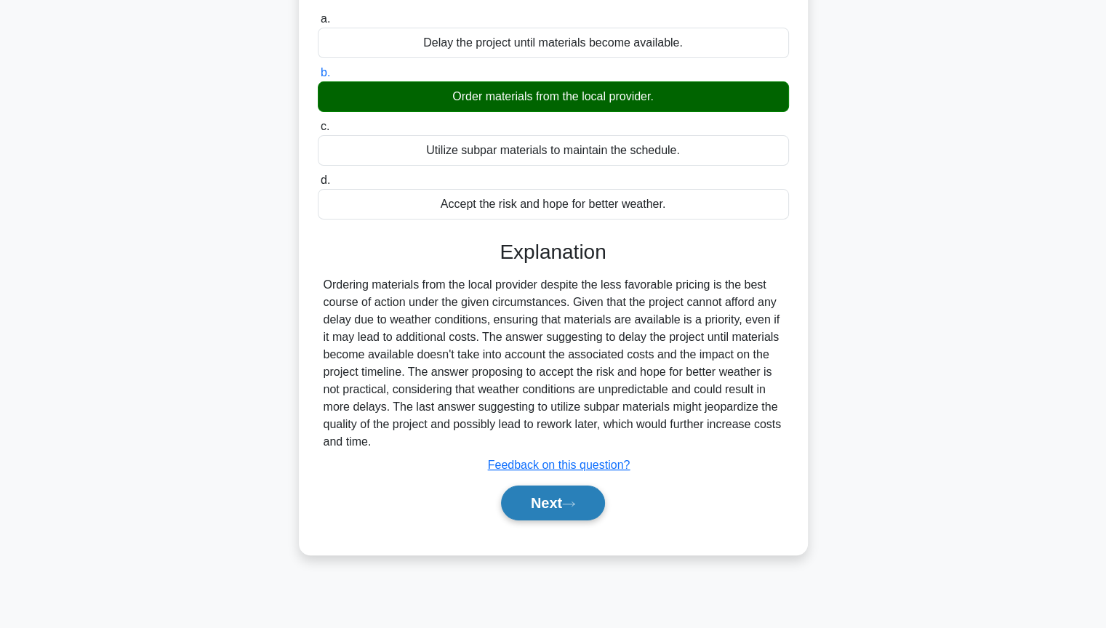
click at [593, 518] on button "Next" at bounding box center [553, 503] width 104 height 35
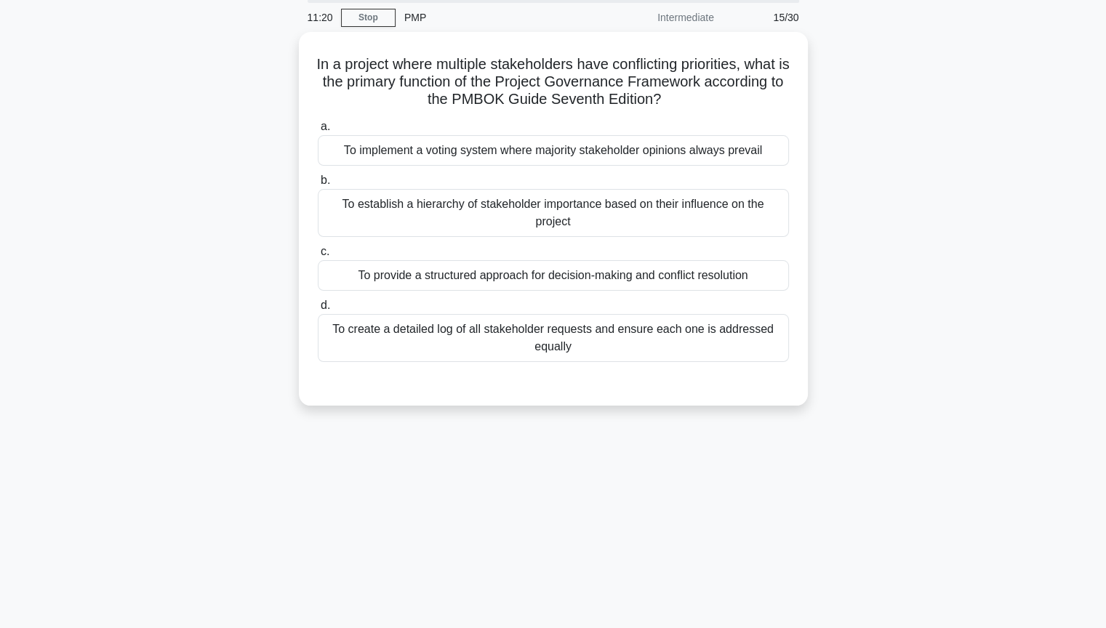
scroll to position [0, 0]
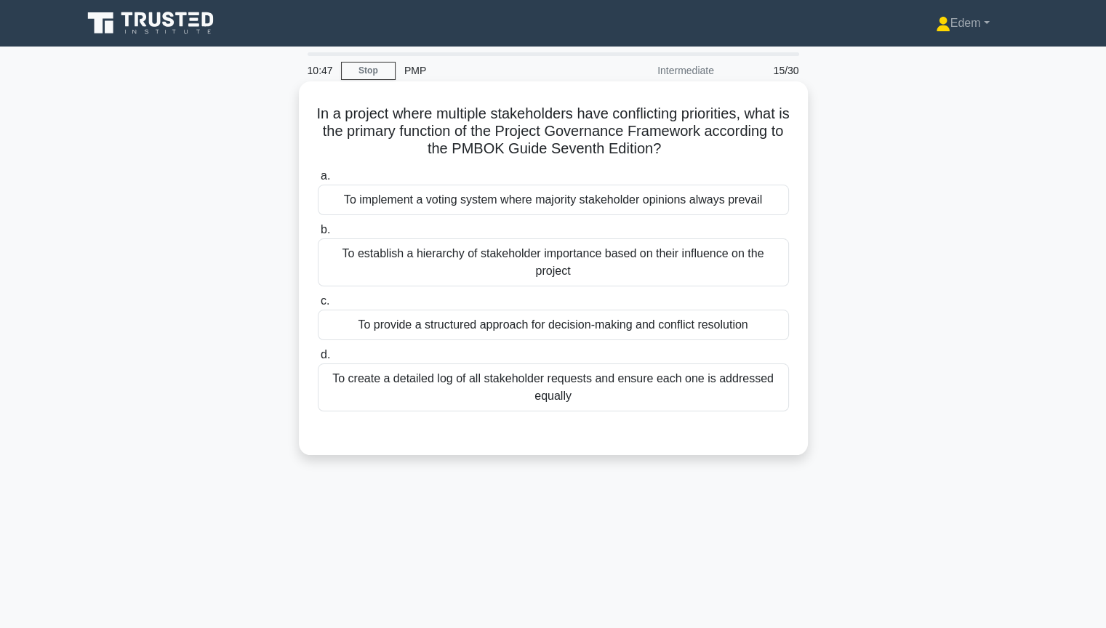
click at [657, 330] on div "To provide a structured approach for decision-making and conflict resolution" at bounding box center [553, 325] width 471 height 31
click at [318, 306] on input "c. To provide a structured approach for decision-making and conflict resolution" at bounding box center [318, 301] width 0 height 9
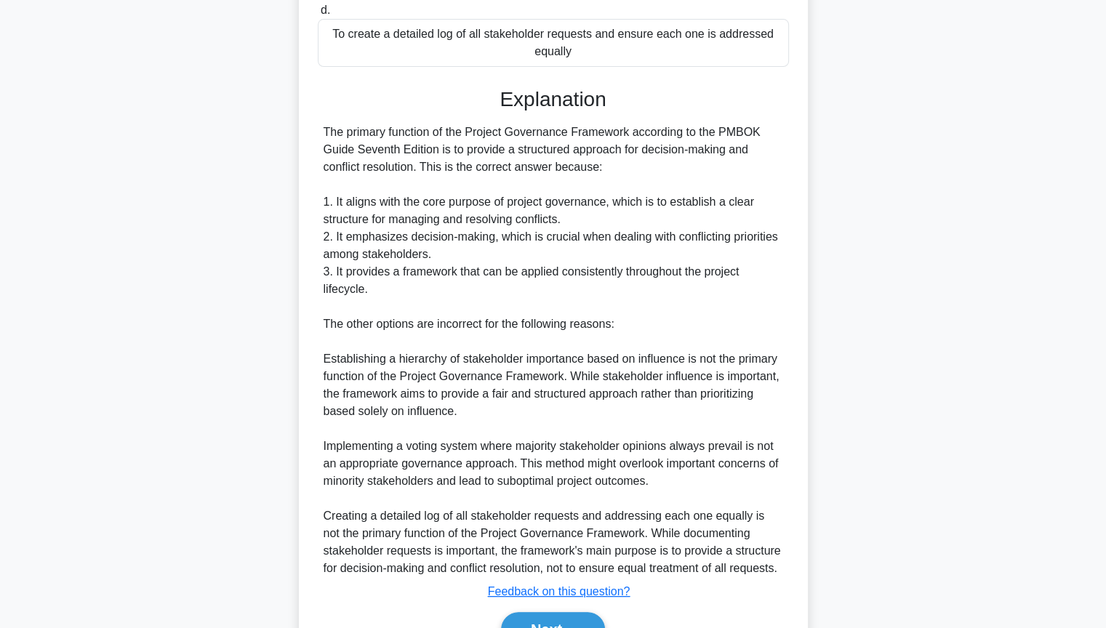
scroll to position [375, 0]
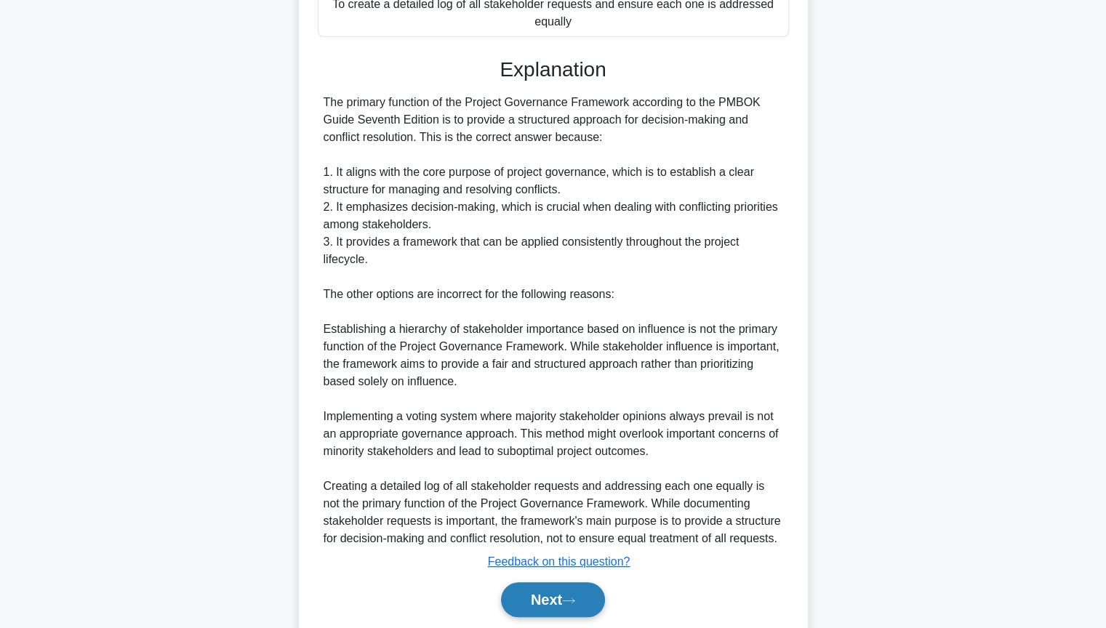
click at [575, 530] on icon at bounding box center [568, 601] width 13 height 8
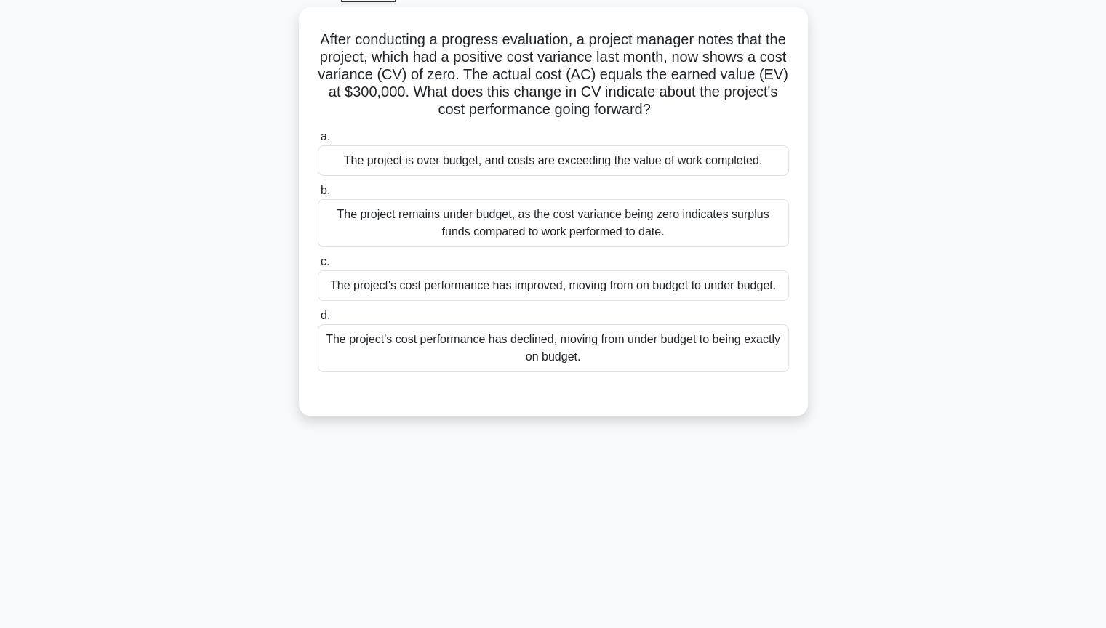
scroll to position [0, 0]
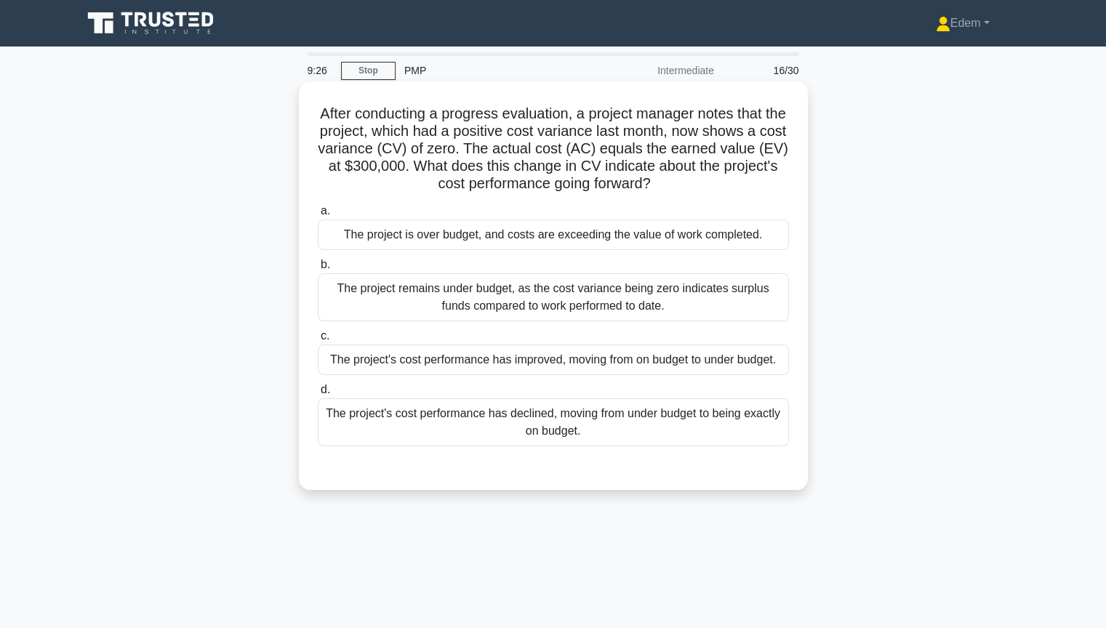
click at [605, 364] on div "The project's cost performance has improved, moving from on budget to under bud…" at bounding box center [553, 360] width 471 height 31
click at [318, 341] on input "c. The project's cost performance has improved, moving from on budget to under …" at bounding box center [318, 336] width 0 height 9
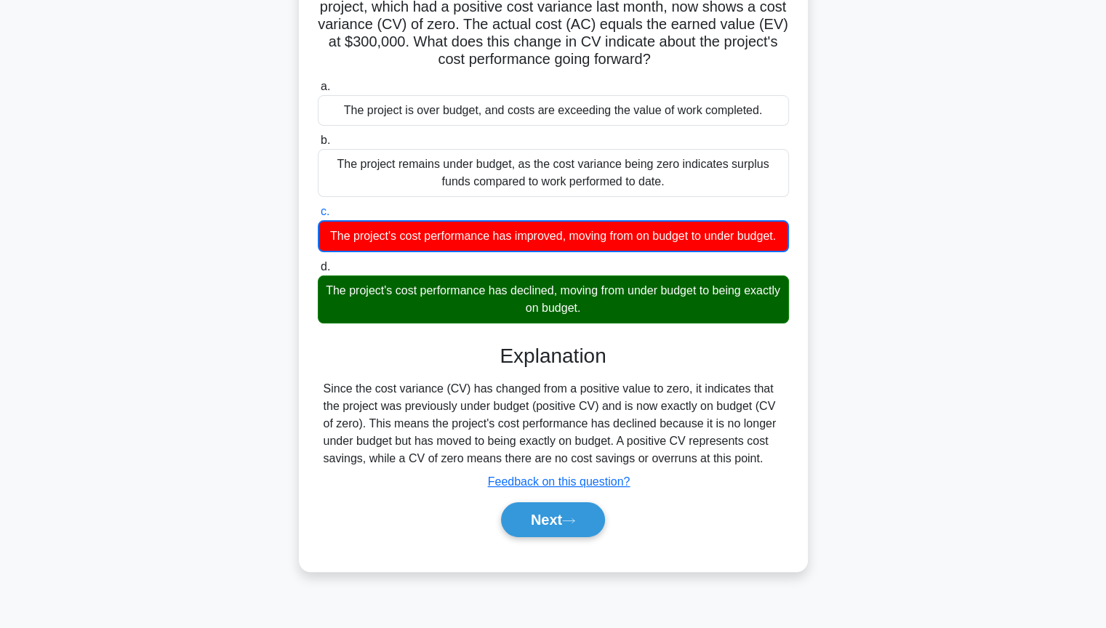
scroll to position [157, 0]
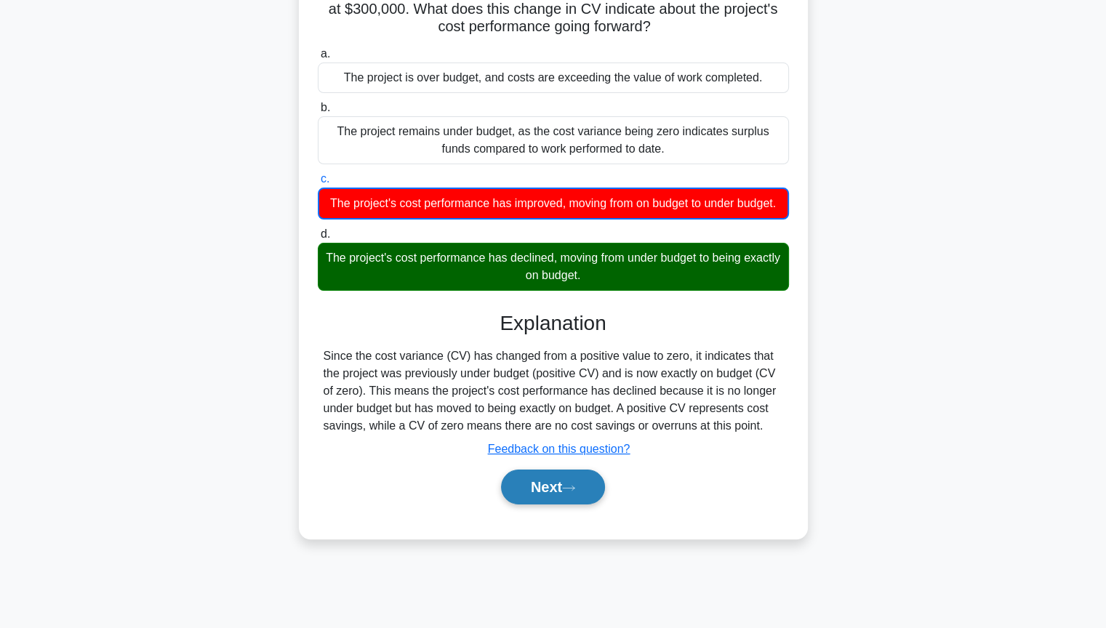
click at [531, 500] on button "Next" at bounding box center [553, 487] width 104 height 35
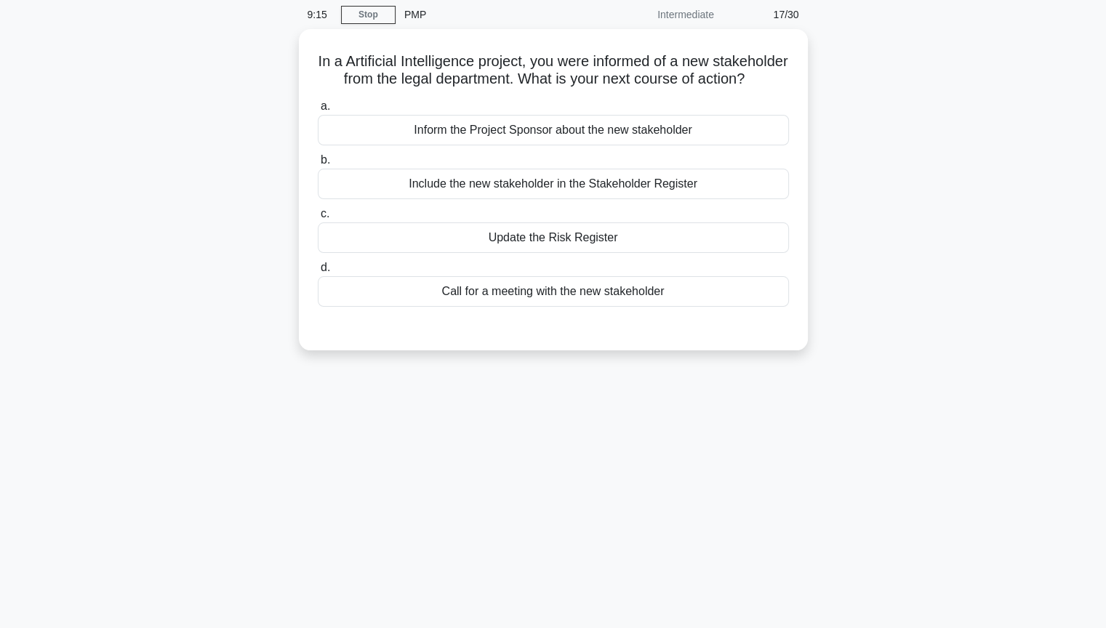
scroll to position [0, 0]
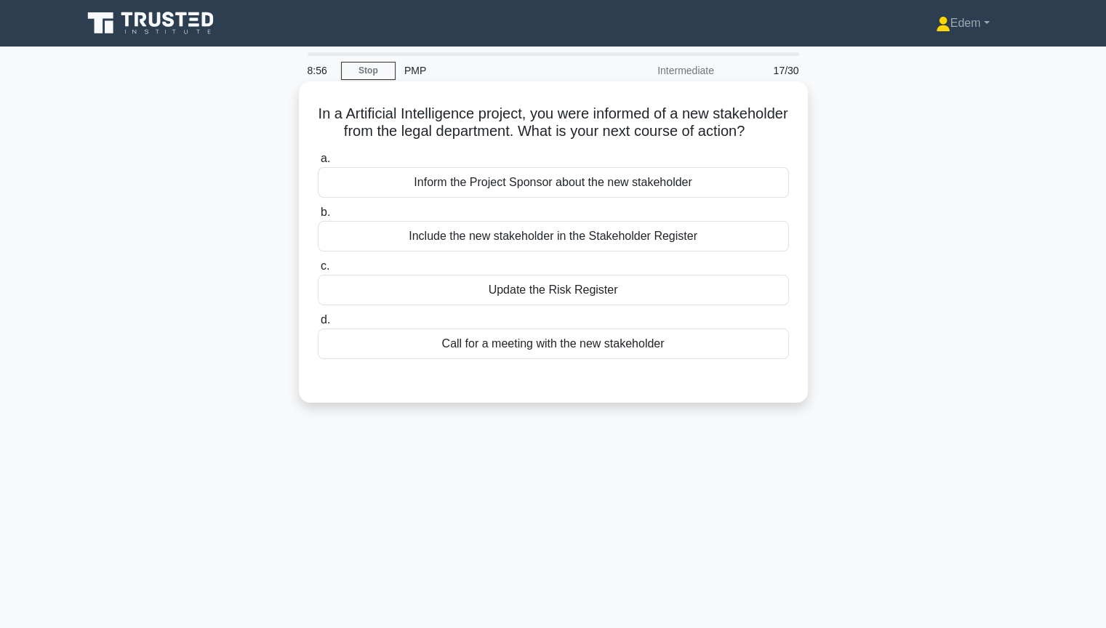
click at [591, 252] on div "Include the new stakeholder in the Stakeholder Register" at bounding box center [553, 236] width 471 height 31
click at [318, 217] on input "b. Include the new stakeholder in the Stakeholder Register" at bounding box center [318, 212] width 0 height 9
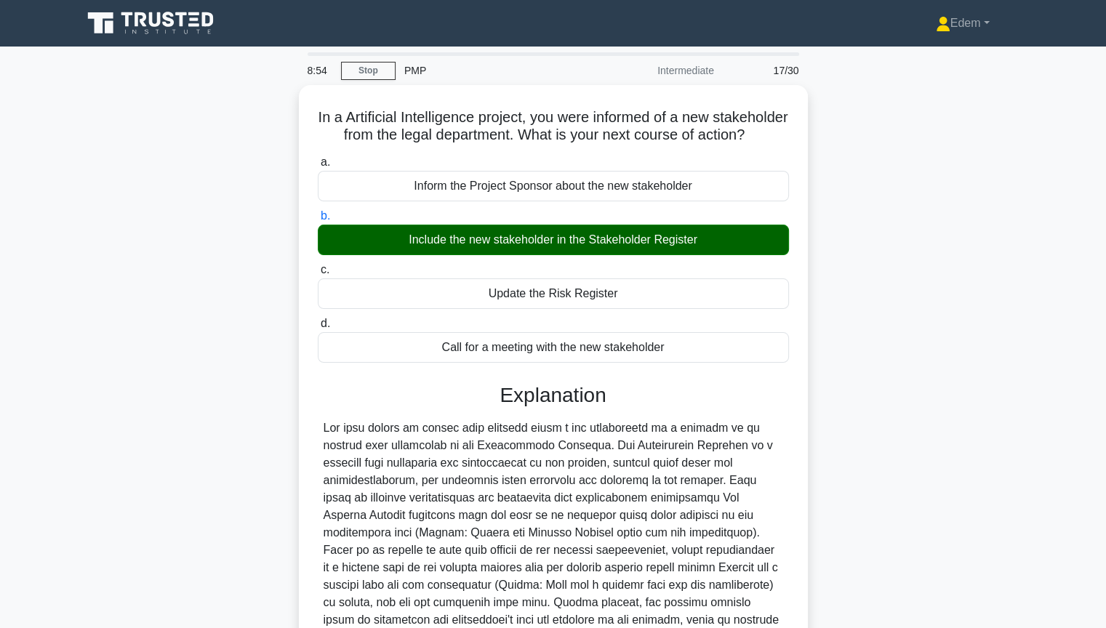
scroll to position [215, 0]
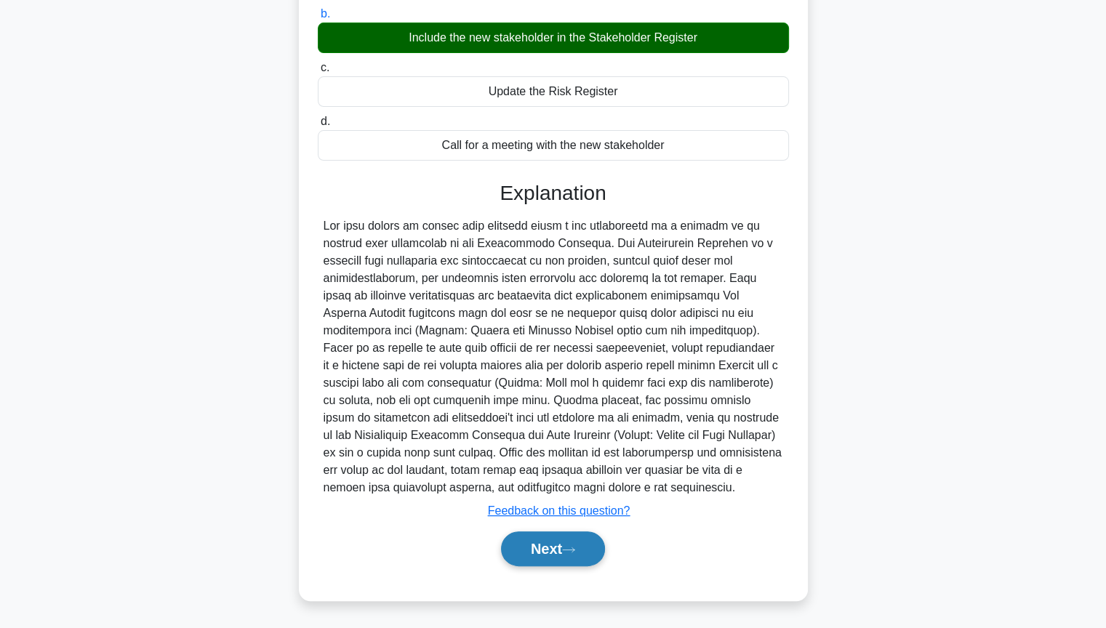
click at [513, 530] on button "Next" at bounding box center [553, 549] width 104 height 35
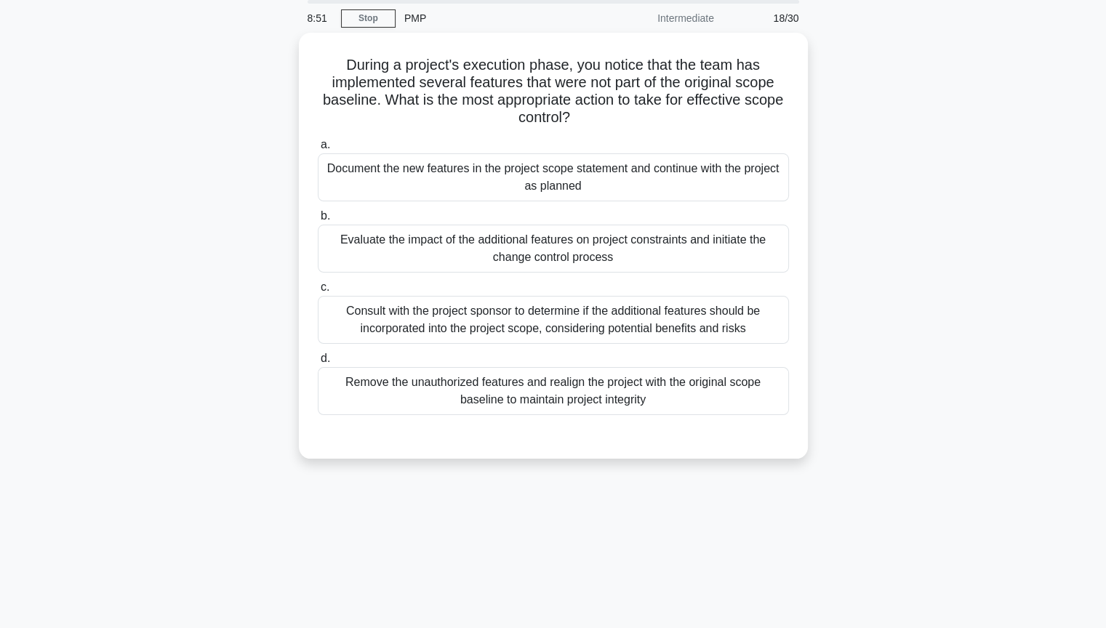
scroll to position [0, 0]
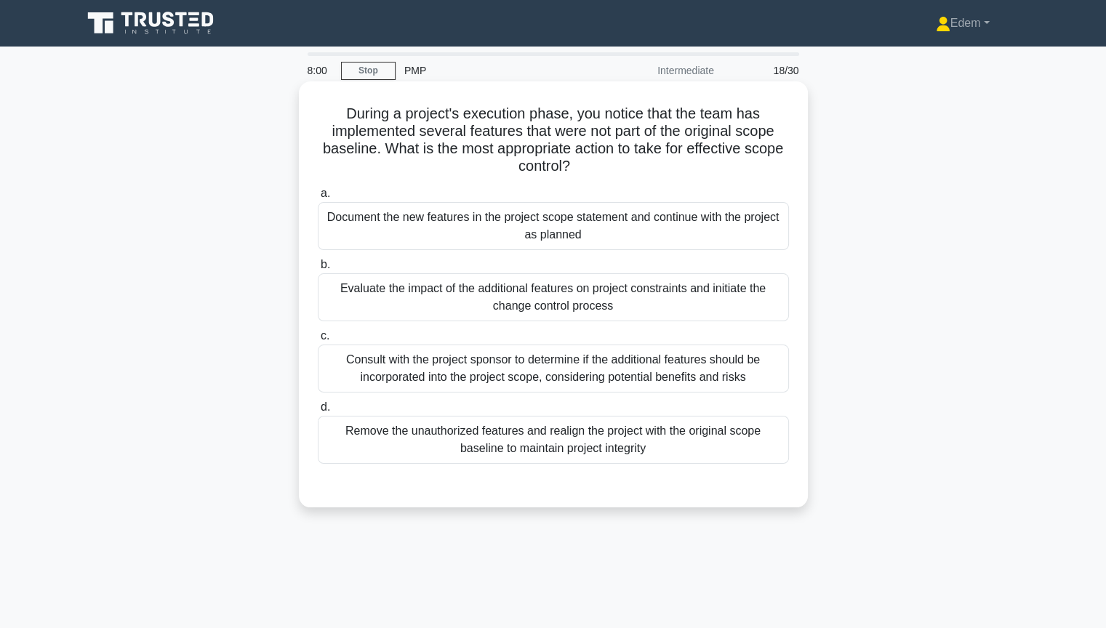
click at [596, 232] on div "Document the new features in the project scope statement and continue with the …" at bounding box center [553, 226] width 471 height 48
click at [318, 199] on input "a. Document the new features in the project scope statement and continue with t…" at bounding box center [318, 193] width 0 height 9
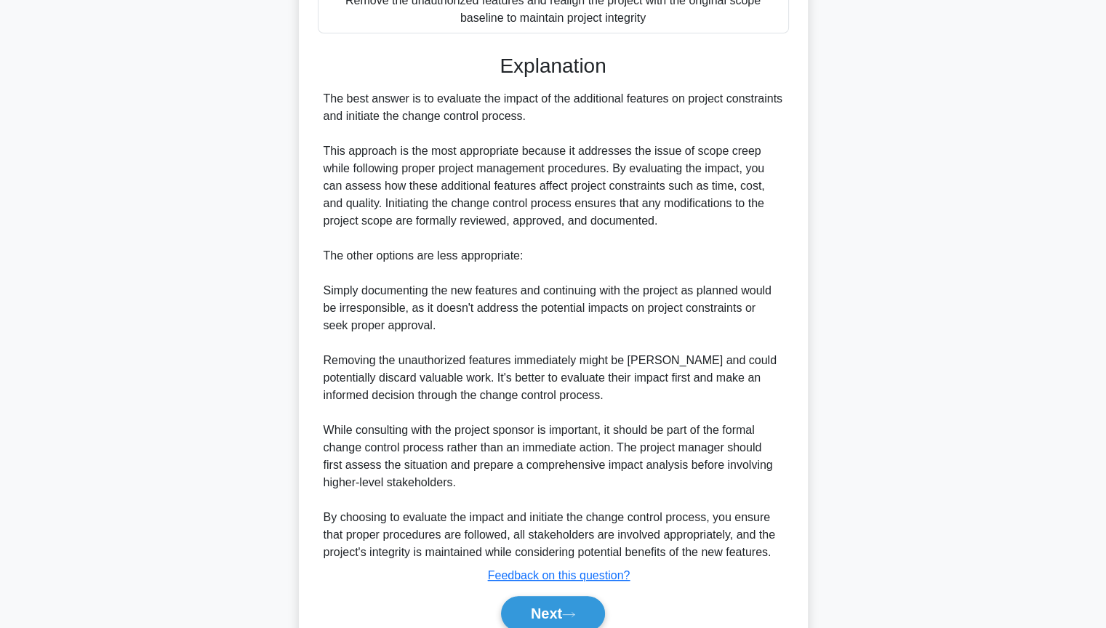
scroll to position [495, 0]
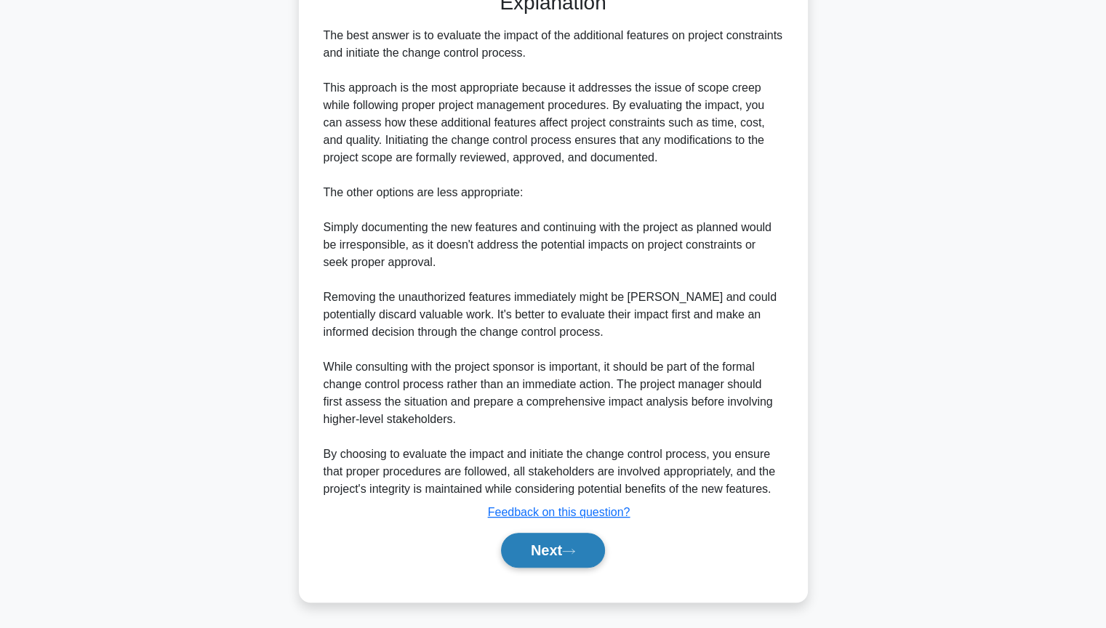
click at [588, 530] on button "Next" at bounding box center [553, 550] width 104 height 35
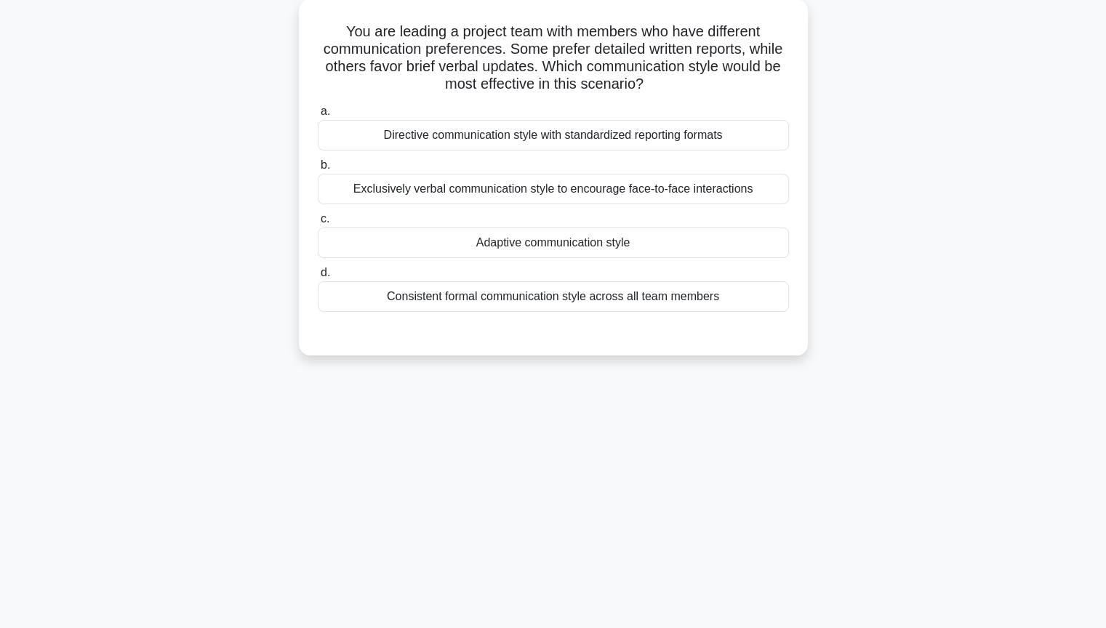
scroll to position [0, 0]
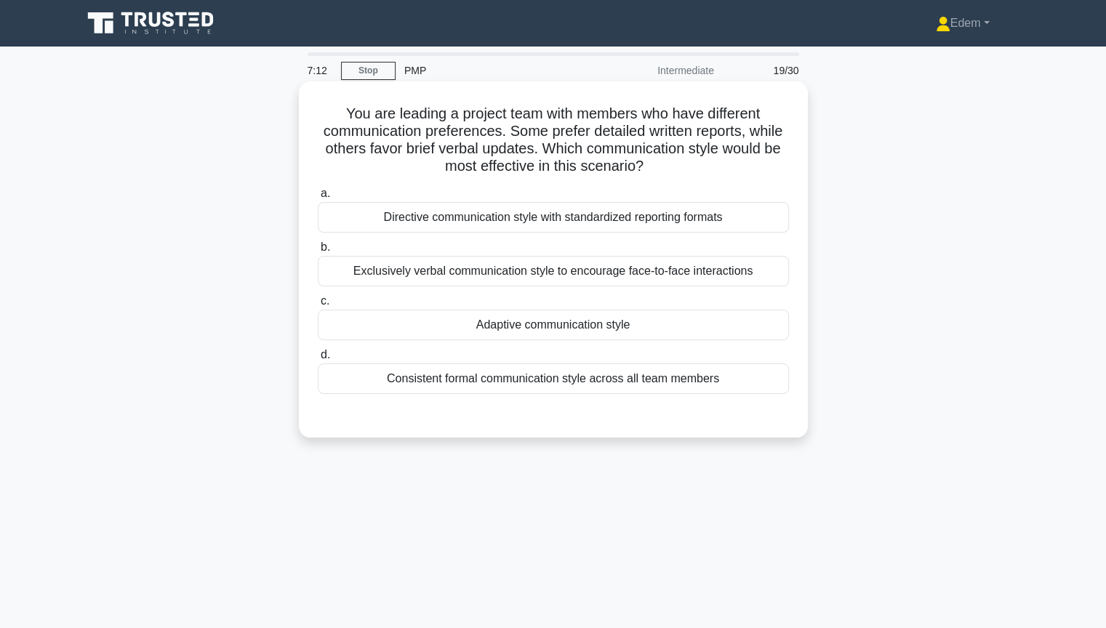
click at [571, 324] on div "Adaptive communication style" at bounding box center [553, 325] width 471 height 31
click at [318, 306] on input "c. Adaptive communication style" at bounding box center [318, 301] width 0 height 9
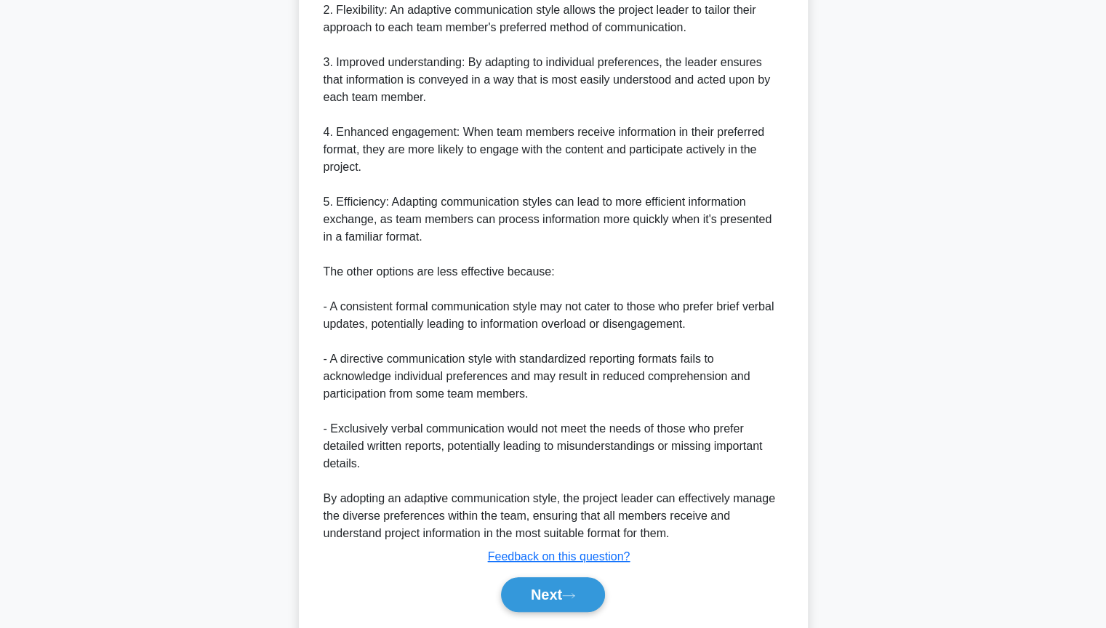
scroll to position [599, 0]
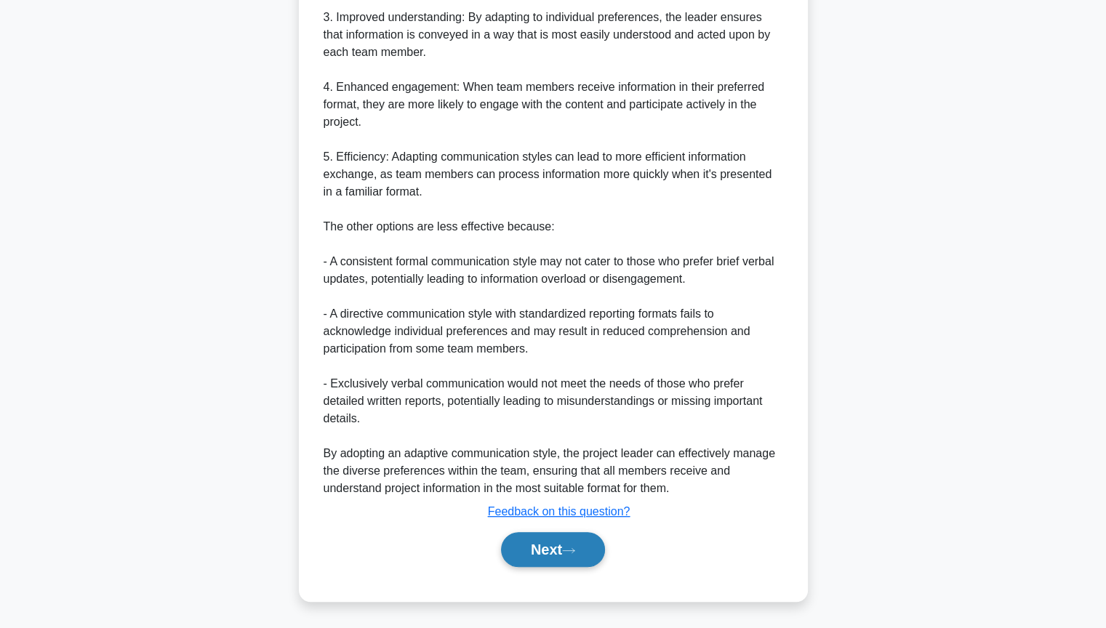
click at [575, 530] on icon at bounding box center [568, 551] width 13 height 8
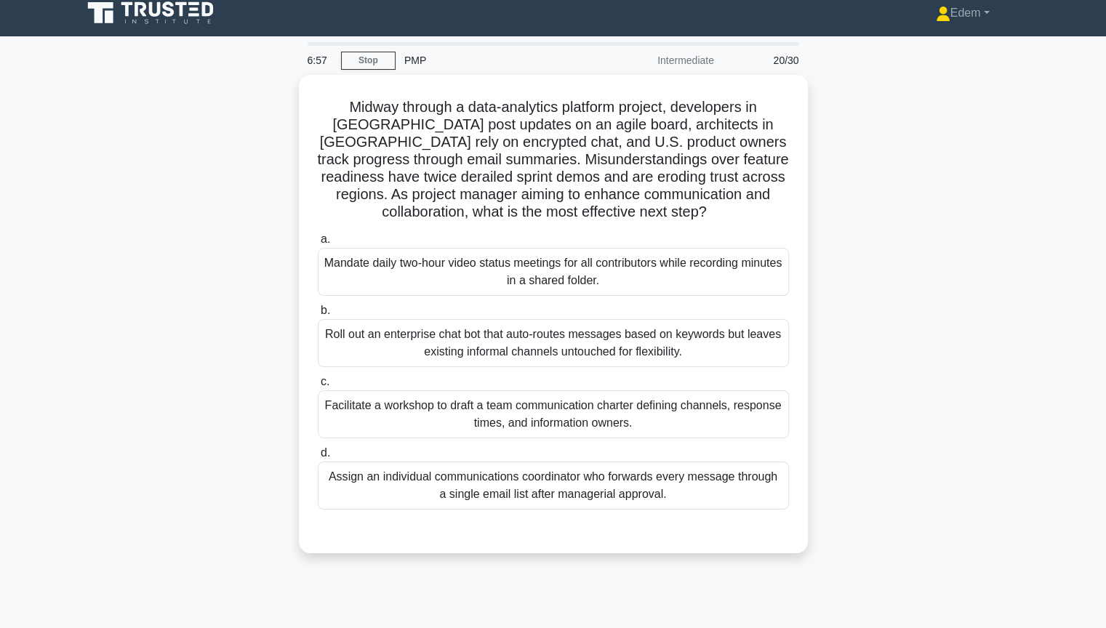
scroll to position [0, 0]
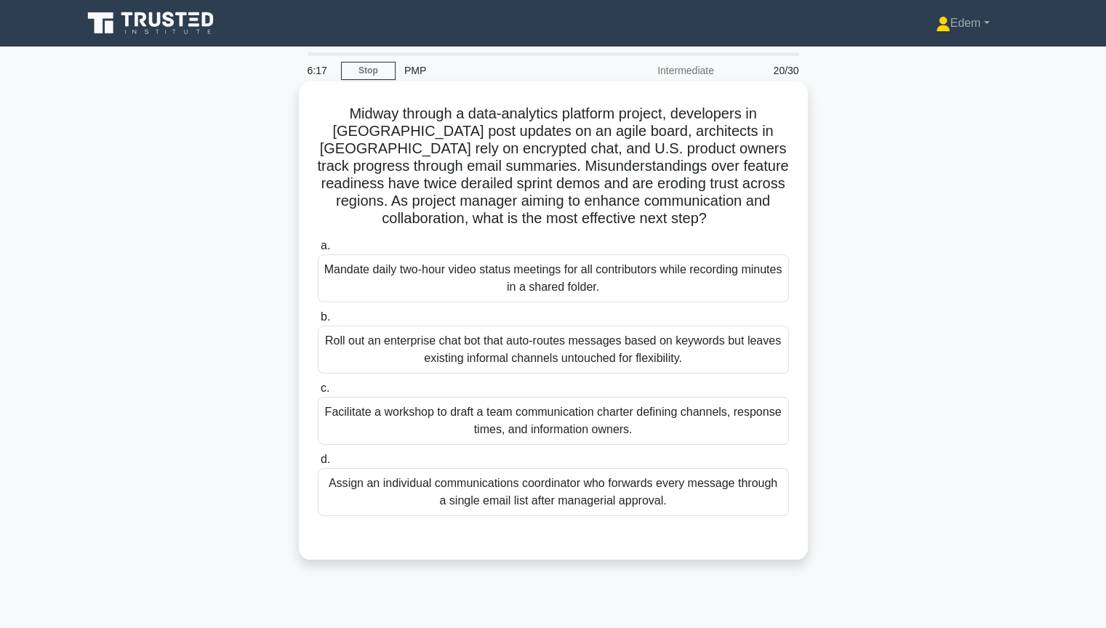
click at [703, 423] on div "Facilitate a workshop to draft a team communication charter defining channels, …" at bounding box center [553, 421] width 471 height 48
click at [318, 393] on input "c. Facilitate a workshop to draft a team communication charter defining channel…" at bounding box center [318, 388] width 0 height 9
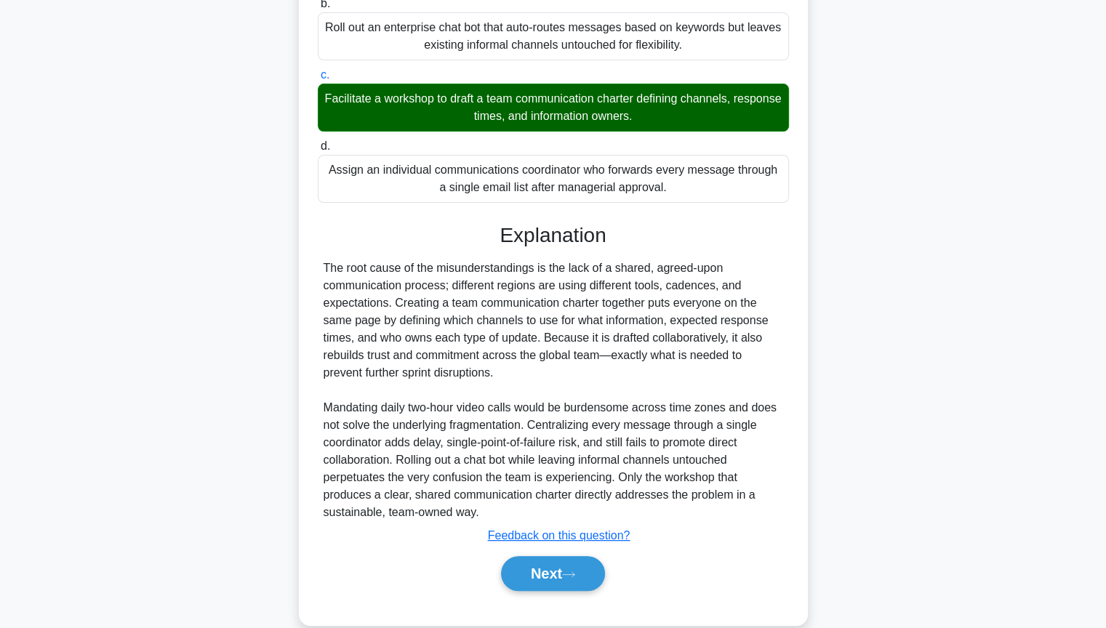
scroll to position [337, 0]
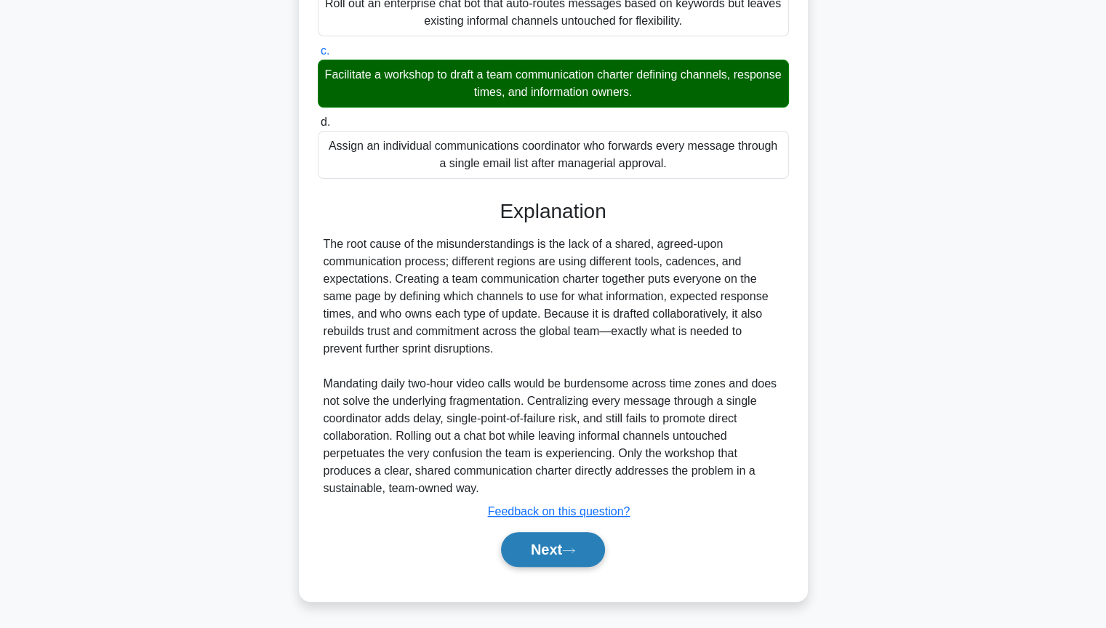
click at [536, 530] on button "Next" at bounding box center [553, 549] width 104 height 35
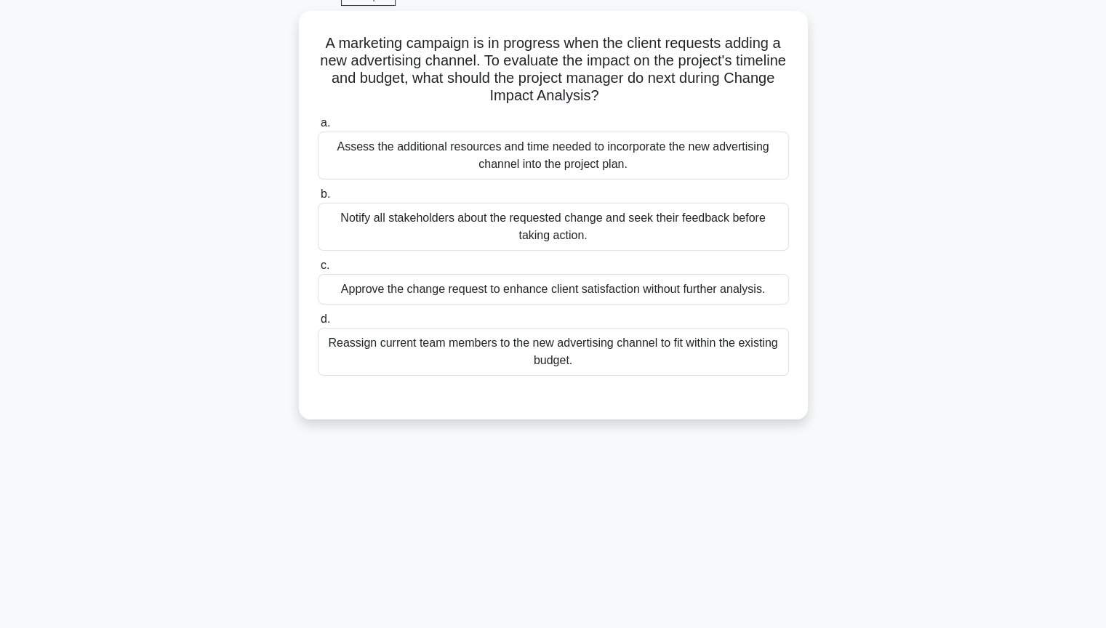
scroll to position [0, 0]
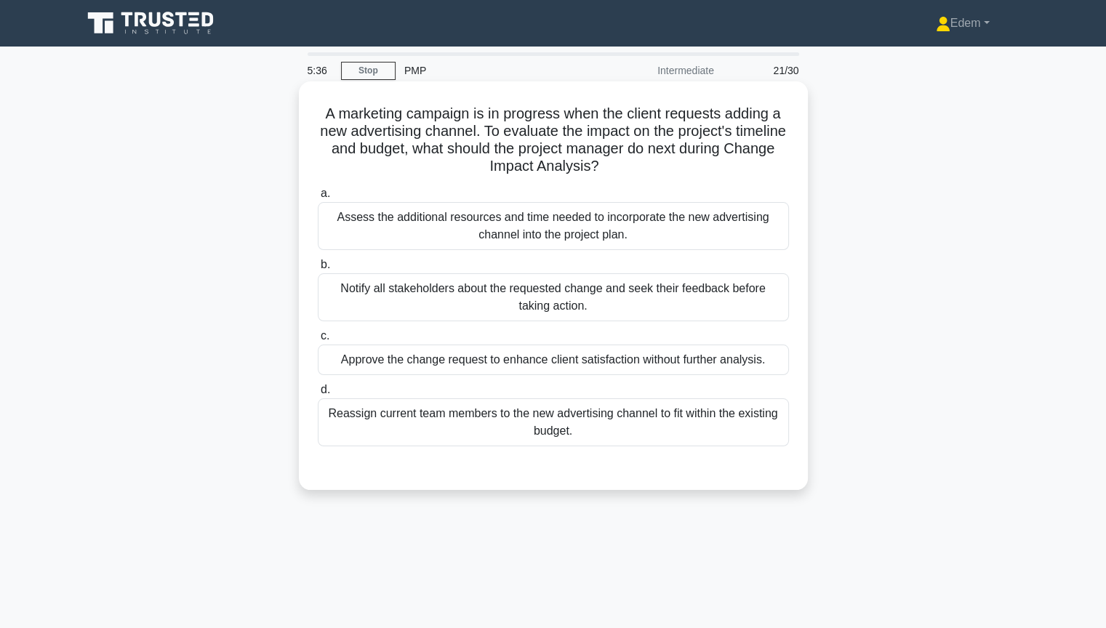
click at [659, 303] on div "Notify all stakeholders about the requested change and seek their feedback befo…" at bounding box center [553, 297] width 471 height 48
click at [318, 270] on input "b. Notify all stakeholders about the requested change and seek their feedback b…" at bounding box center [318, 264] width 0 height 9
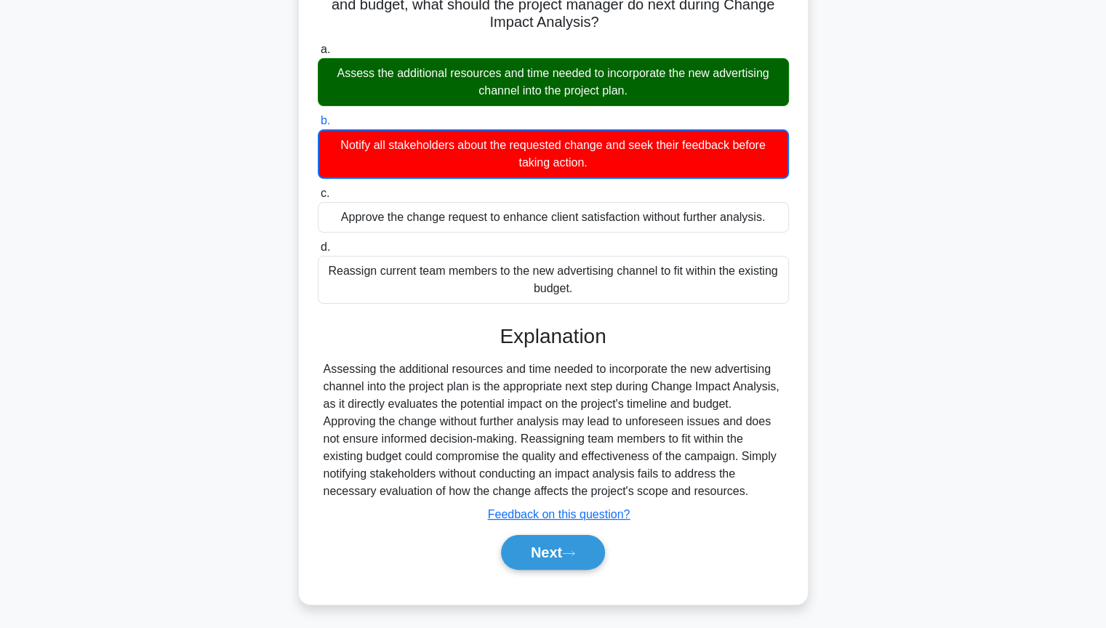
scroll to position [157, 0]
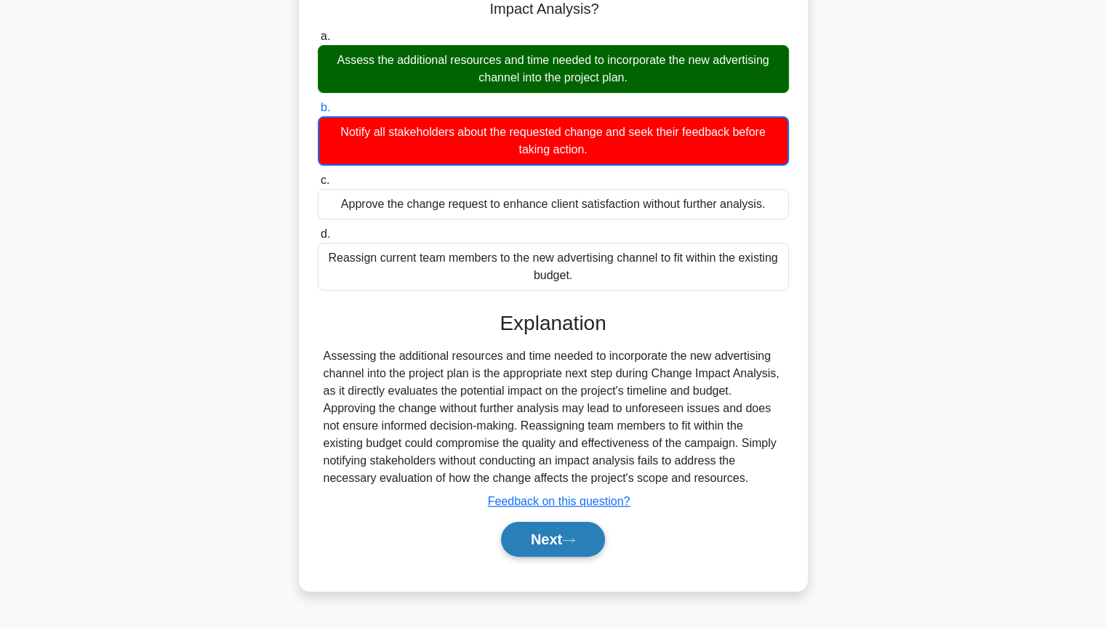
click at [523, 530] on button "Next" at bounding box center [553, 539] width 104 height 35
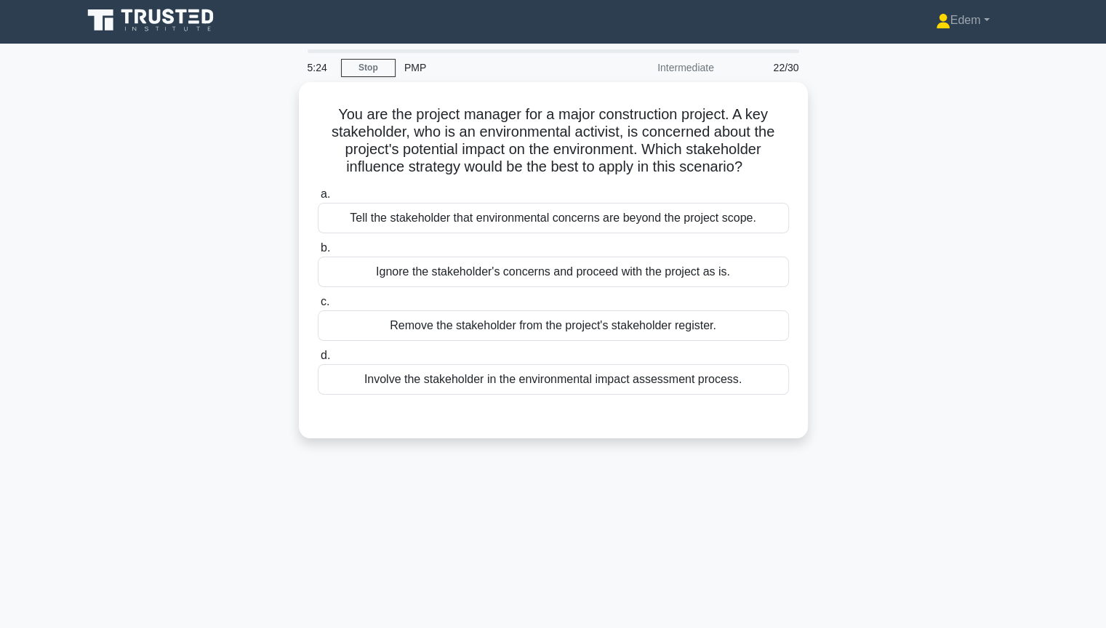
scroll to position [0, 0]
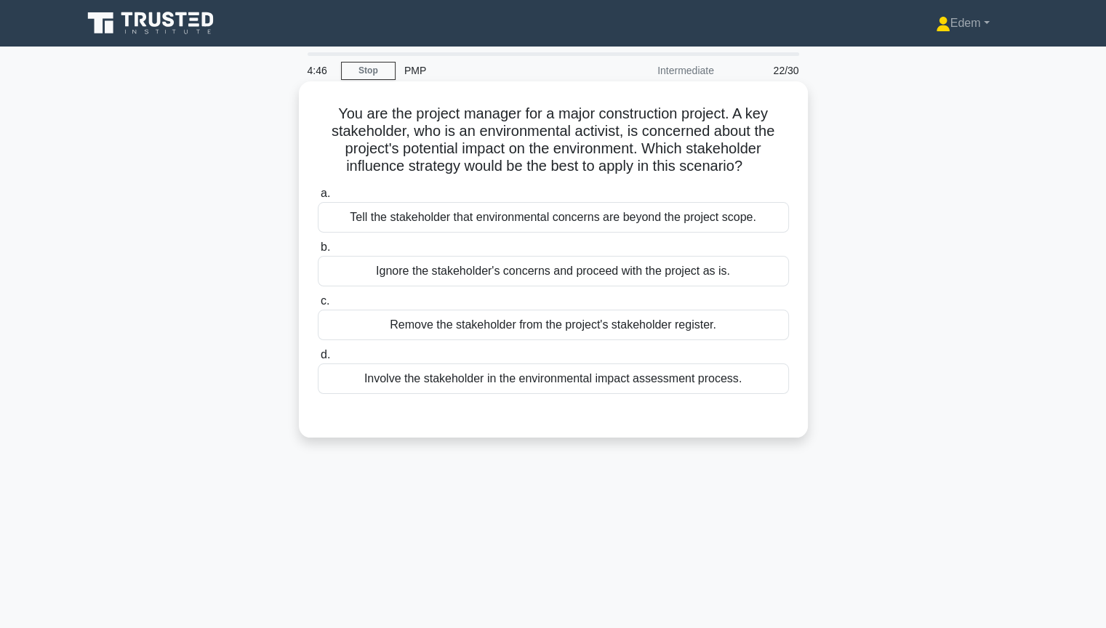
click at [619, 387] on div "Involve the stakeholder in the environmental impact assessment process." at bounding box center [553, 379] width 471 height 31
click at [318, 360] on input "d. Involve the stakeholder in the environmental impact assessment process." at bounding box center [318, 355] width 0 height 9
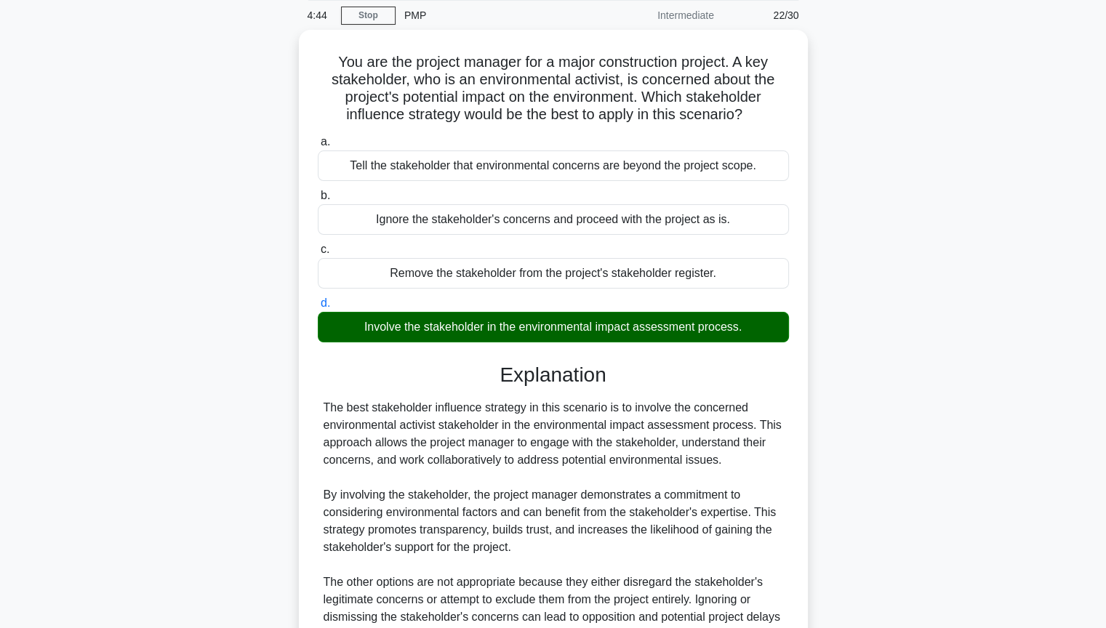
scroll to position [215, 0]
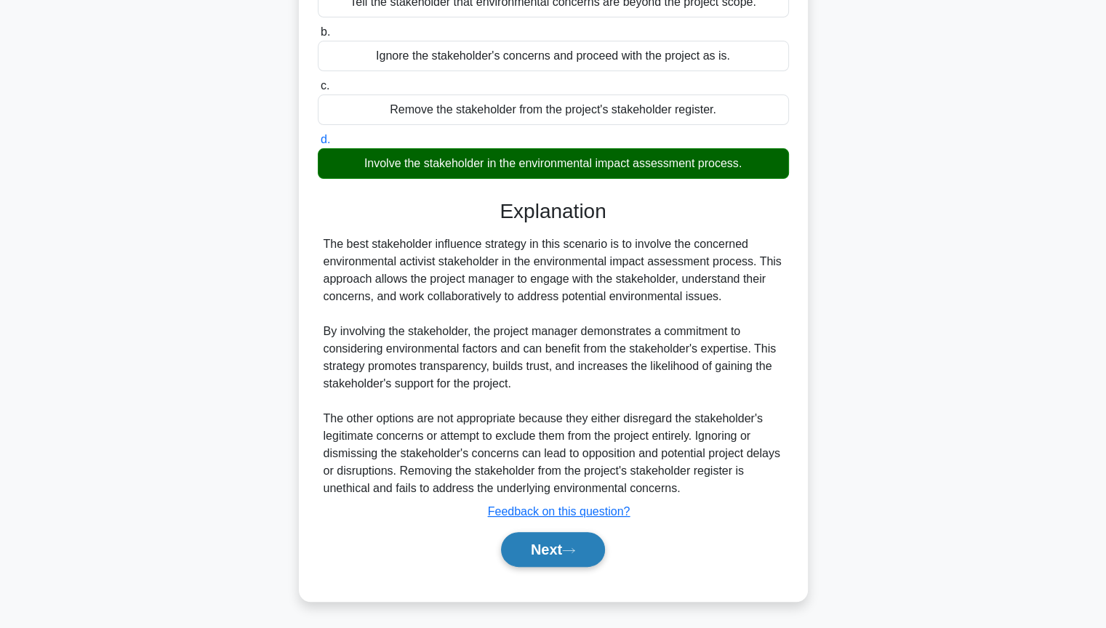
click at [575, 530] on icon at bounding box center [568, 551] width 13 height 8
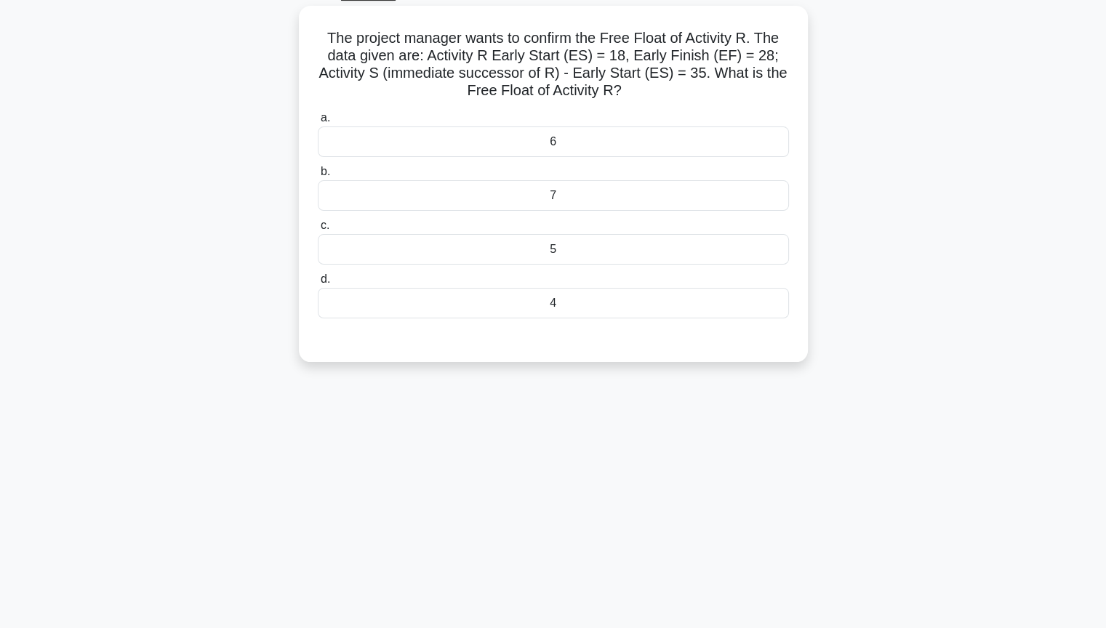
scroll to position [0, 0]
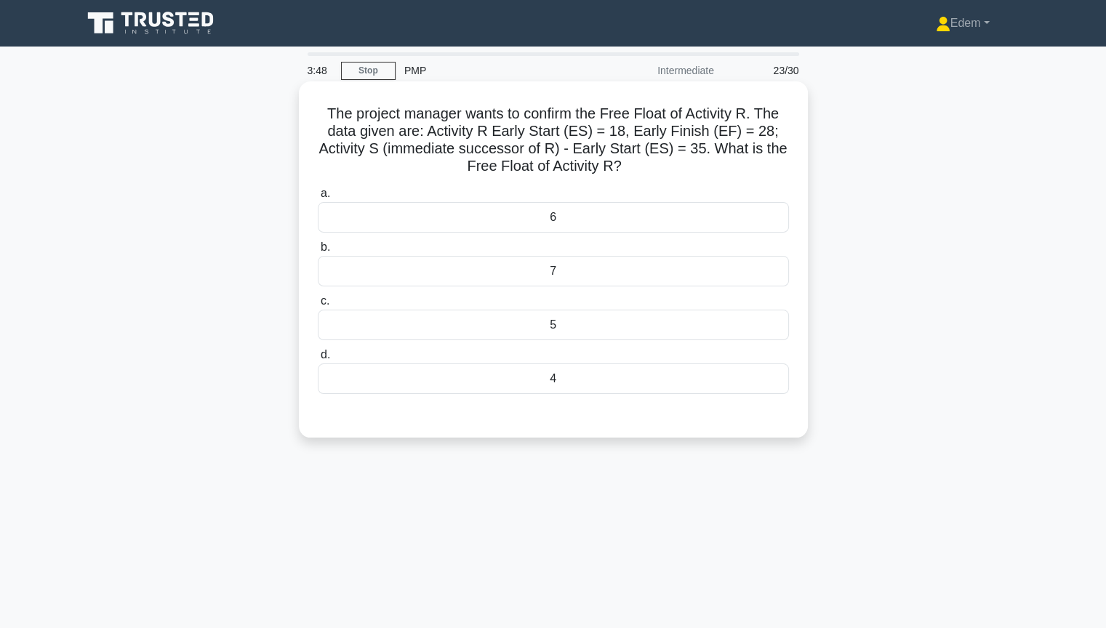
click at [648, 265] on div "7" at bounding box center [553, 271] width 471 height 31
click at [318, 252] on input "b. 7" at bounding box center [318, 247] width 0 height 9
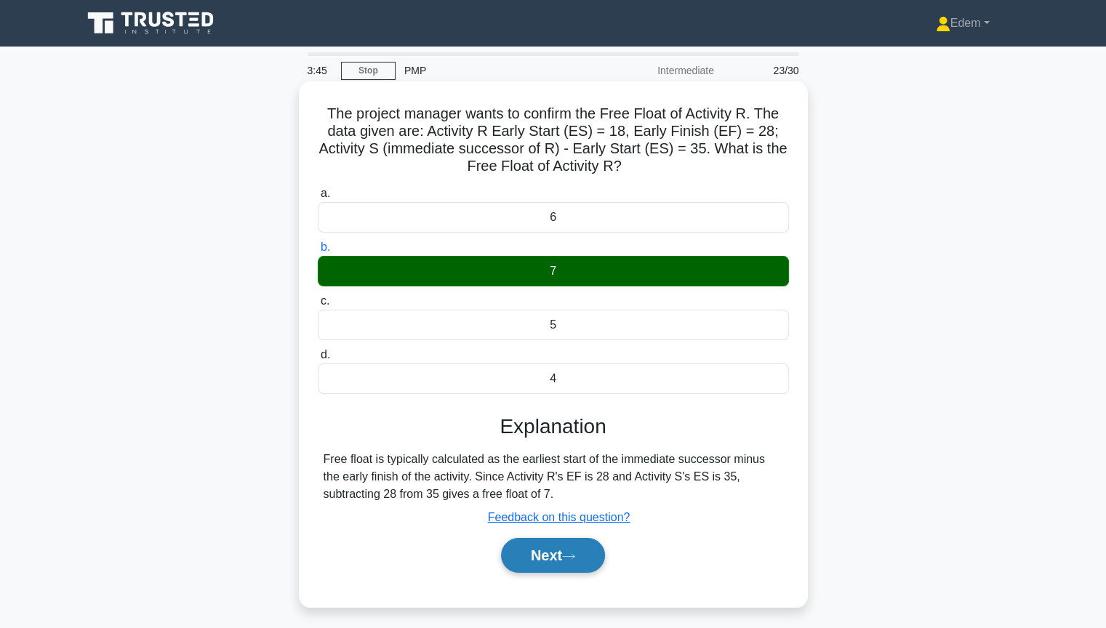
click at [575, 530] on icon at bounding box center [568, 557] width 13 height 8
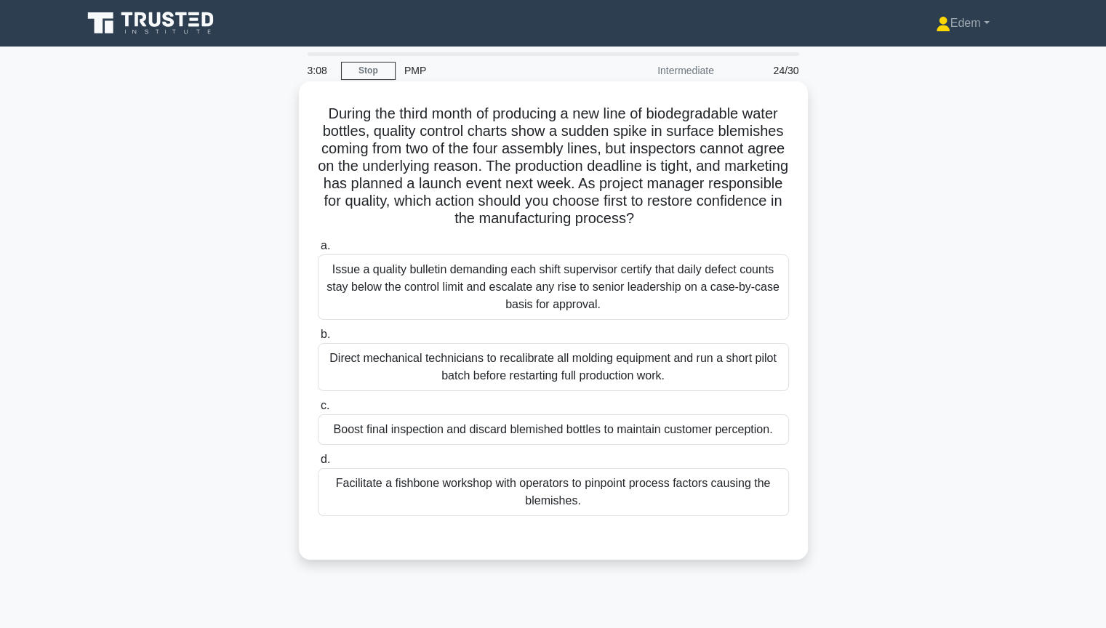
click at [467, 486] on div "Facilitate a fishbone workshop with operators to pinpoint process factors causi…" at bounding box center [553, 492] width 471 height 48
click at [318, 465] on input "d. Facilitate a fishbone workshop with operators to pinpoint process factors ca…" at bounding box center [318, 459] width 0 height 9
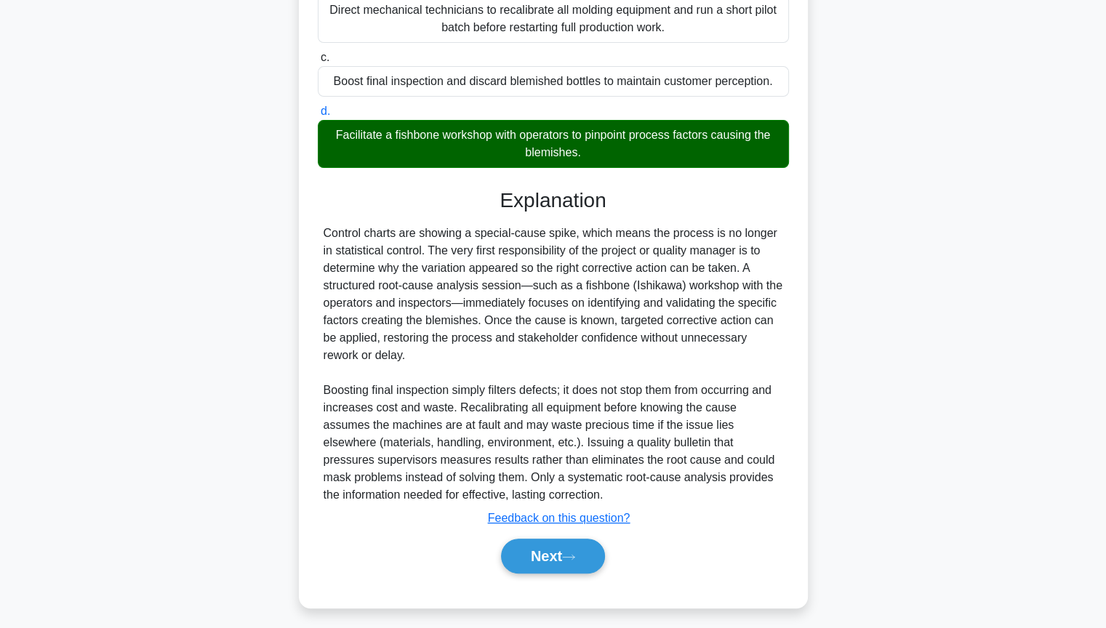
scroll to position [355, 0]
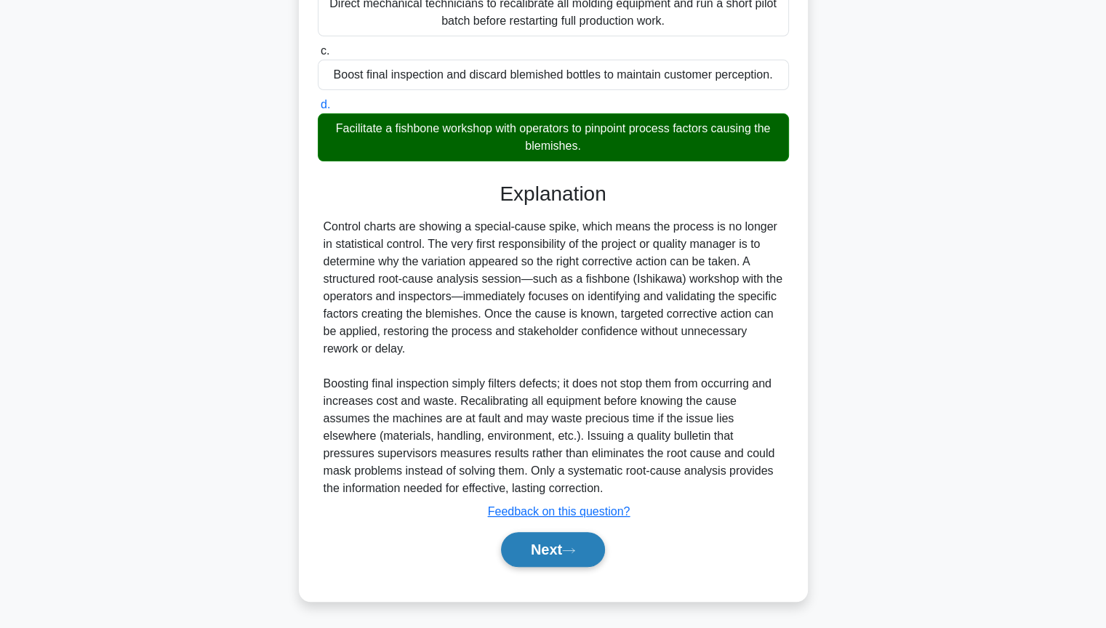
click at [582, 530] on button "Next" at bounding box center [553, 549] width 104 height 35
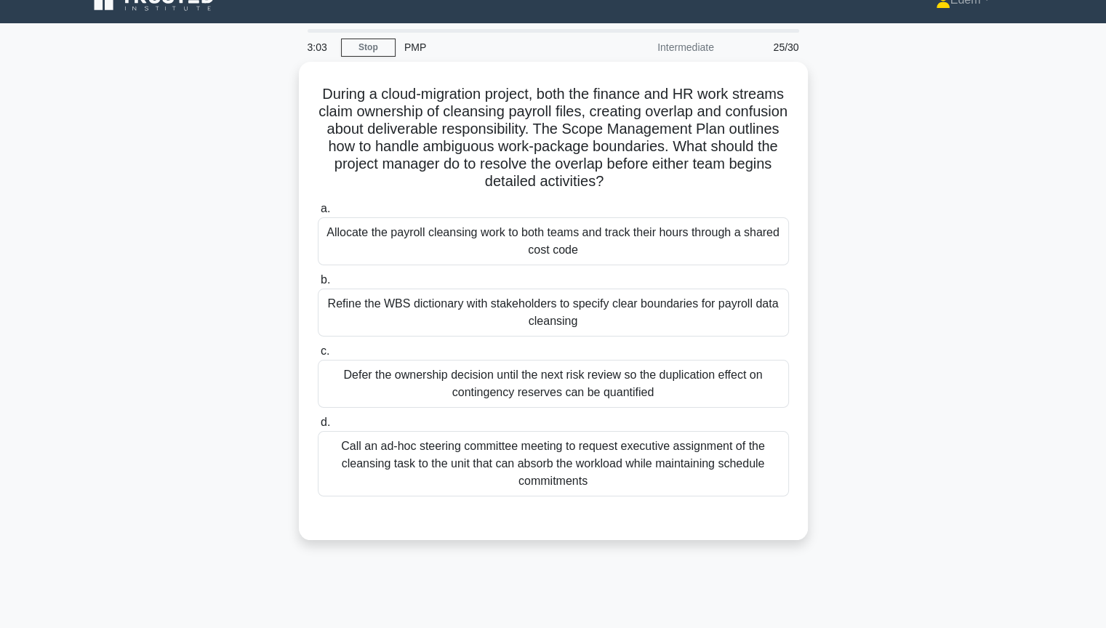
scroll to position [0, 0]
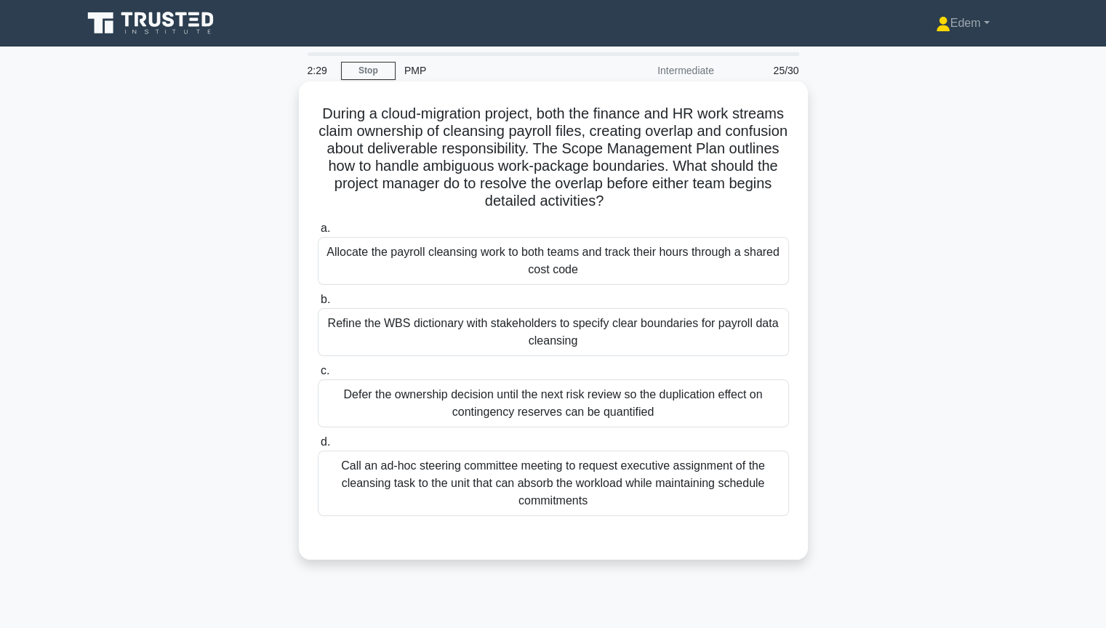
click at [561, 505] on div "Call an ad-hoc steering committee meeting to request executive assignment of th…" at bounding box center [553, 483] width 471 height 65
click at [318, 447] on input "d. Call an ad-hoc steering committee meeting to request executive assignment of…" at bounding box center [318, 442] width 0 height 9
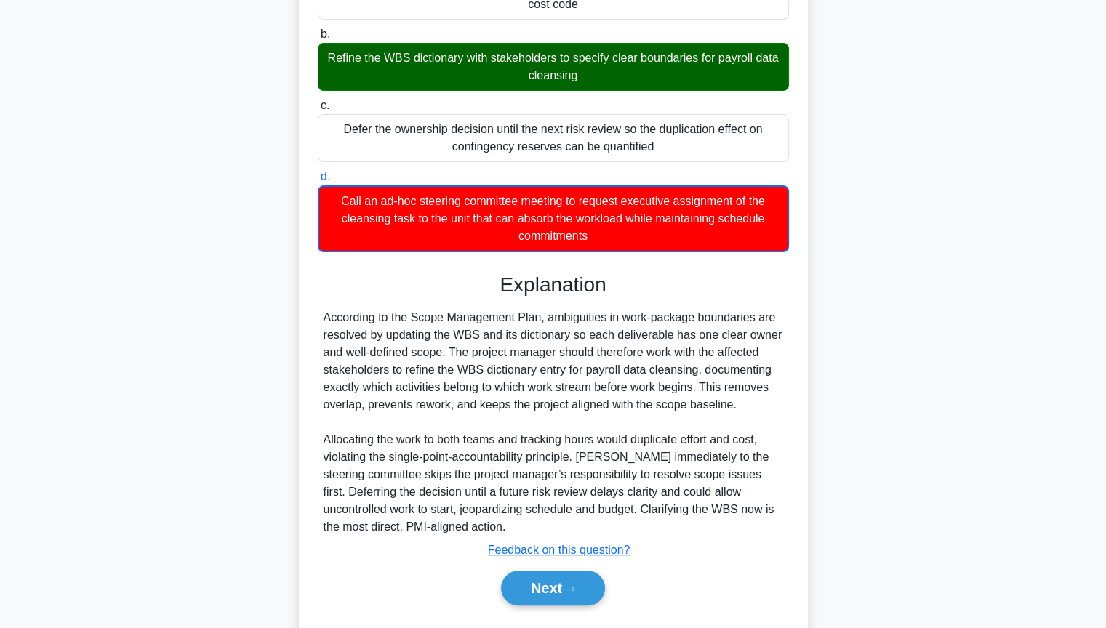
scroll to position [303, 0]
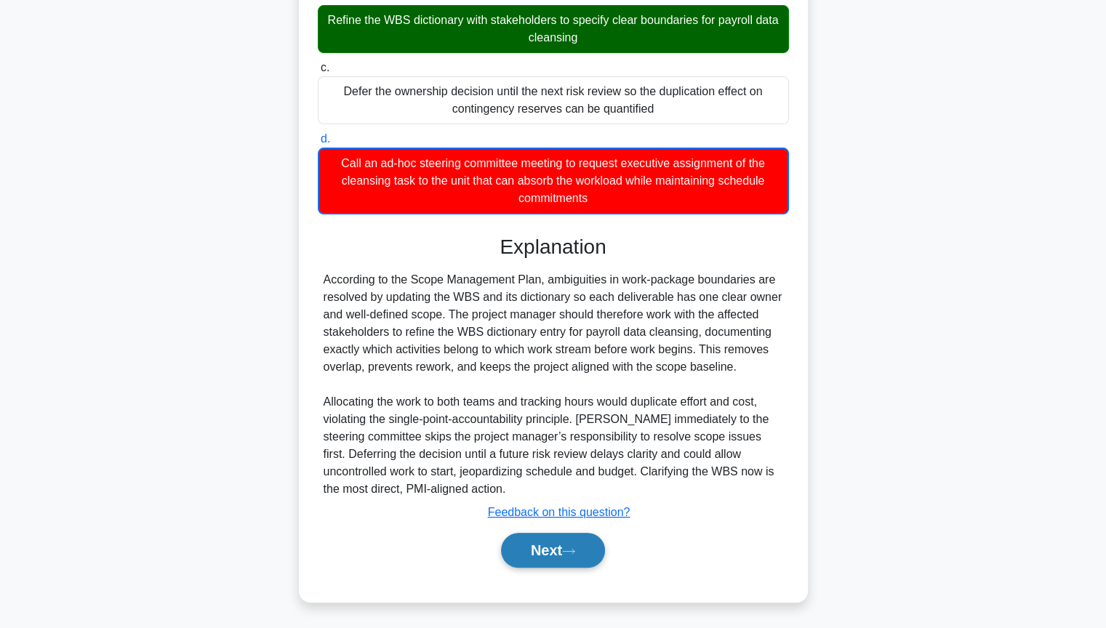
click at [576, 530] on button "Next" at bounding box center [553, 550] width 104 height 35
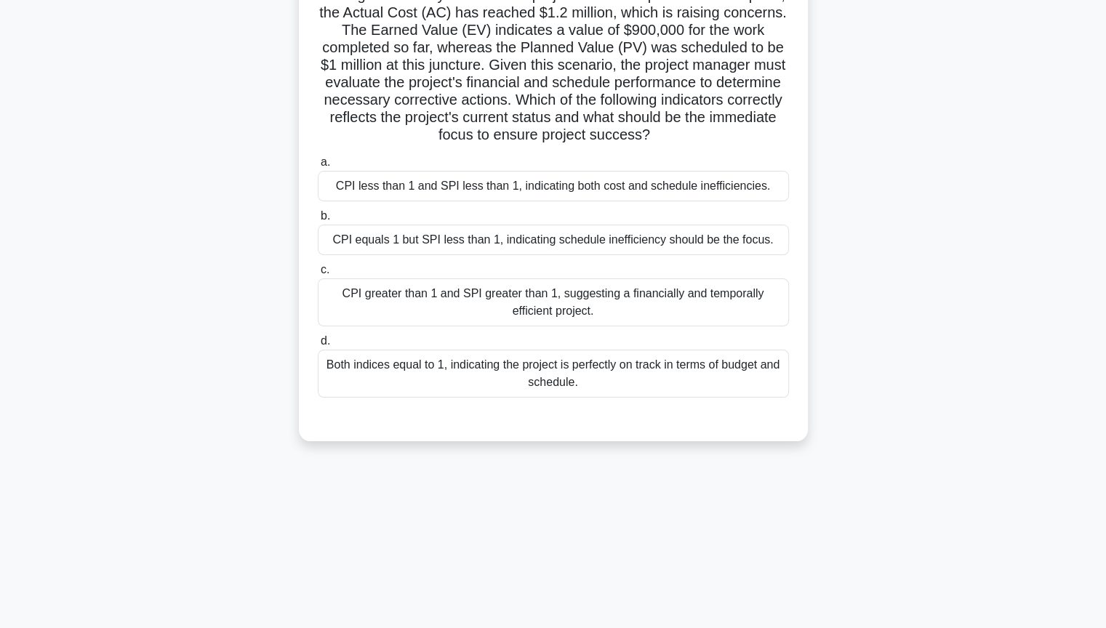
scroll to position [0, 0]
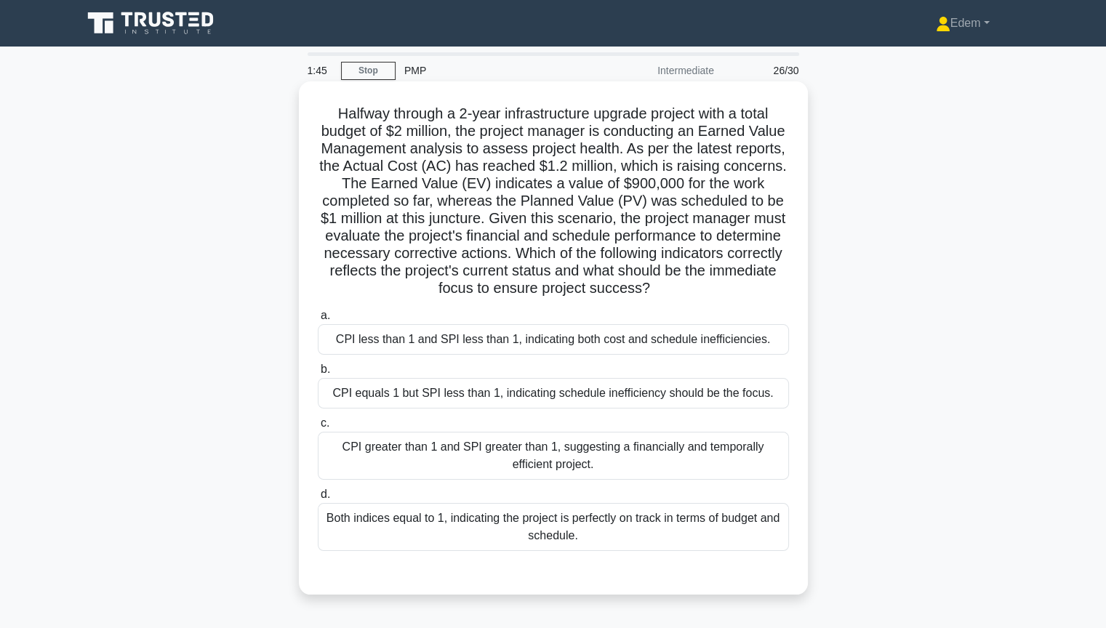
click at [617, 524] on div "Both indices equal to 1, indicating the project is perfectly on track in terms …" at bounding box center [553, 527] width 471 height 48
click at [318, 500] on input "d. Both indices equal to 1, indicating the project is perfectly on track in ter…" at bounding box center [318, 494] width 0 height 9
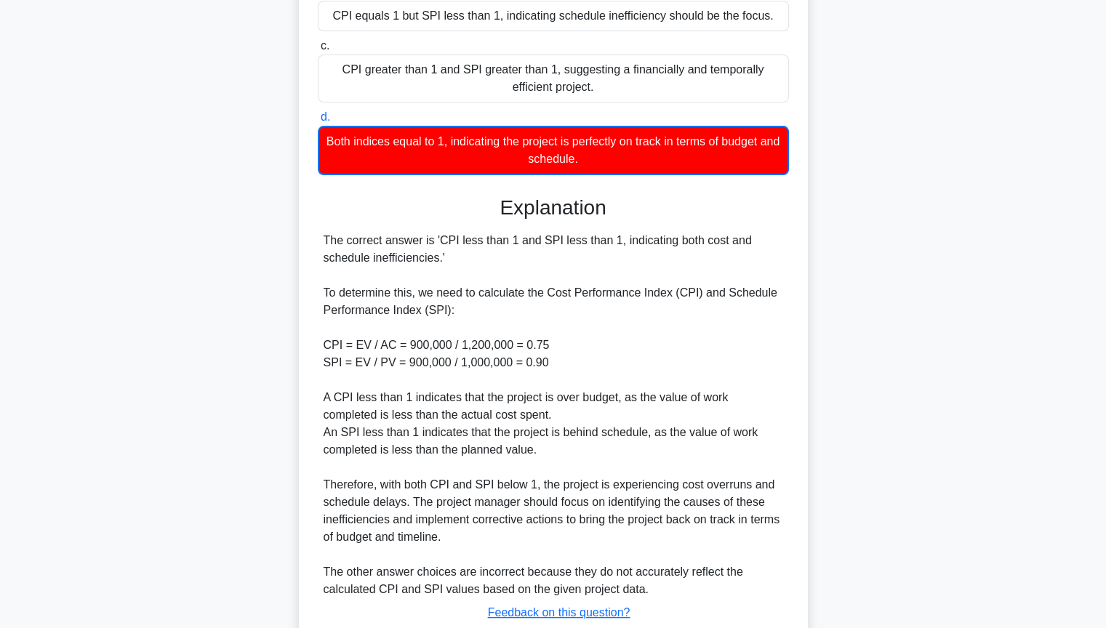
scroll to position [441, 0]
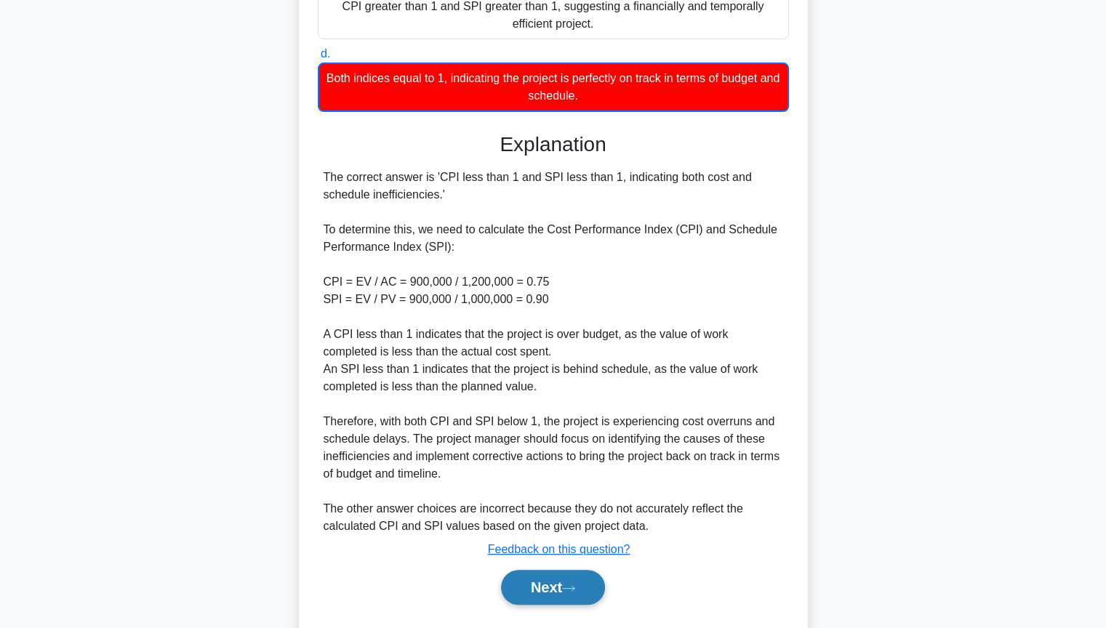
click at [559, 530] on button "Next" at bounding box center [553, 587] width 104 height 35
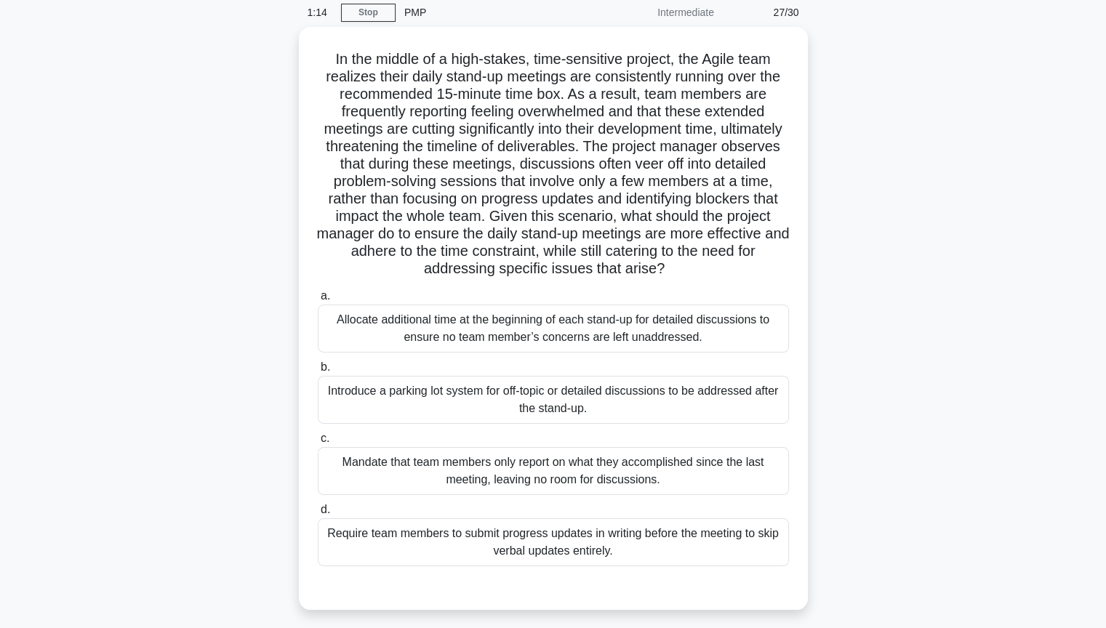
scroll to position [69, 0]
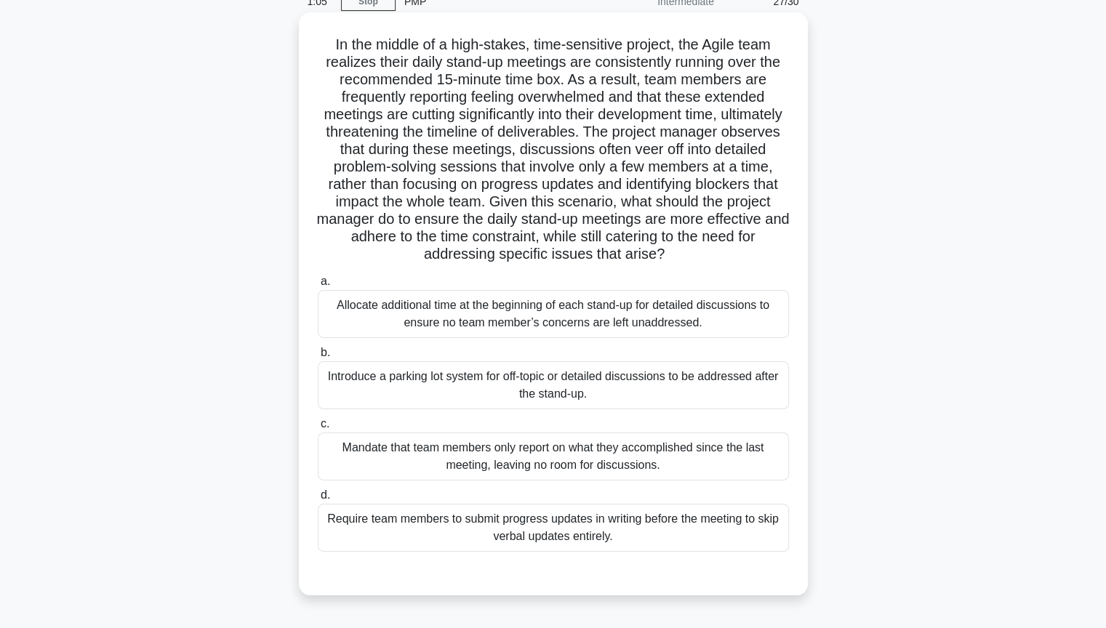
click at [662, 530] on div "Require team members to submit progress updates in writing before the meeting t…" at bounding box center [553, 528] width 471 height 48
click at [318, 500] on input "d. Require team members to submit progress updates in writing before the meetin…" at bounding box center [318, 495] width 0 height 9
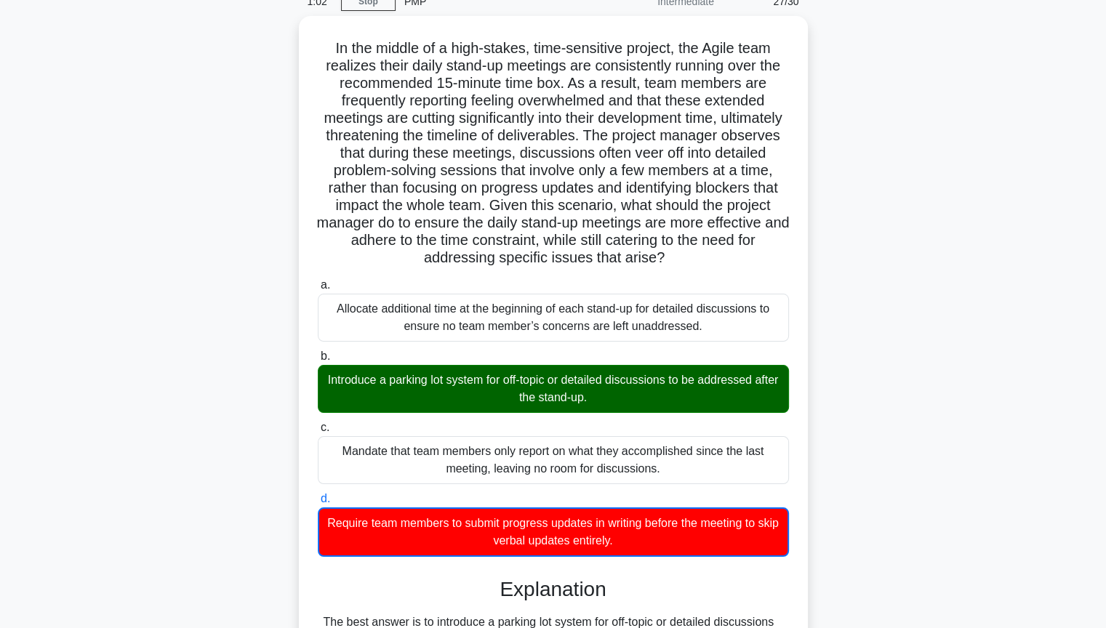
drag, startPoint x: 1100, startPoint y: 332, endPoint x: 1116, endPoint y: 408, distance: 78.0
click at [1105, 408] on html "Edem Profile Settings" at bounding box center [553, 476] width 1106 height 1090
click at [1076, 392] on main "1:01 Stop PMP Intermediate 27/30 .spinner_0XTQ{transform-origin:center;animatio…" at bounding box center [553, 498] width 1106 height 1043
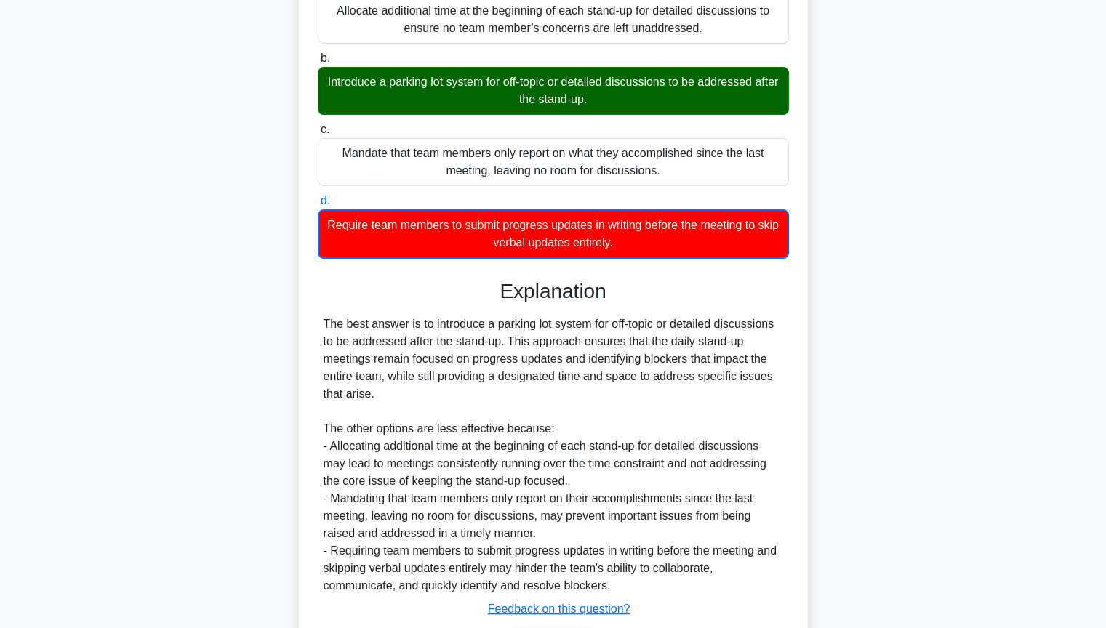
scroll to position [460, 0]
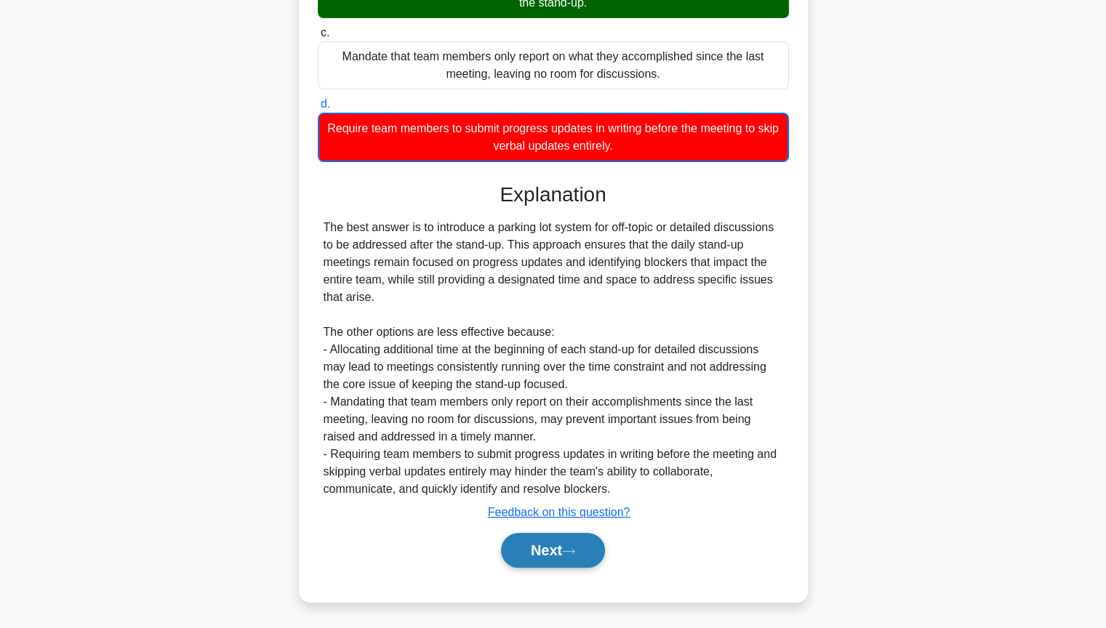
click at [561, 530] on button "Next" at bounding box center [553, 550] width 104 height 35
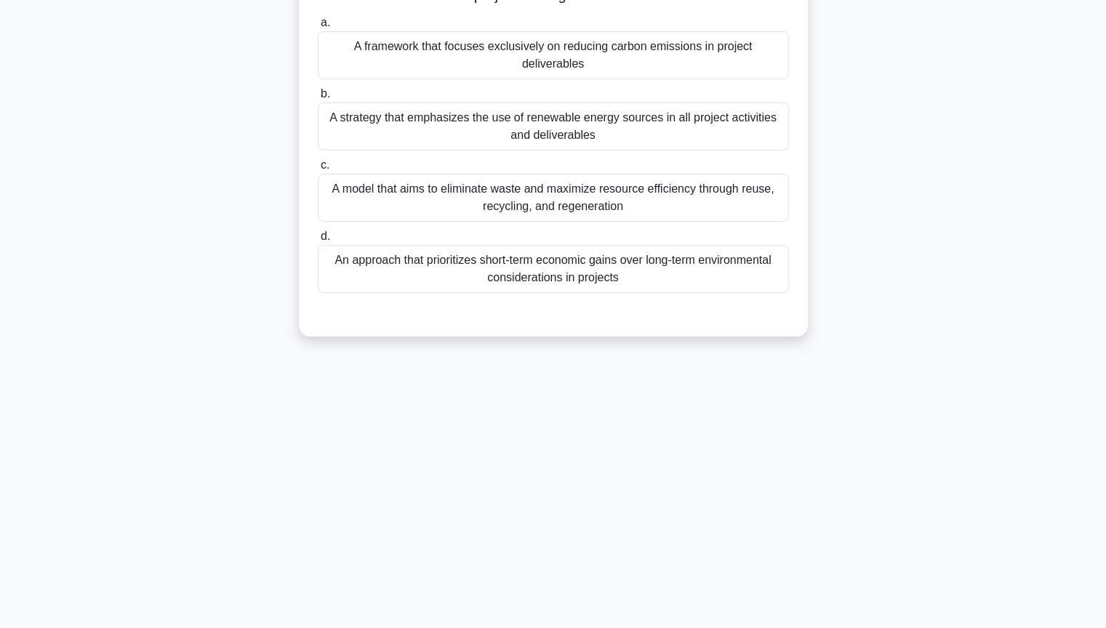
scroll to position [0, 0]
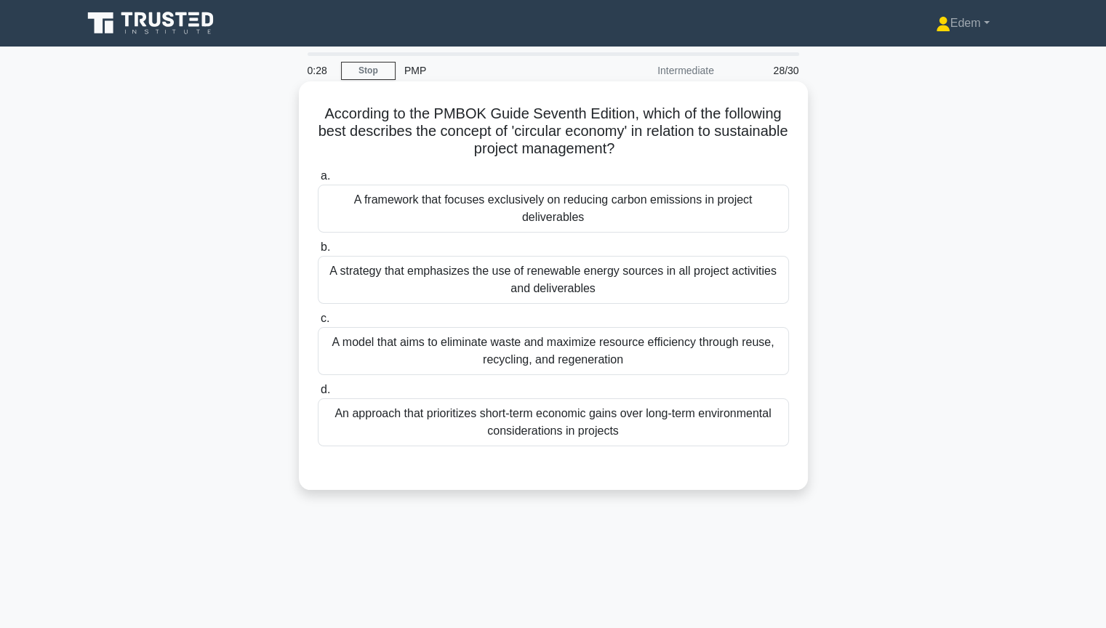
click at [529, 433] on div "An approach that prioritizes short-term economic gains over long-term environme…" at bounding box center [553, 423] width 471 height 48
click at [660, 427] on div "An approach that prioritizes short-term economic gains over long-term environme…" at bounding box center [553, 423] width 471 height 48
click at [318, 395] on input "d. An approach that prioritizes short-term economic gains over long-term enviro…" at bounding box center [318, 389] width 0 height 9
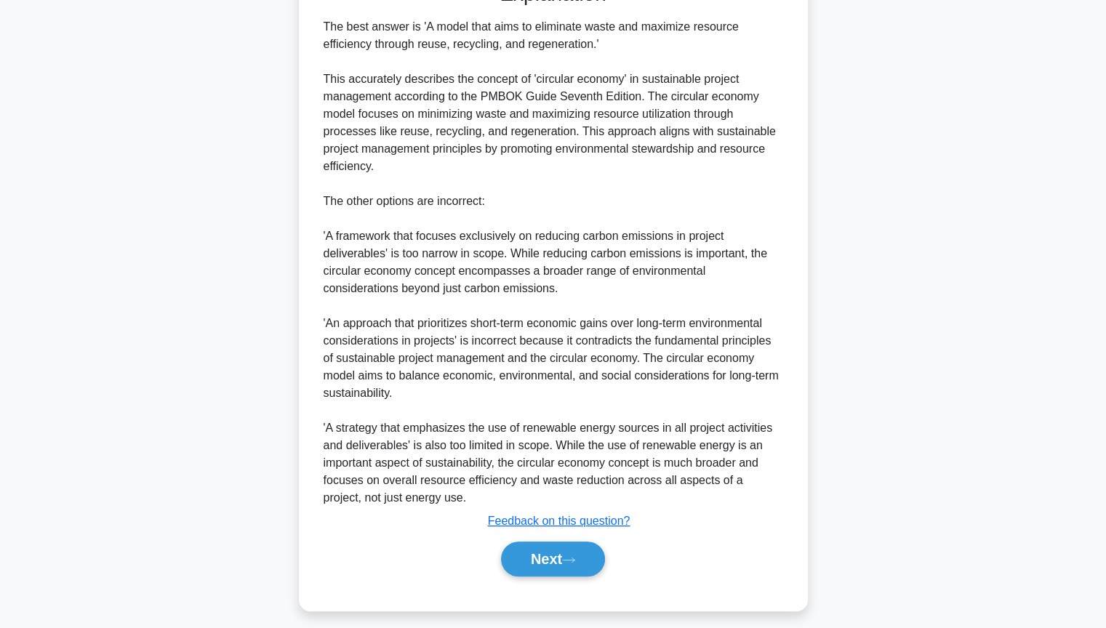
scroll to position [495, 0]
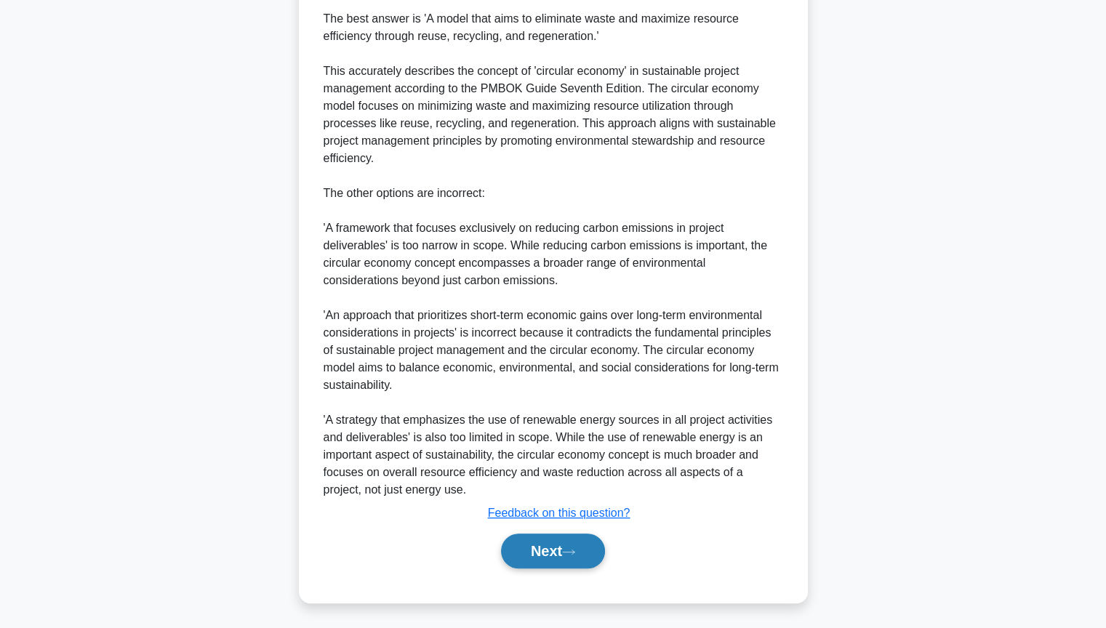
click at [547, 530] on button "Next" at bounding box center [553, 551] width 104 height 35
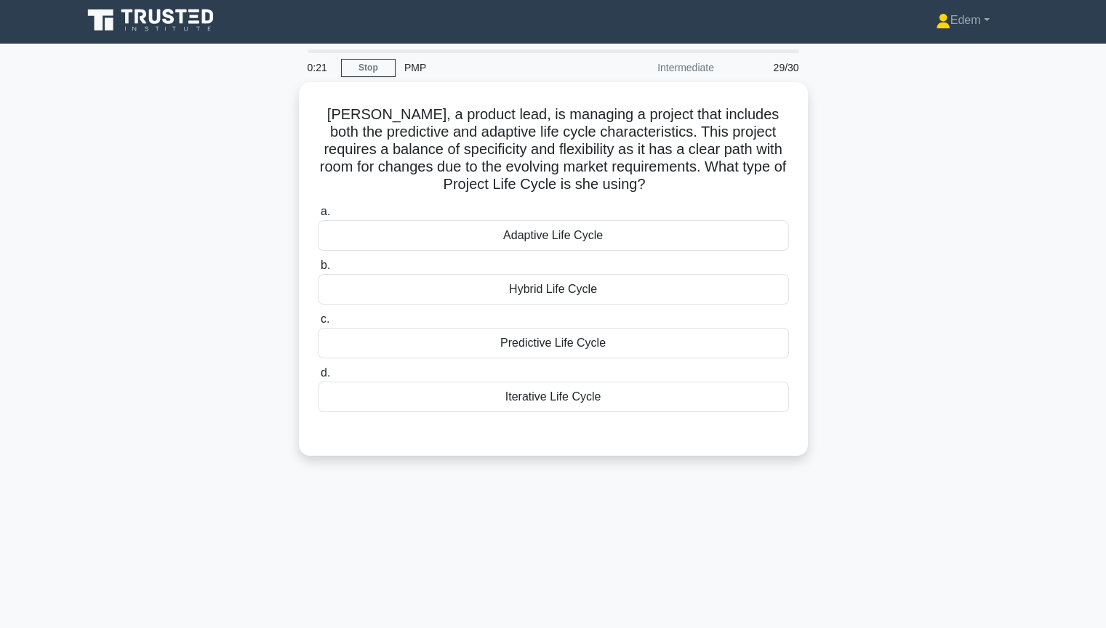
scroll to position [0, 0]
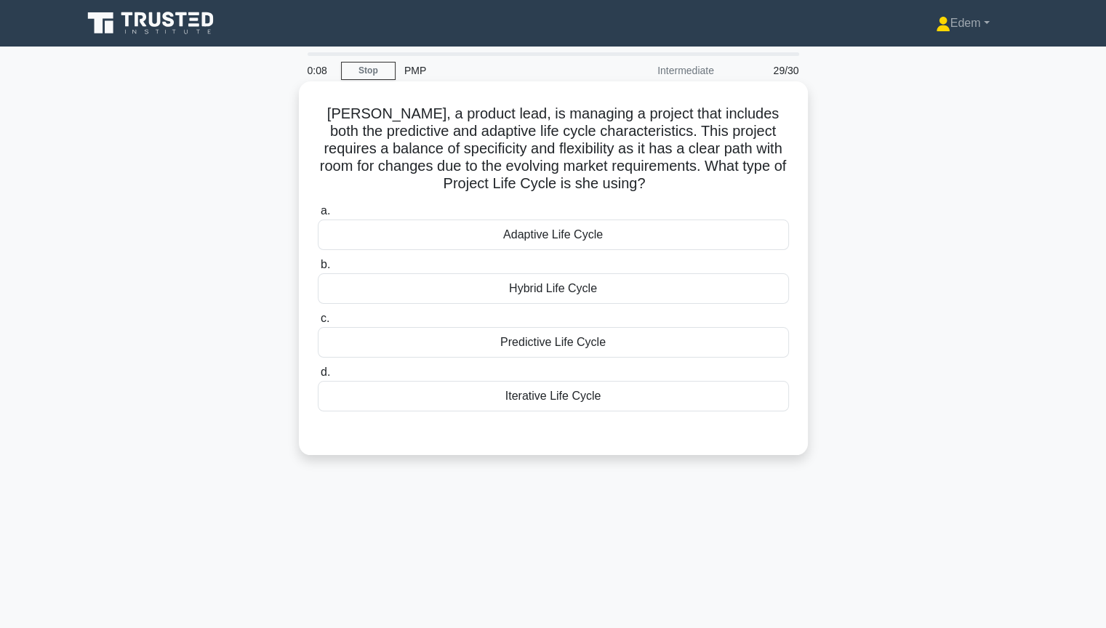
click at [577, 299] on div "Hybrid Life Cycle" at bounding box center [553, 288] width 471 height 31
click at [318, 270] on input "b. Hybrid Life Cycle" at bounding box center [318, 264] width 0 height 9
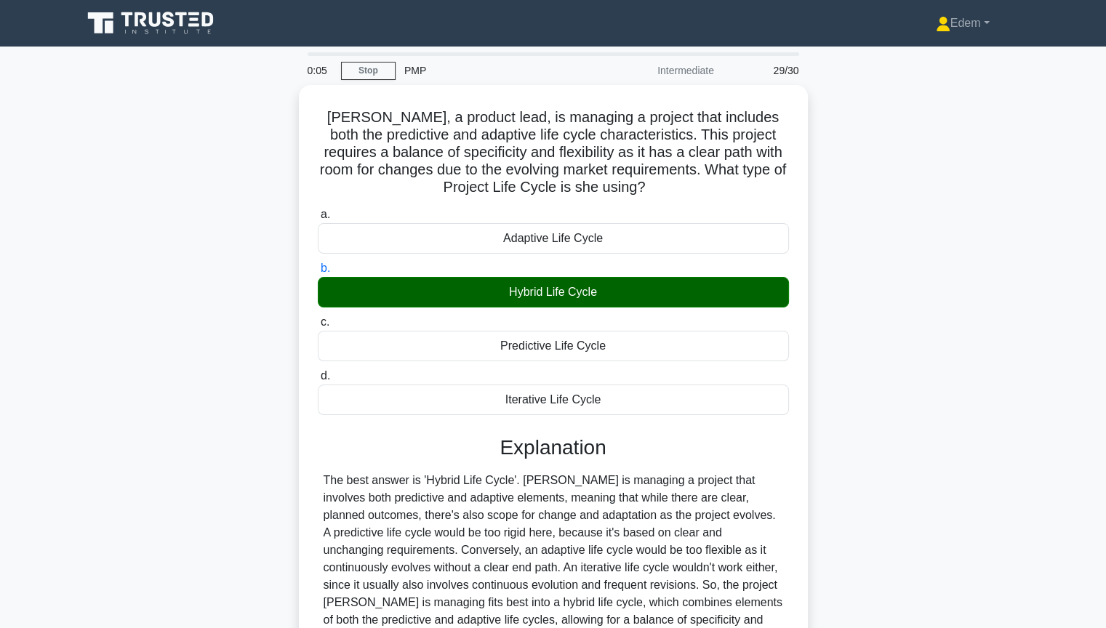
scroll to position [157, 0]
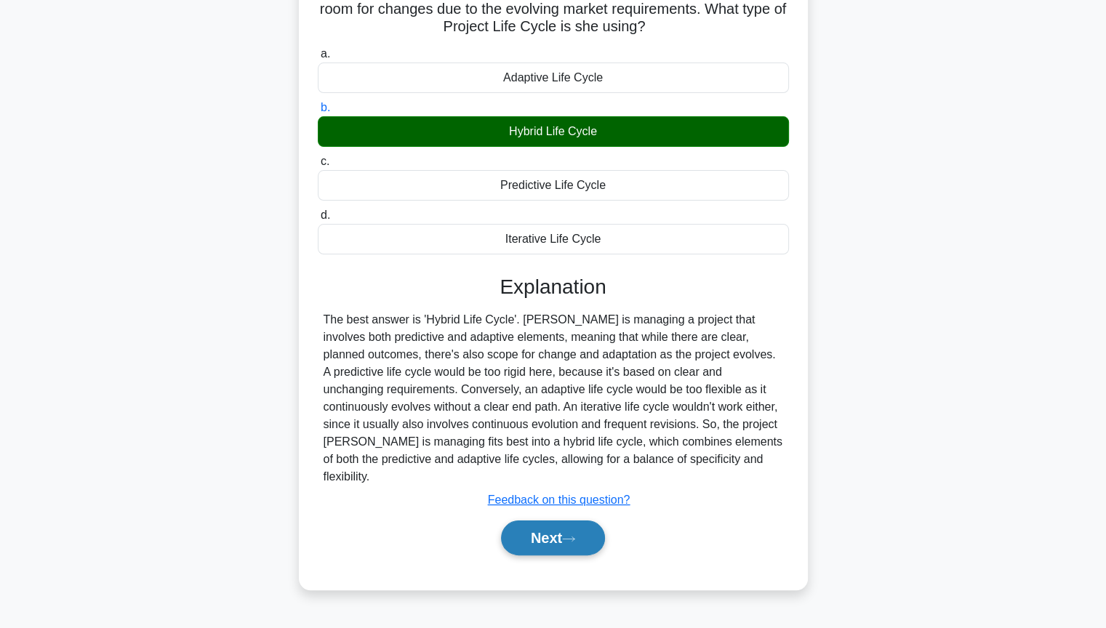
click at [556, 521] on button "Next" at bounding box center [553, 538] width 104 height 35
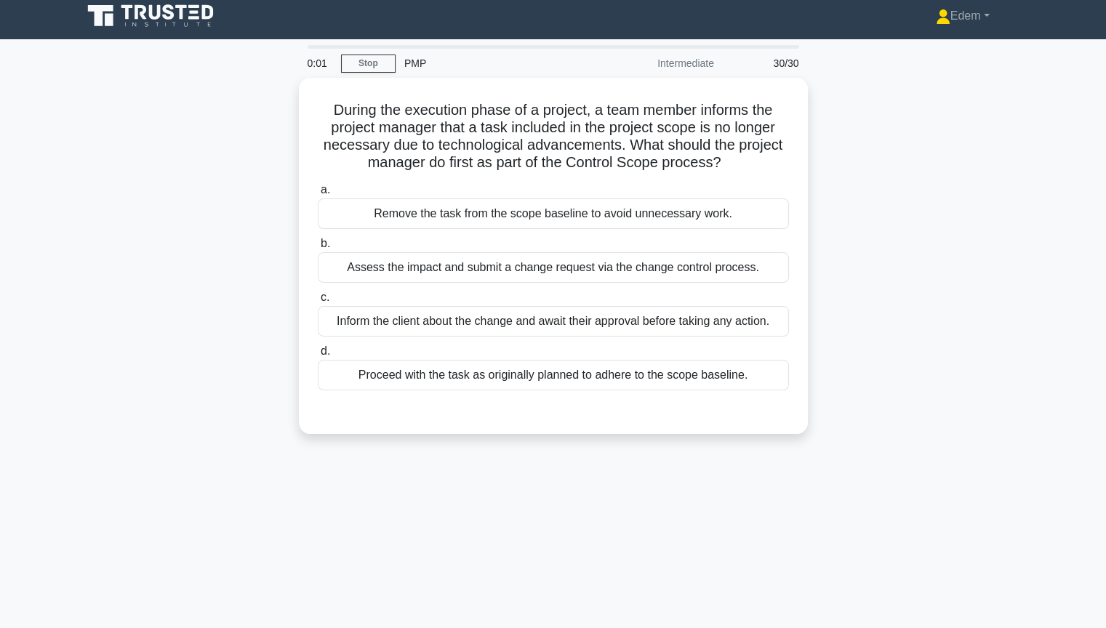
scroll to position [0, 0]
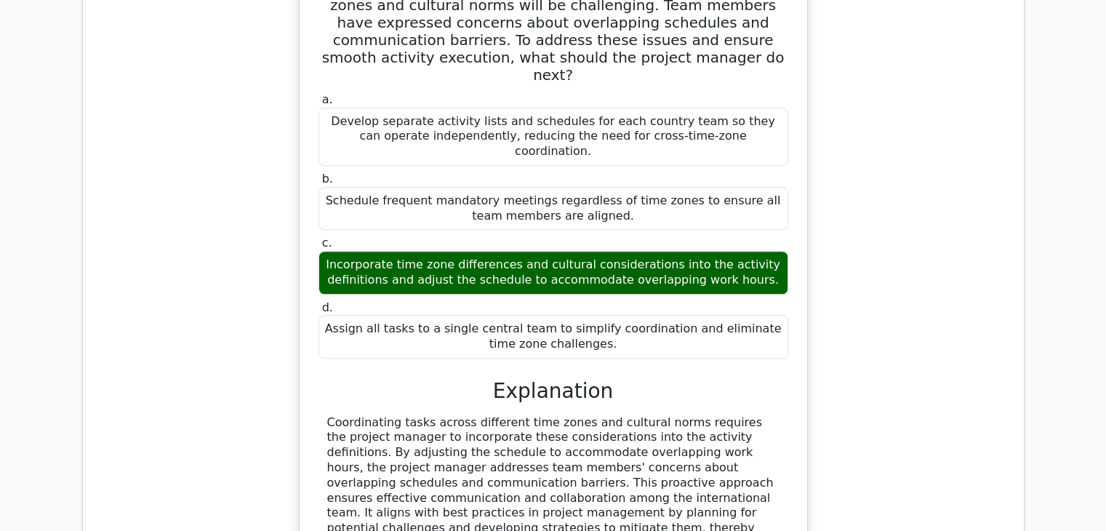
scroll to position [1236, 0]
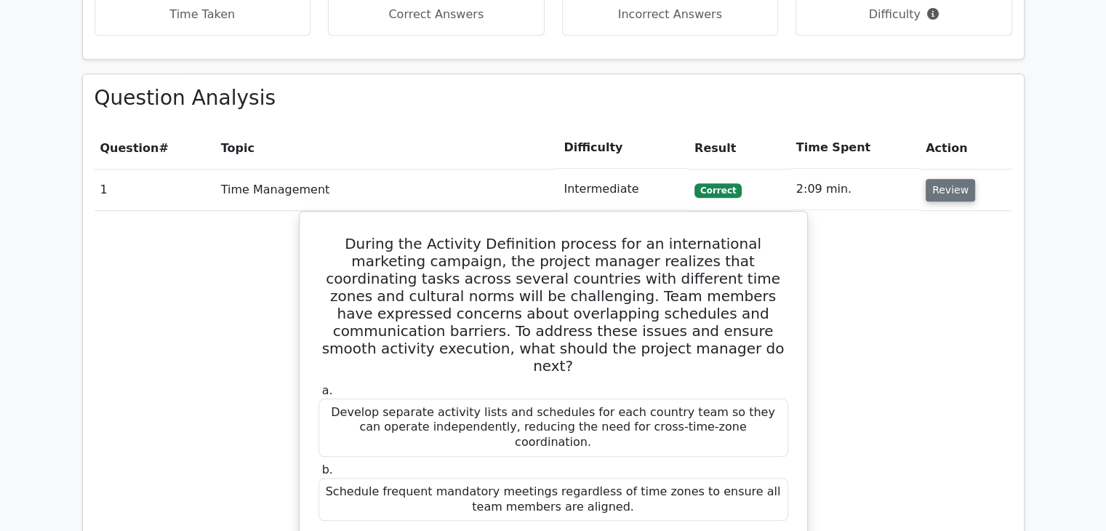
click at [937, 196] on button "Review" at bounding box center [950, 190] width 49 height 23
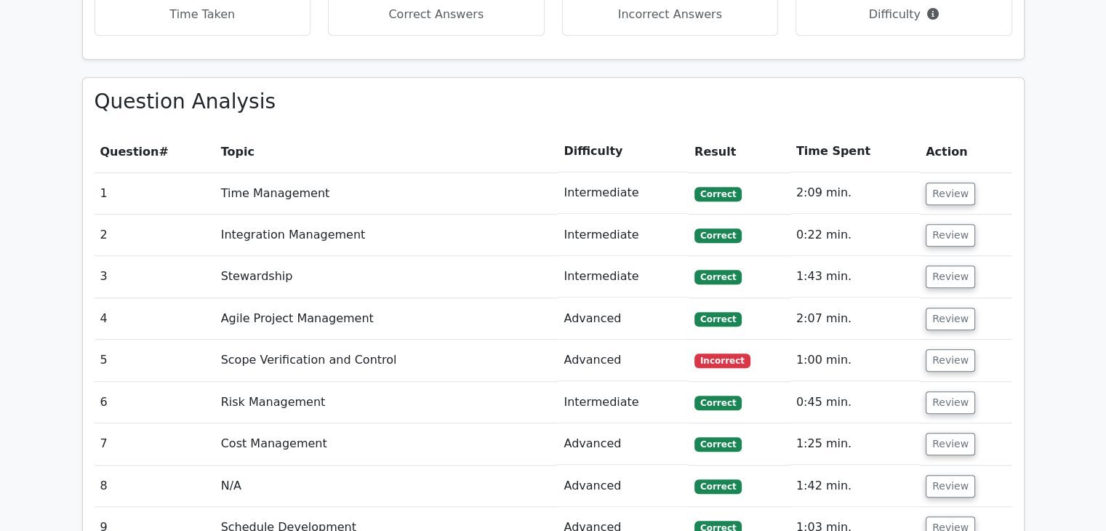
click at [1070, 168] on main "Your Test Results Project Management Professional 66% Your Score Keep practicin…" at bounding box center [553, 166] width 1106 height 2713
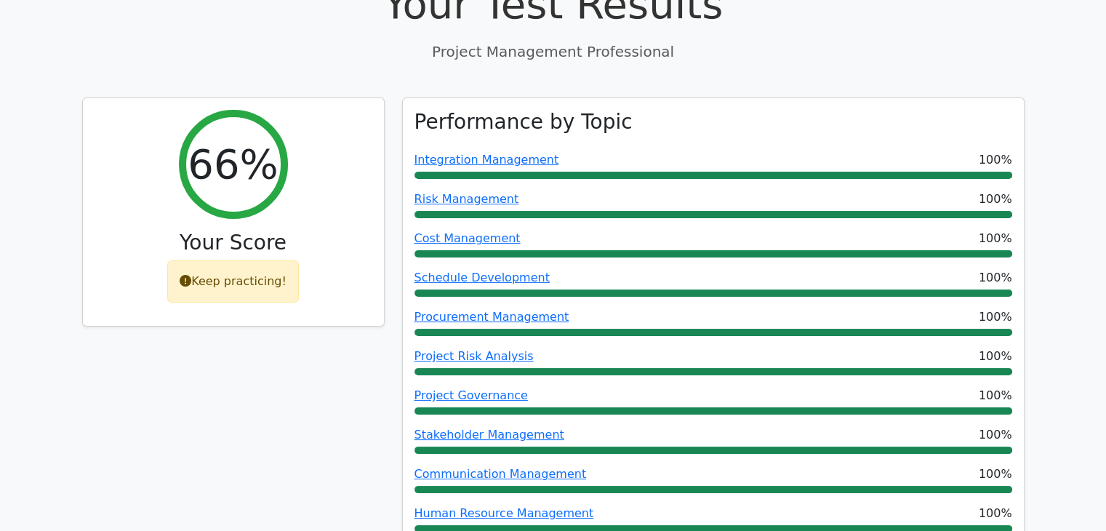
scroll to position [0, 0]
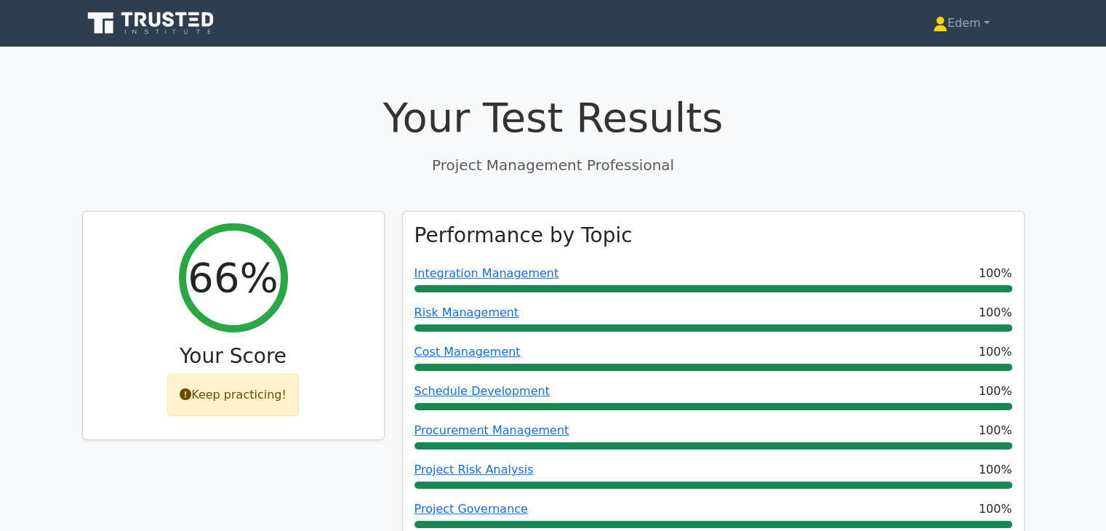
click at [988, 154] on p "Project Management Professional" at bounding box center [553, 165] width 942 height 22
drag, startPoint x: 793, startPoint y: 113, endPoint x: 801, endPoint y: 121, distance: 10.8
click at [794, 116] on h1 "Your Test Results" at bounding box center [553, 117] width 942 height 49
